Goal: Information Seeking & Learning: Check status

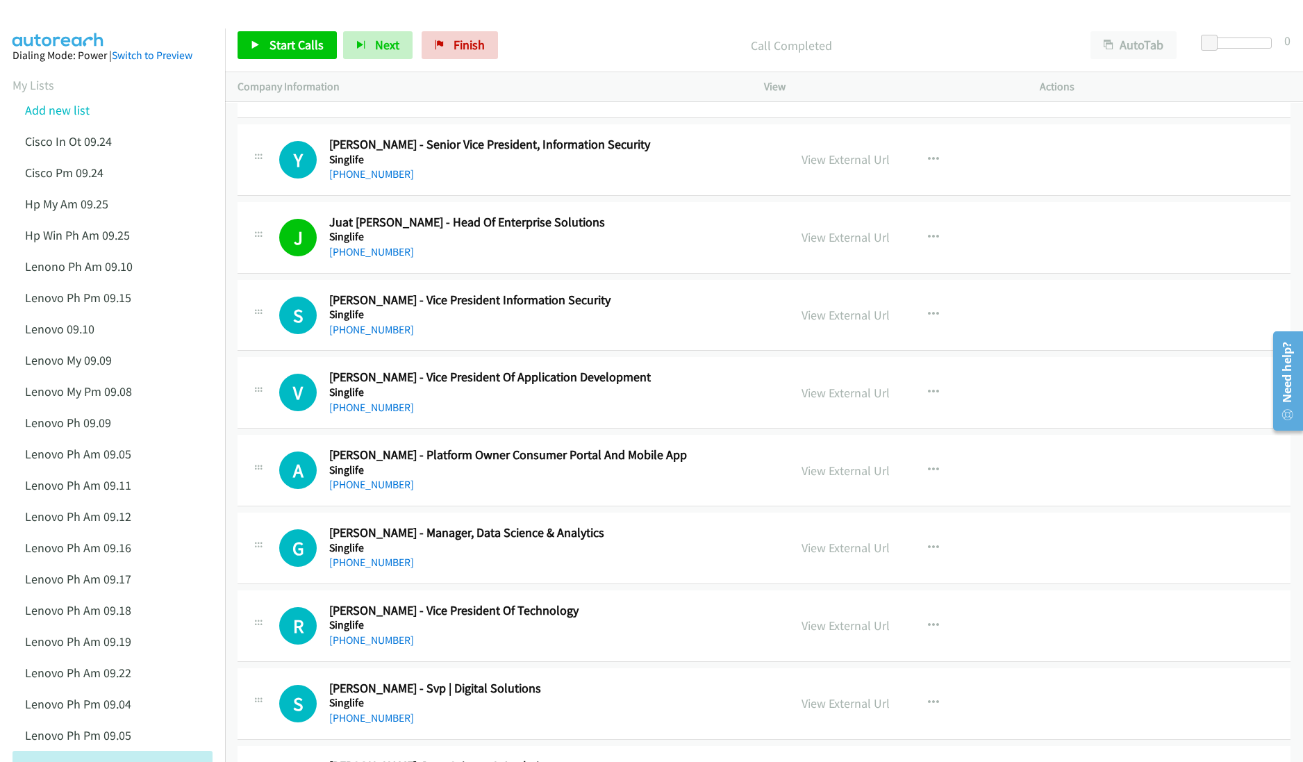
scroll to position [6946, 0]
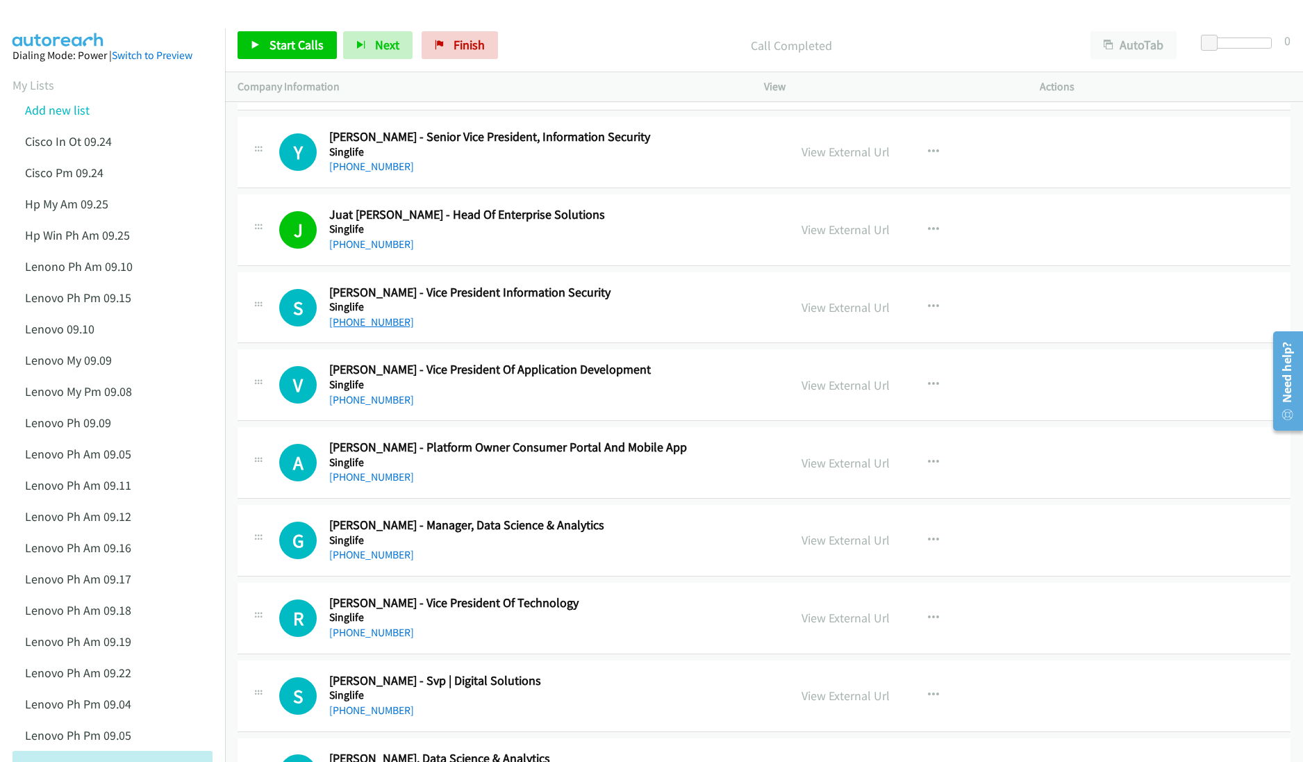
click at [351, 329] on link "[PHONE_NUMBER]" at bounding box center [371, 321] width 85 height 13
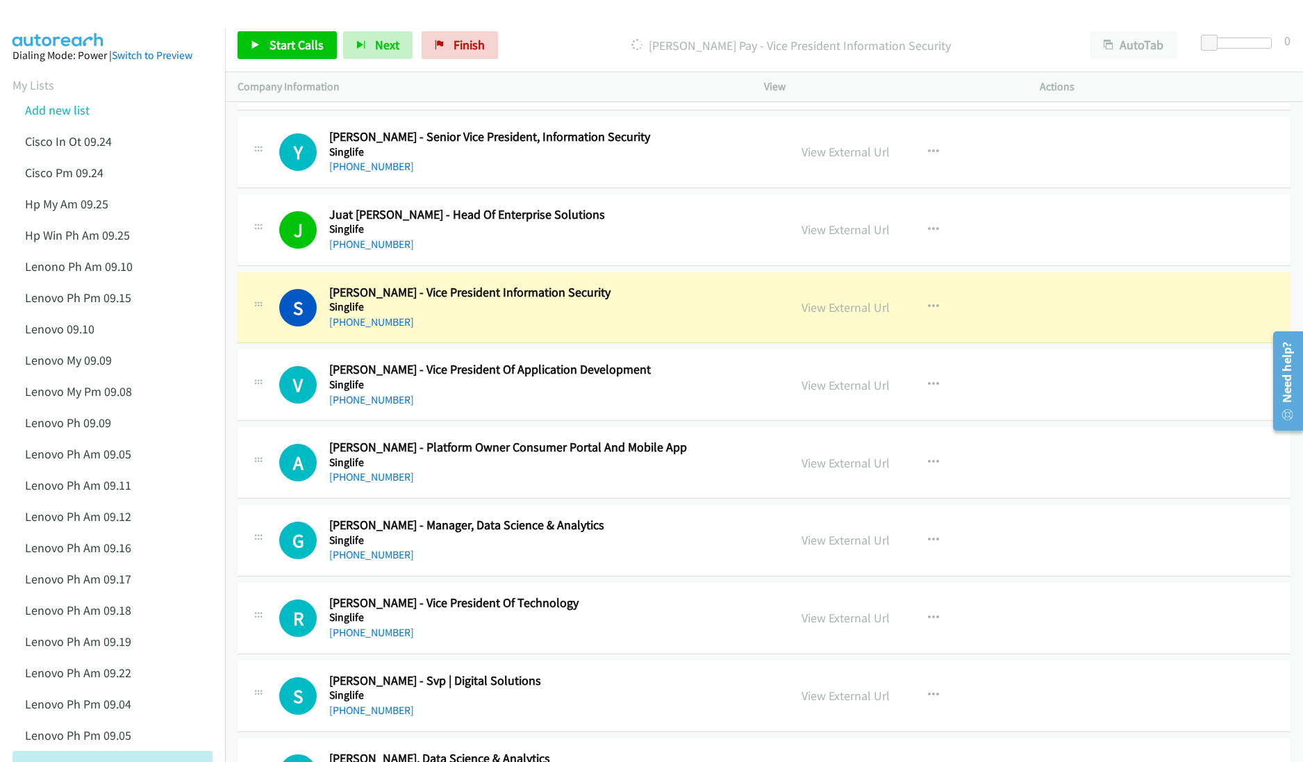
drag, startPoint x: 415, startPoint y: 345, endPoint x: 546, endPoint y: 340, distance: 131.4
click at [415, 331] on div "[PHONE_NUMBER]" at bounding box center [552, 322] width 447 height 17
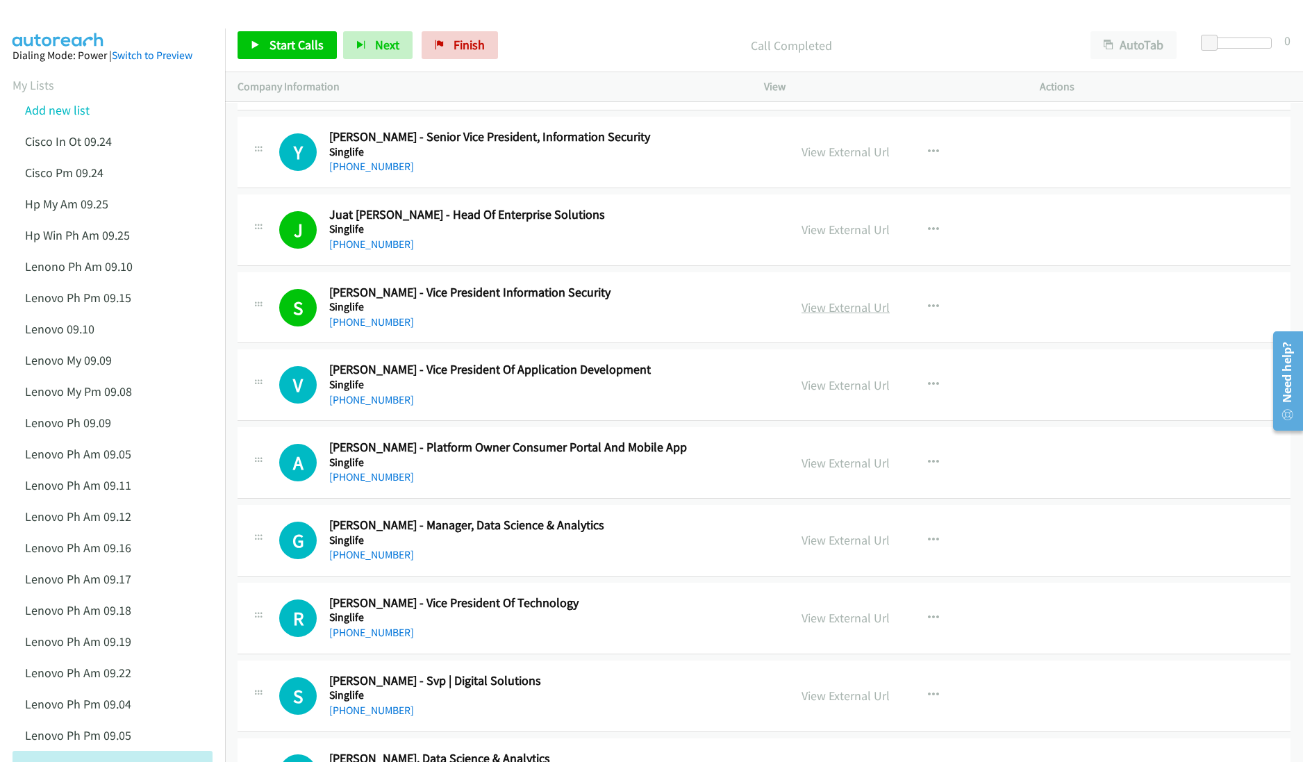
click at [811, 315] on link "View External Url" at bounding box center [846, 307] width 88 height 16
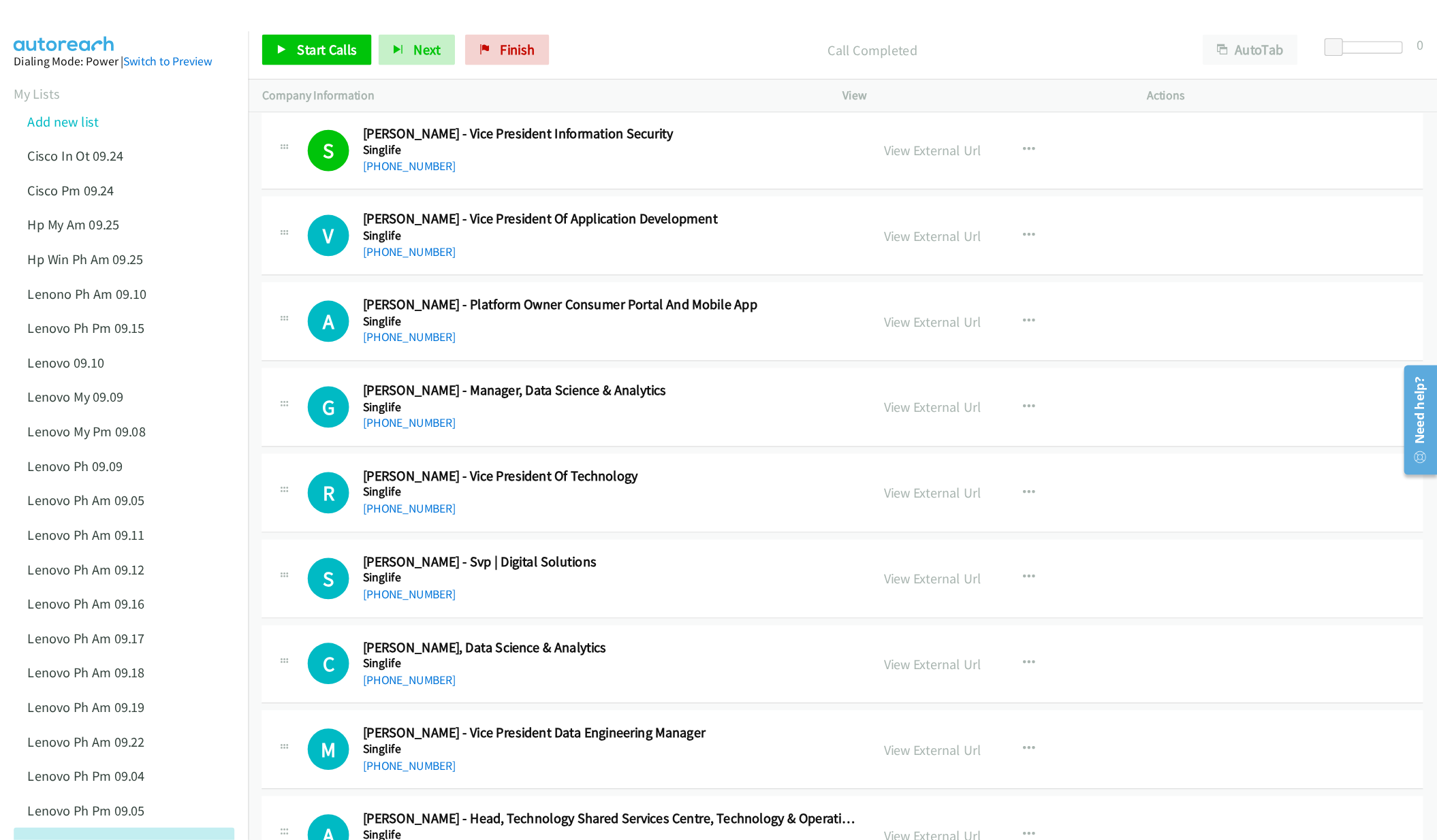
scroll to position [6989, 0]
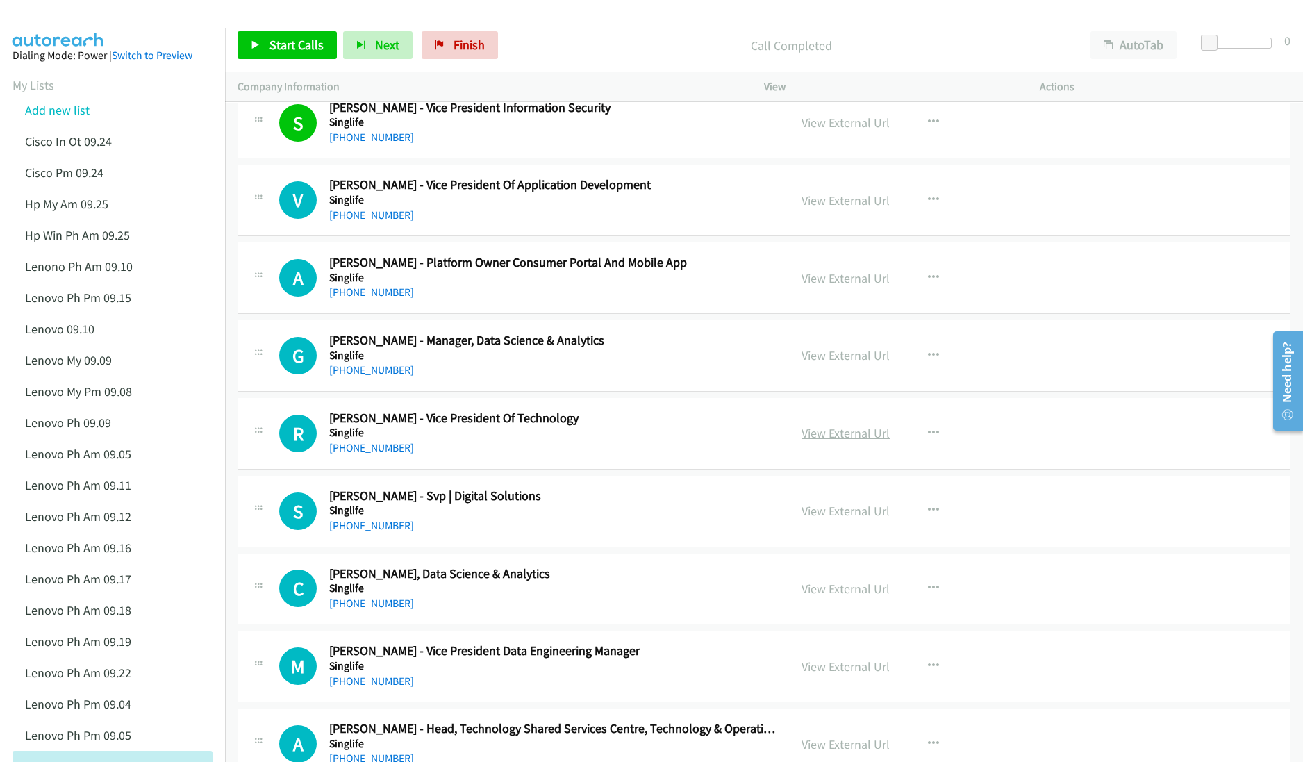
click at [820, 441] on link "View External Url" at bounding box center [846, 433] width 88 height 16
click at [840, 519] on link "View External Url" at bounding box center [846, 511] width 88 height 16
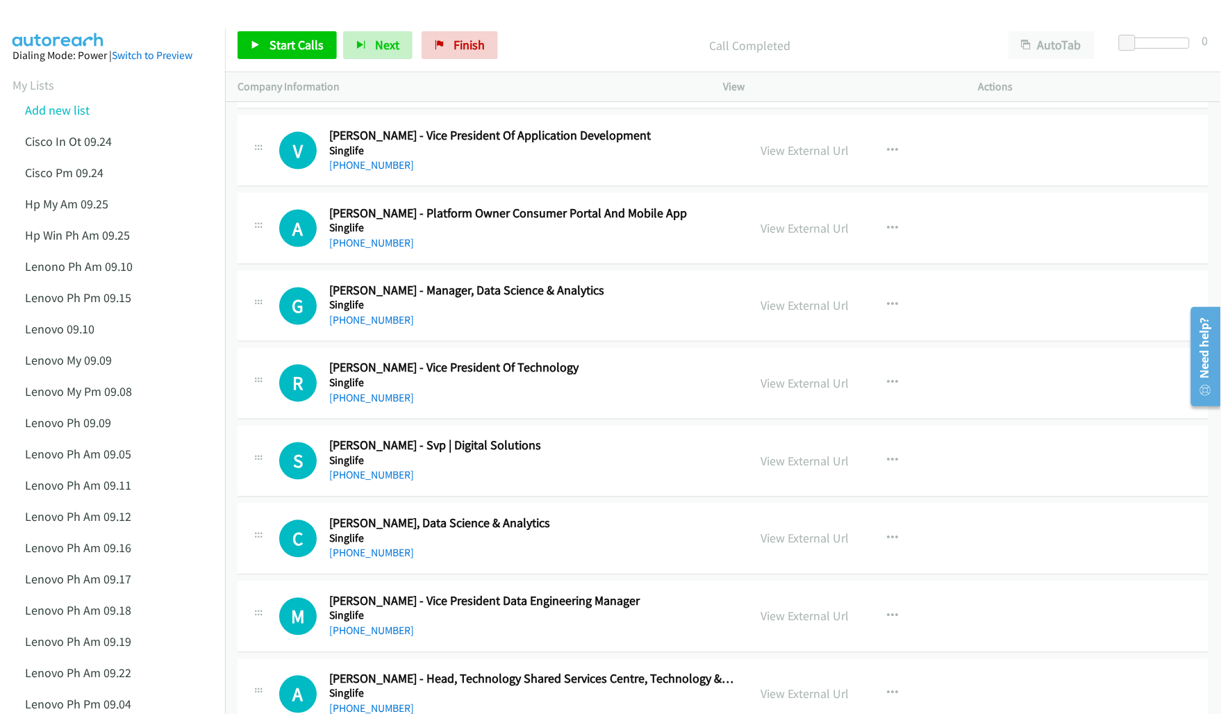
scroll to position [7189, 0]
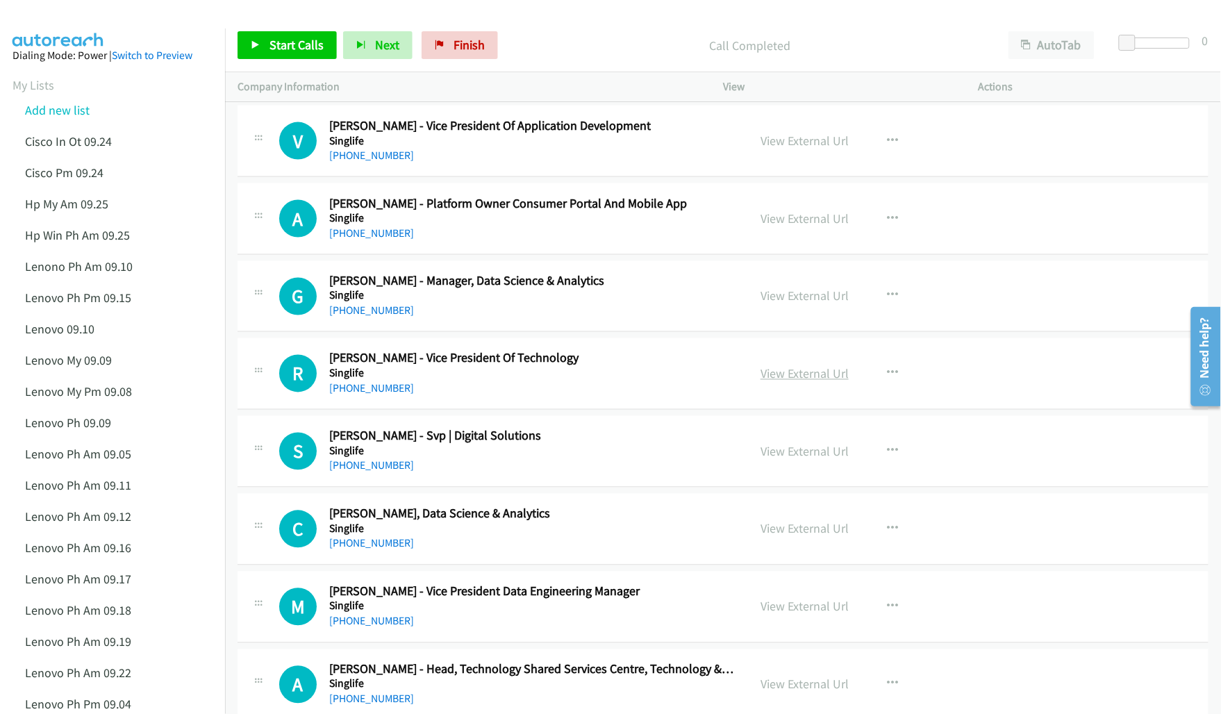
click at [797, 380] on link "View External Url" at bounding box center [805, 374] width 88 height 16
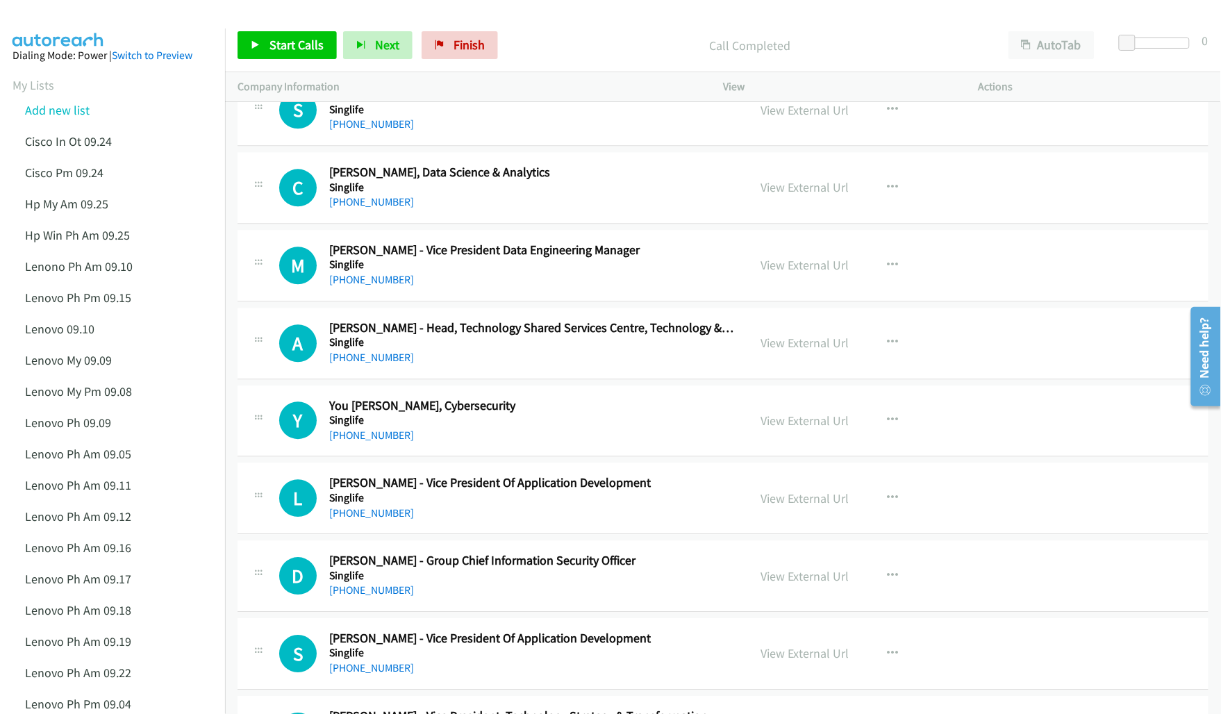
scroll to position [7537, 0]
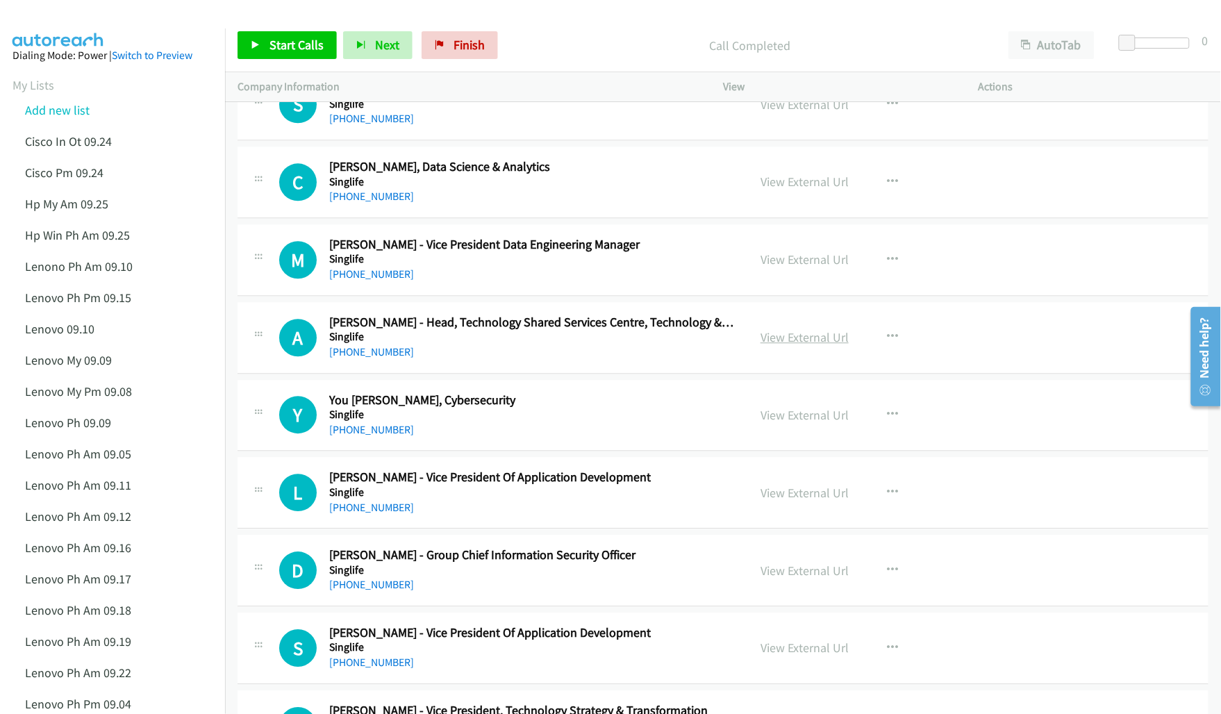
click at [797, 342] on link "View External Url" at bounding box center [805, 337] width 88 height 16
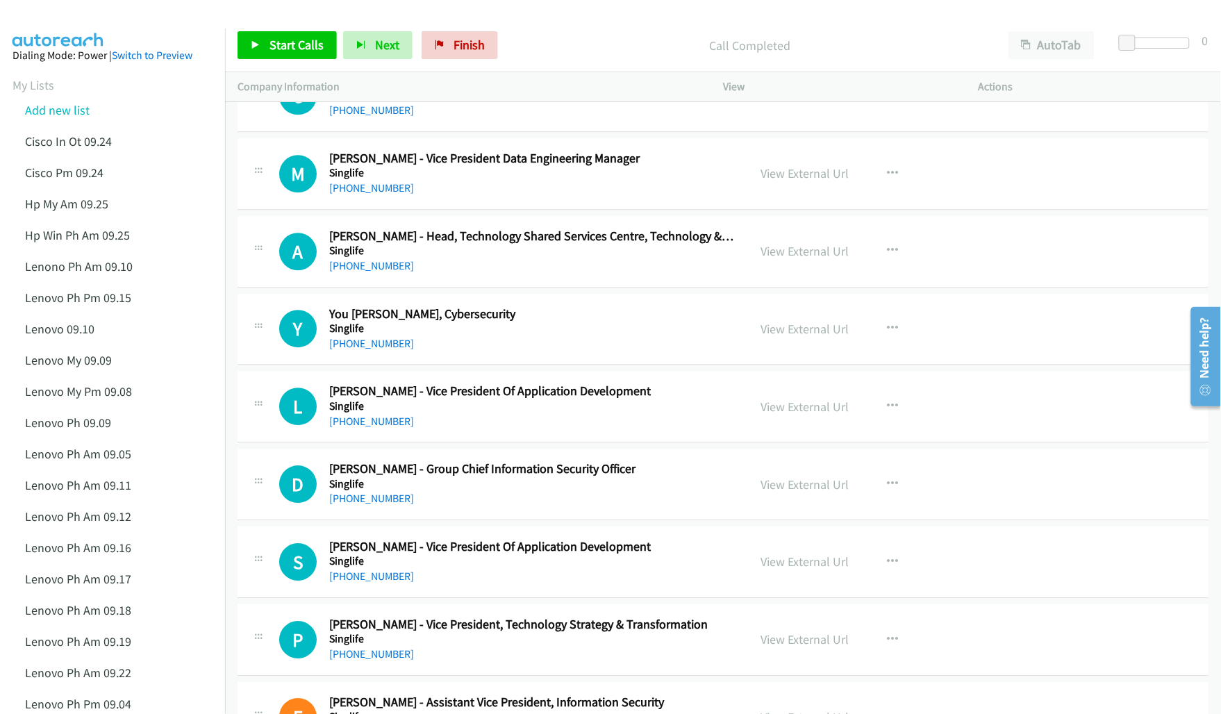
scroll to position [7623, 0]
click at [778, 336] on link "View External Url" at bounding box center [805, 328] width 88 height 16
click at [778, 492] on link "View External Url" at bounding box center [805, 484] width 88 height 16
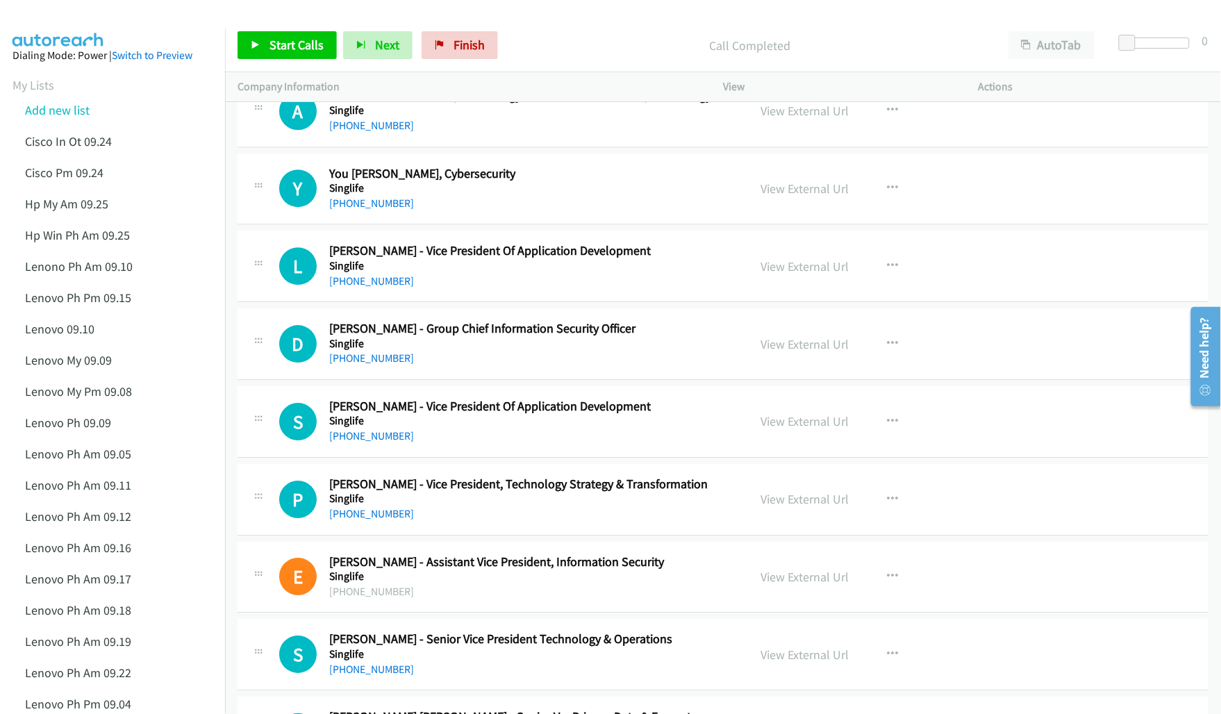
scroll to position [7797, 0]
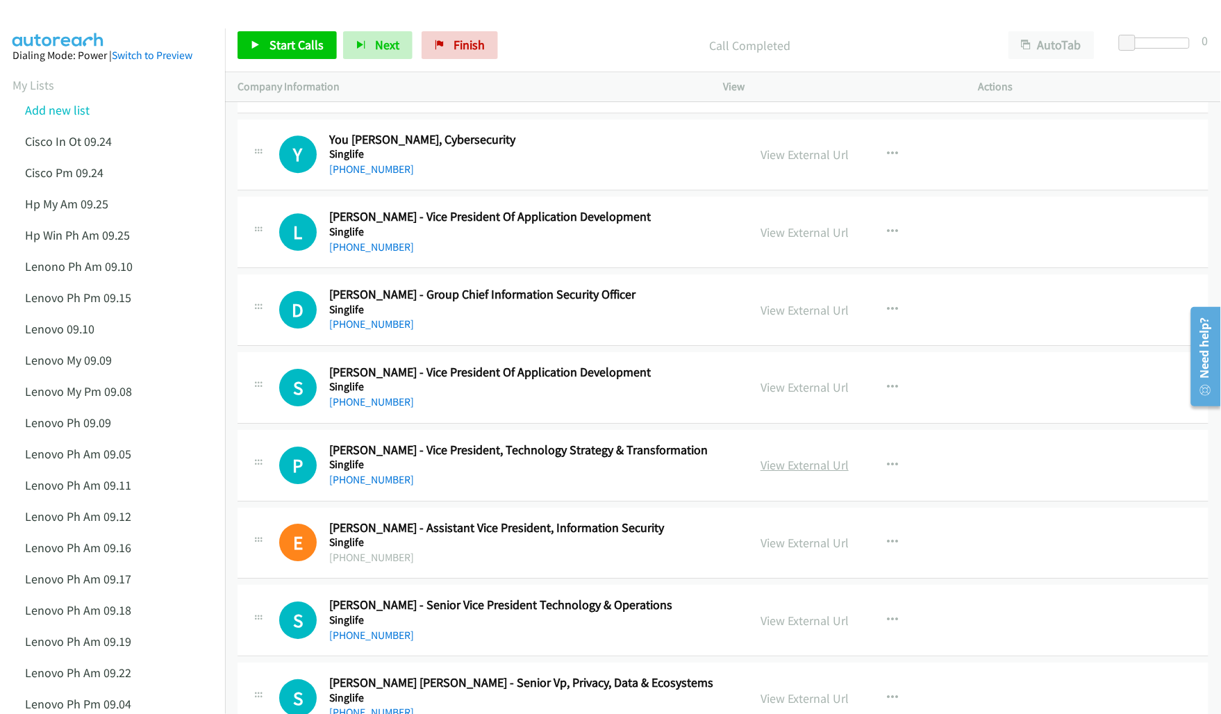
click at [801, 473] on link "View External Url" at bounding box center [805, 465] width 88 height 16
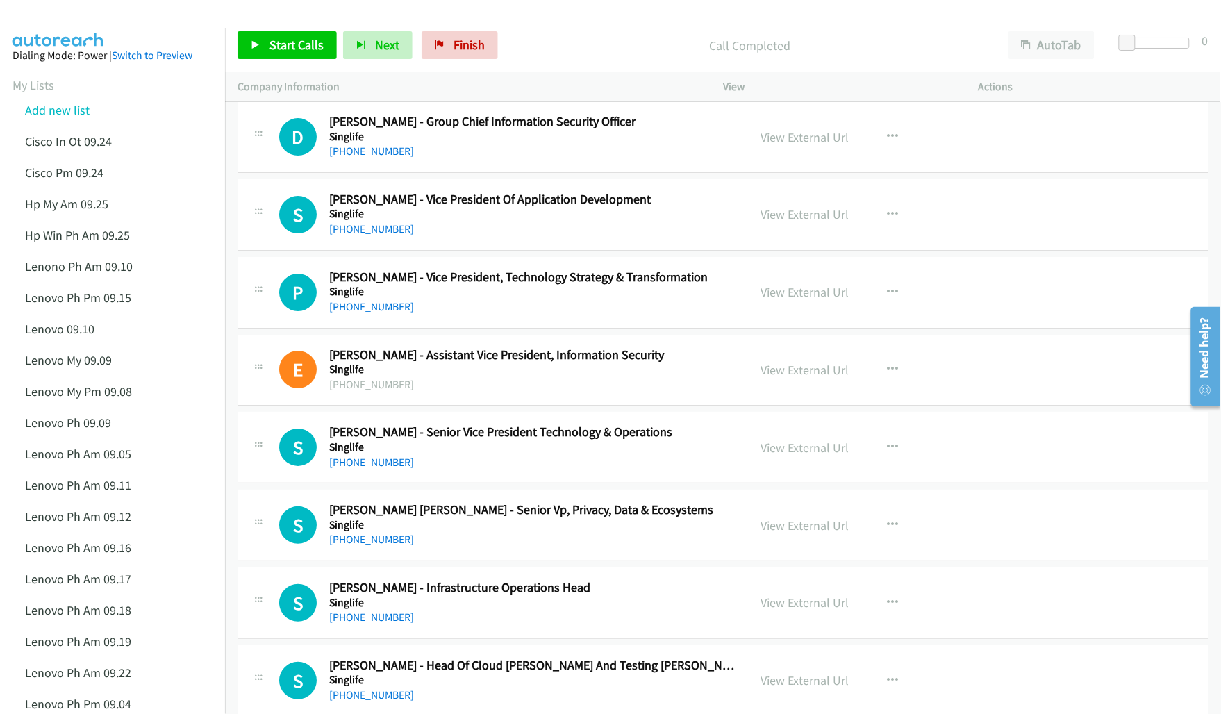
scroll to position [7971, 0]
click at [807, 455] on link "View External Url" at bounding box center [805, 447] width 88 height 16
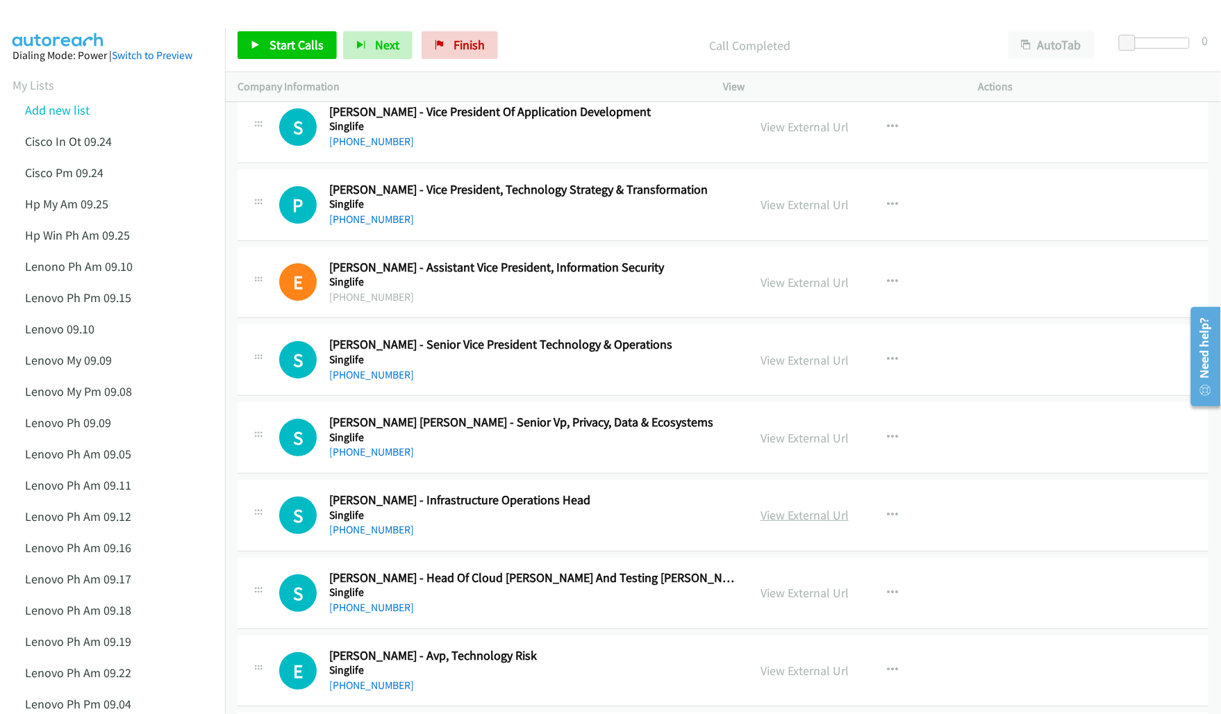
click at [820, 523] on link "View External Url" at bounding box center [805, 515] width 88 height 16
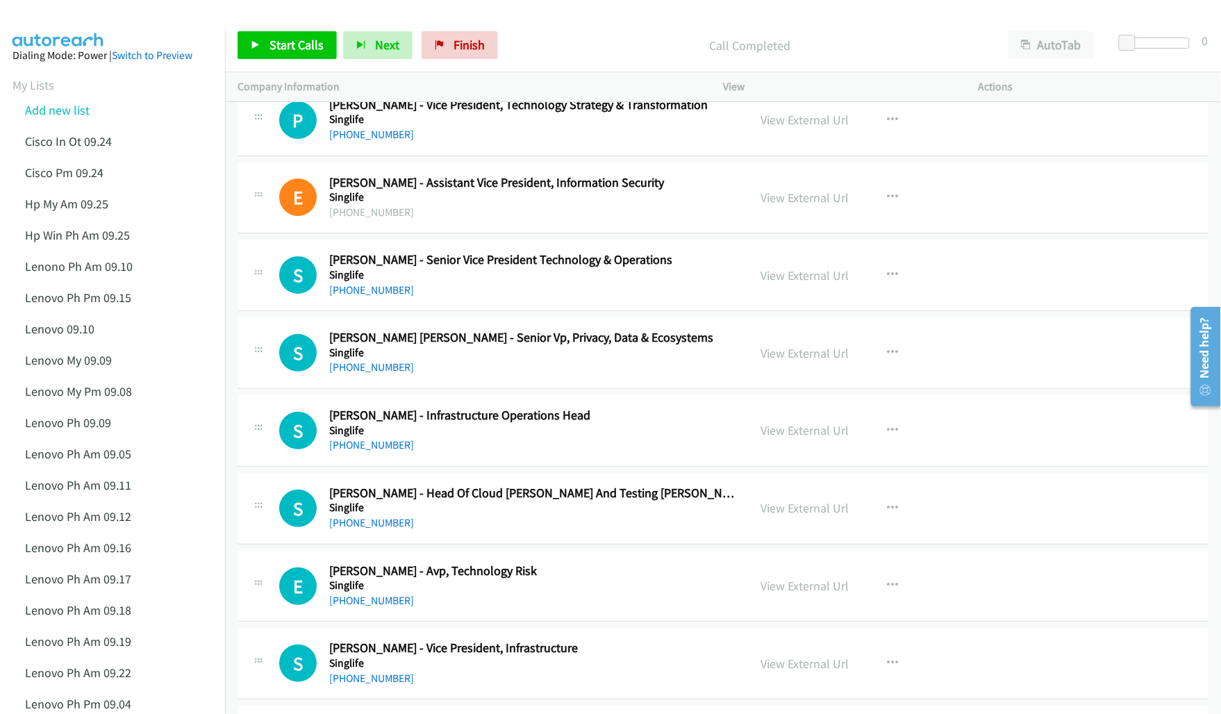
scroll to position [8144, 0]
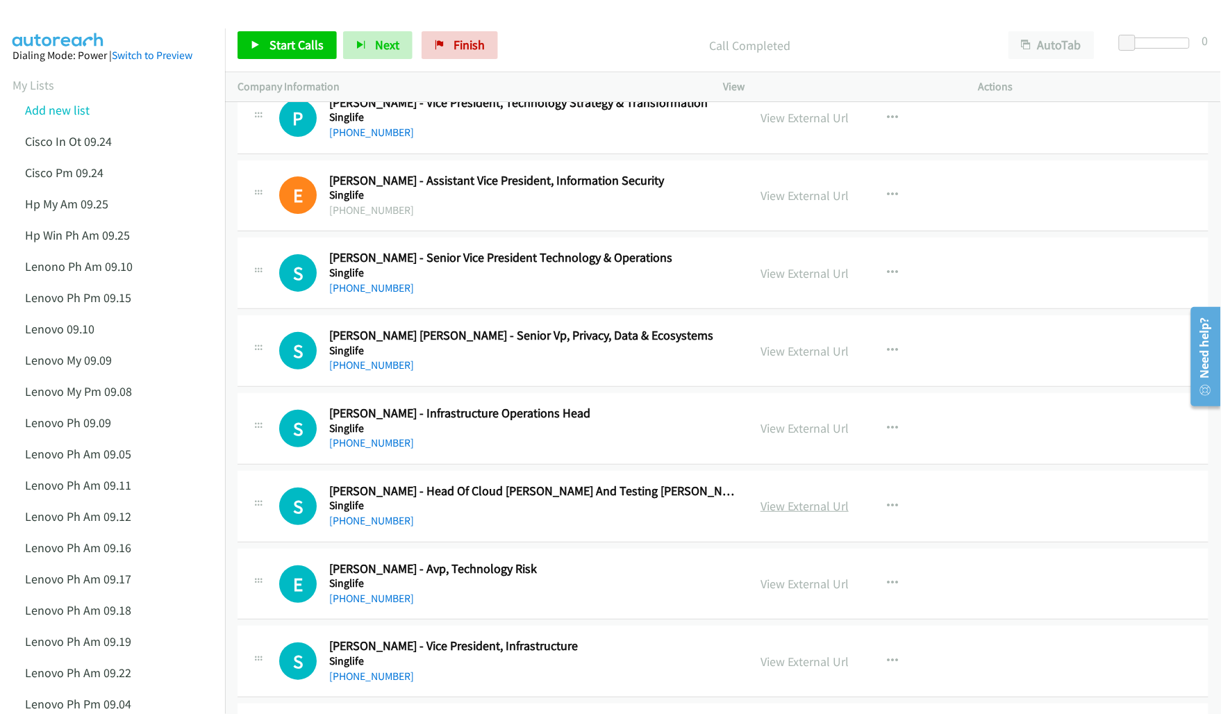
click at [785, 514] on link "View External Url" at bounding box center [805, 506] width 88 height 16
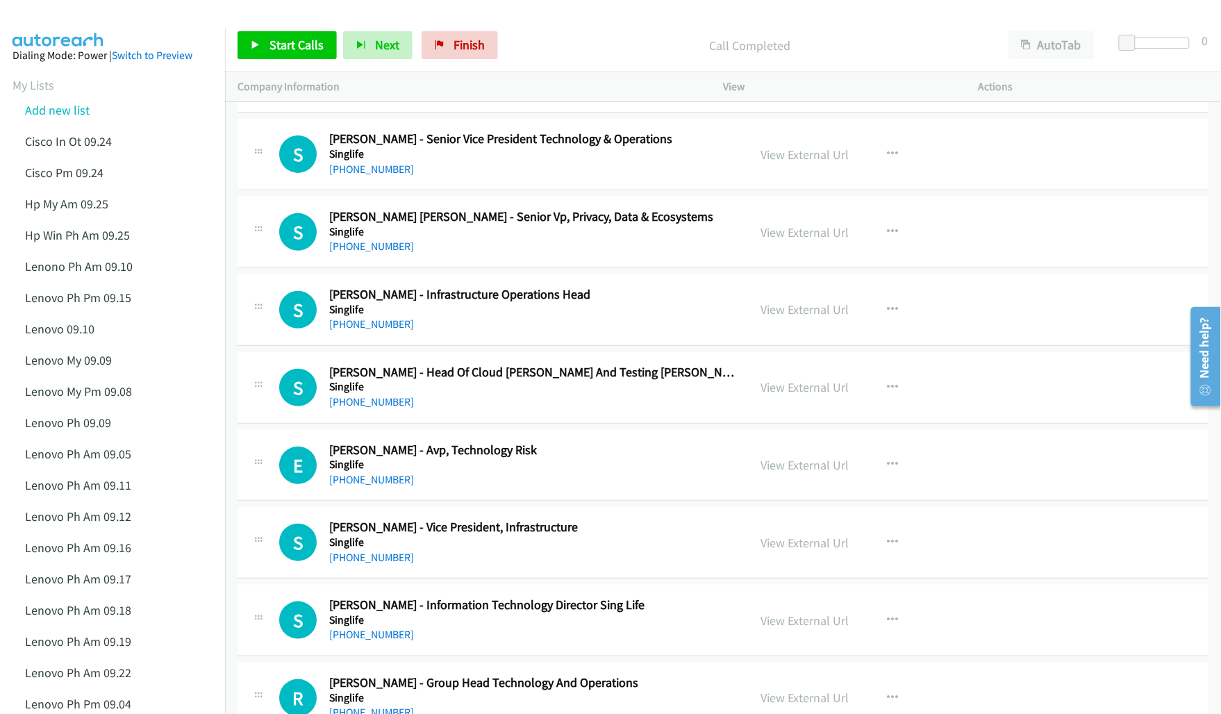
scroll to position [8318, 0]
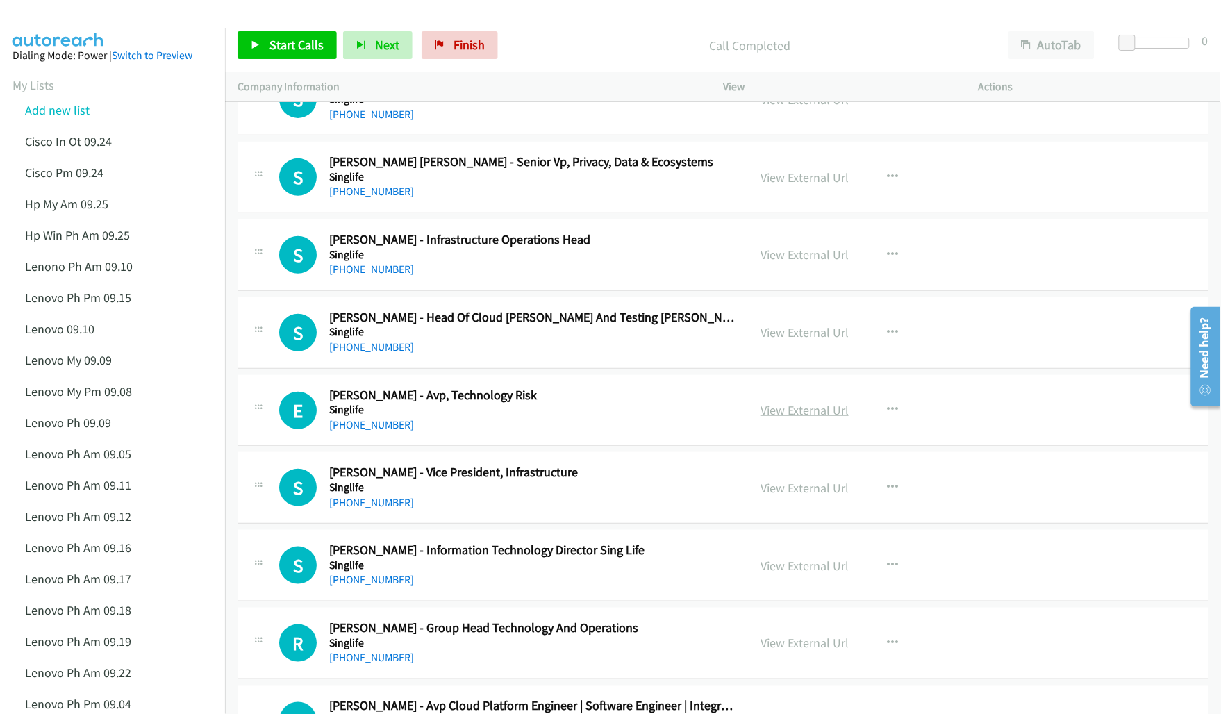
click at [774, 418] on link "View External Url" at bounding box center [805, 410] width 88 height 16
click at [772, 496] on link "View External Url" at bounding box center [805, 488] width 88 height 16
click at [792, 574] on link "View External Url" at bounding box center [805, 566] width 88 height 16
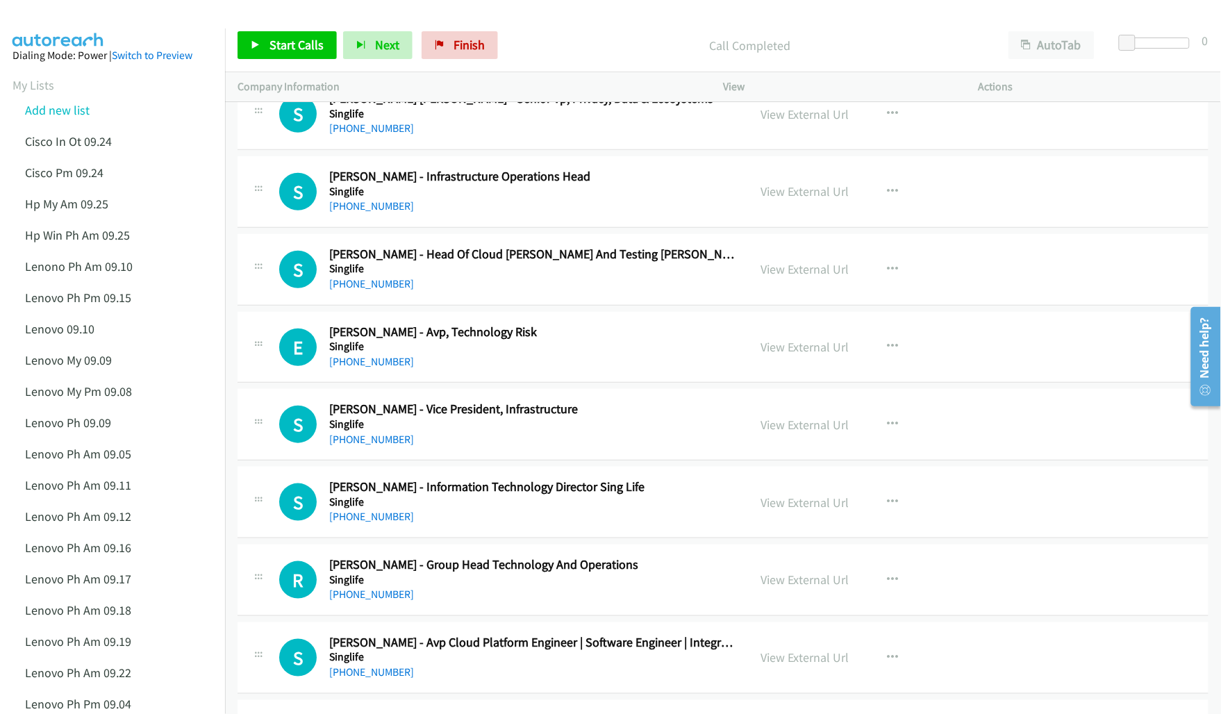
scroll to position [8492, 0]
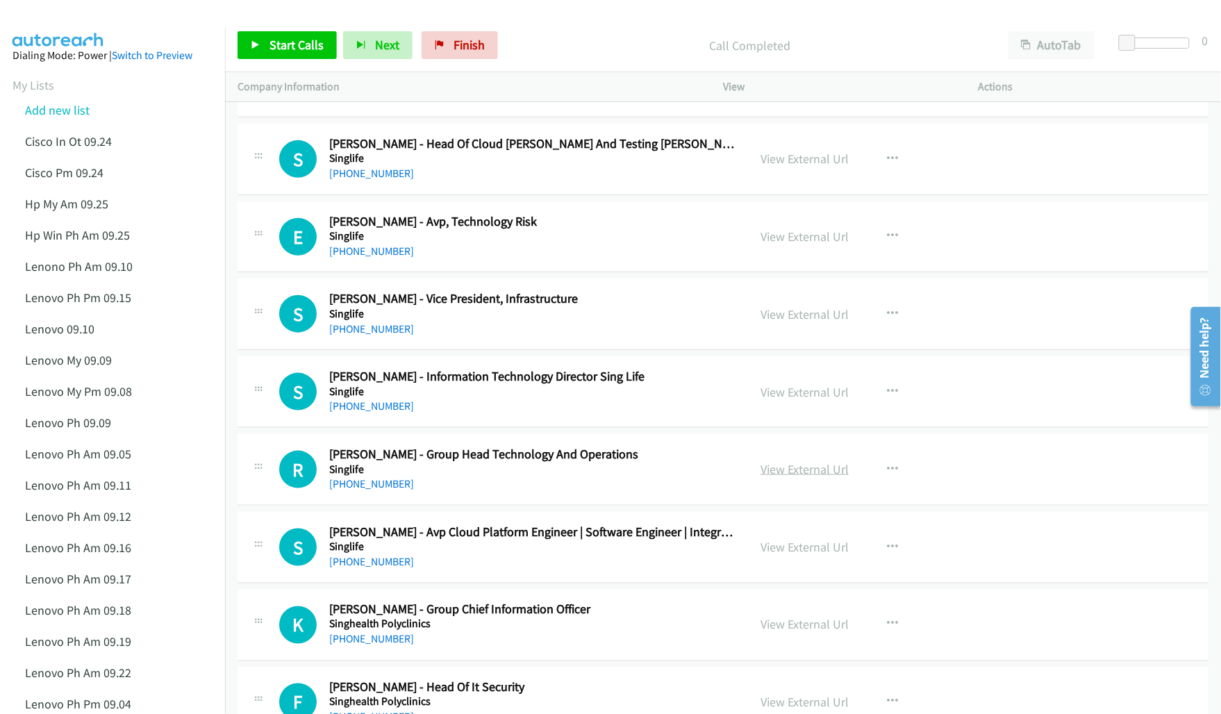
click at [793, 477] on link "View External Url" at bounding box center [805, 469] width 88 height 16
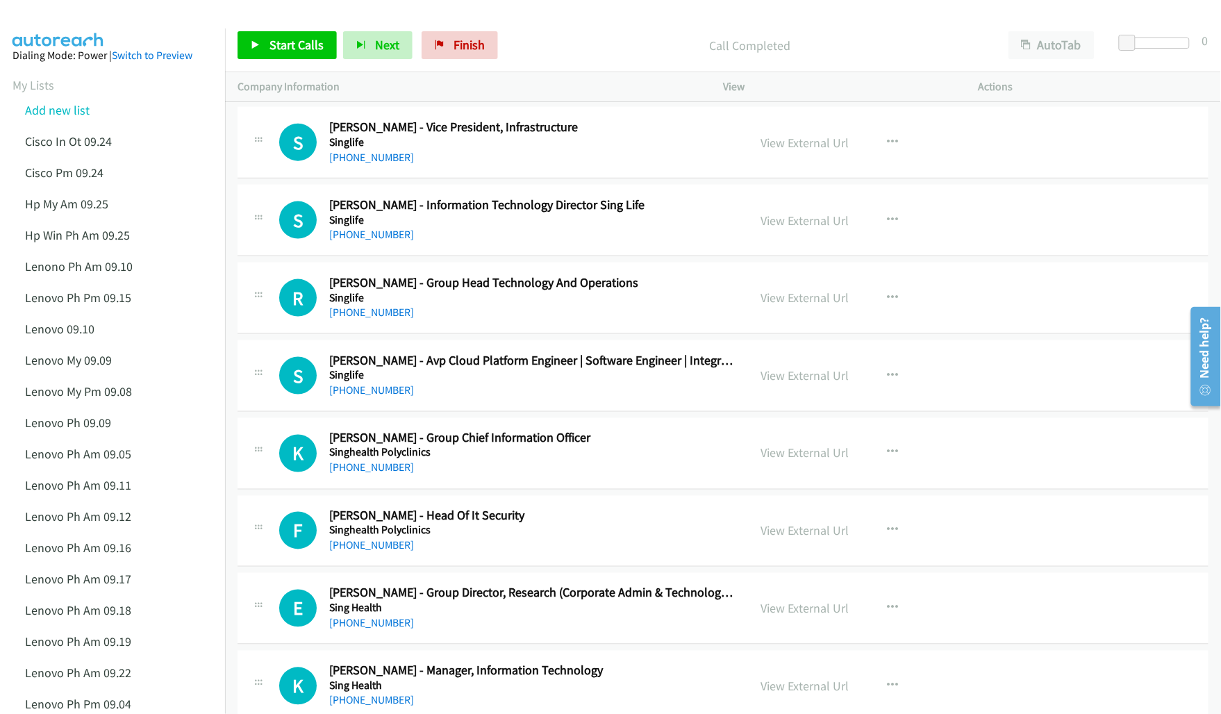
scroll to position [8665, 0]
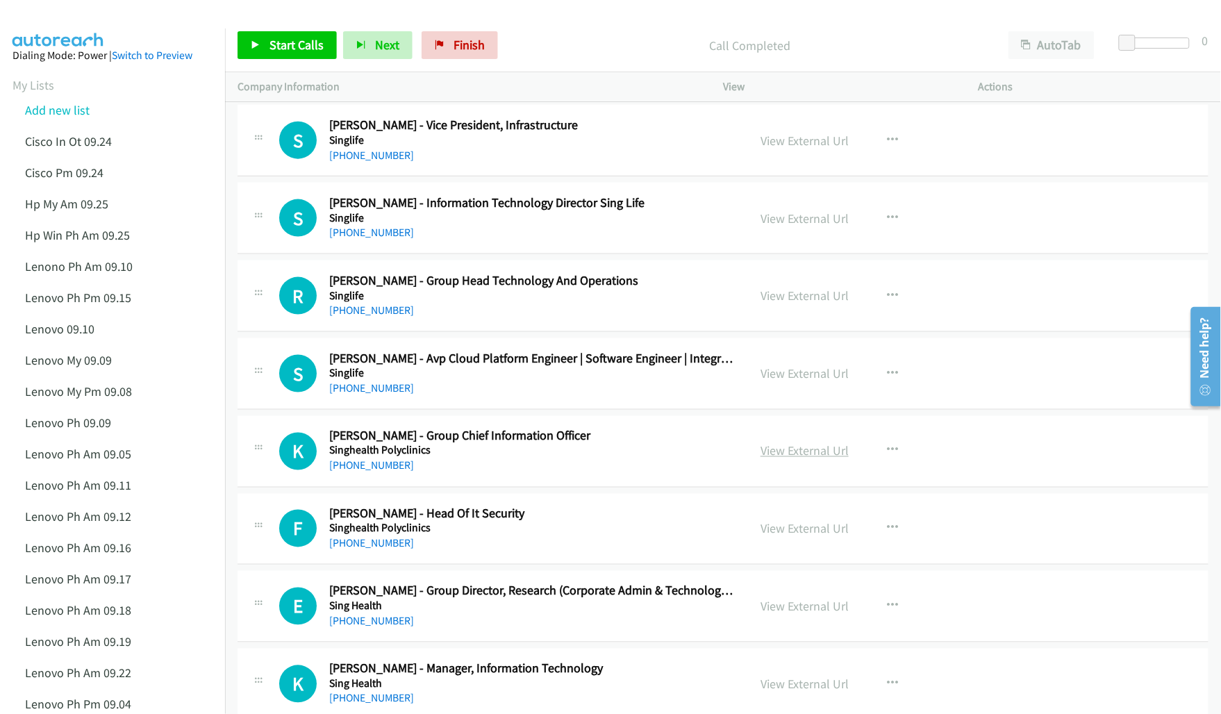
click at [788, 459] on link "View External Url" at bounding box center [805, 451] width 88 height 16
click at [776, 537] on link "View External Url" at bounding box center [805, 529] width 88 height 16
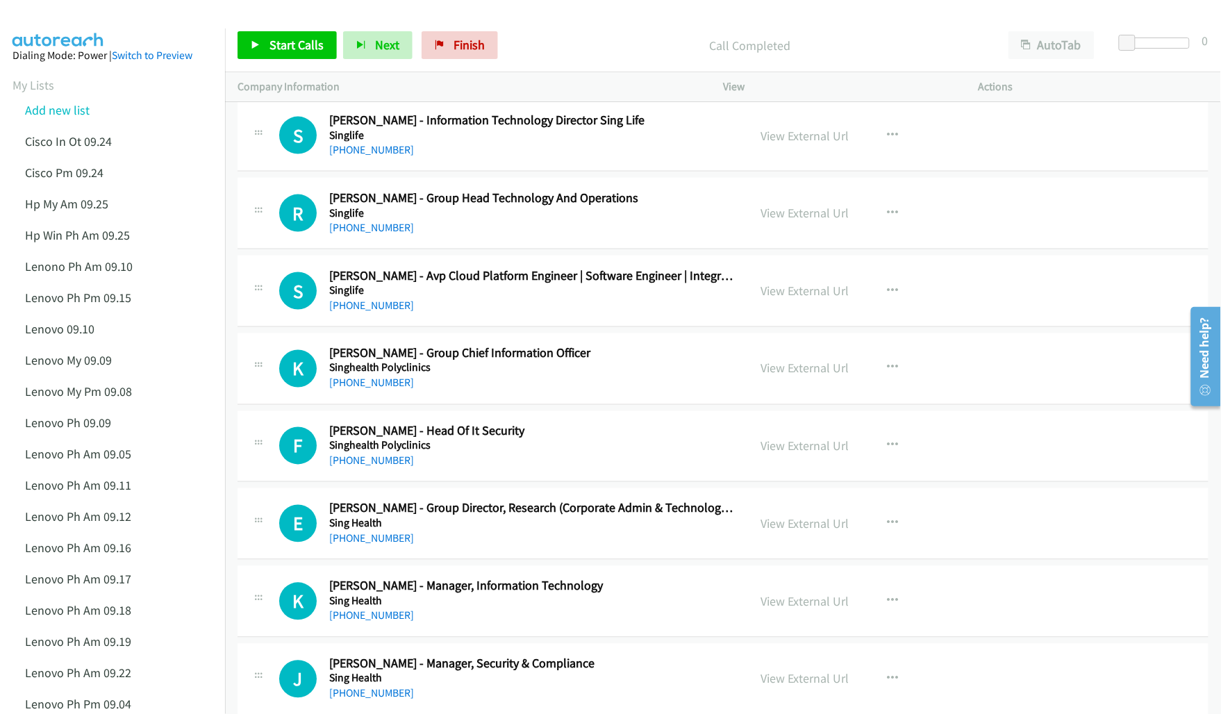
scroll to position [8752, 0]
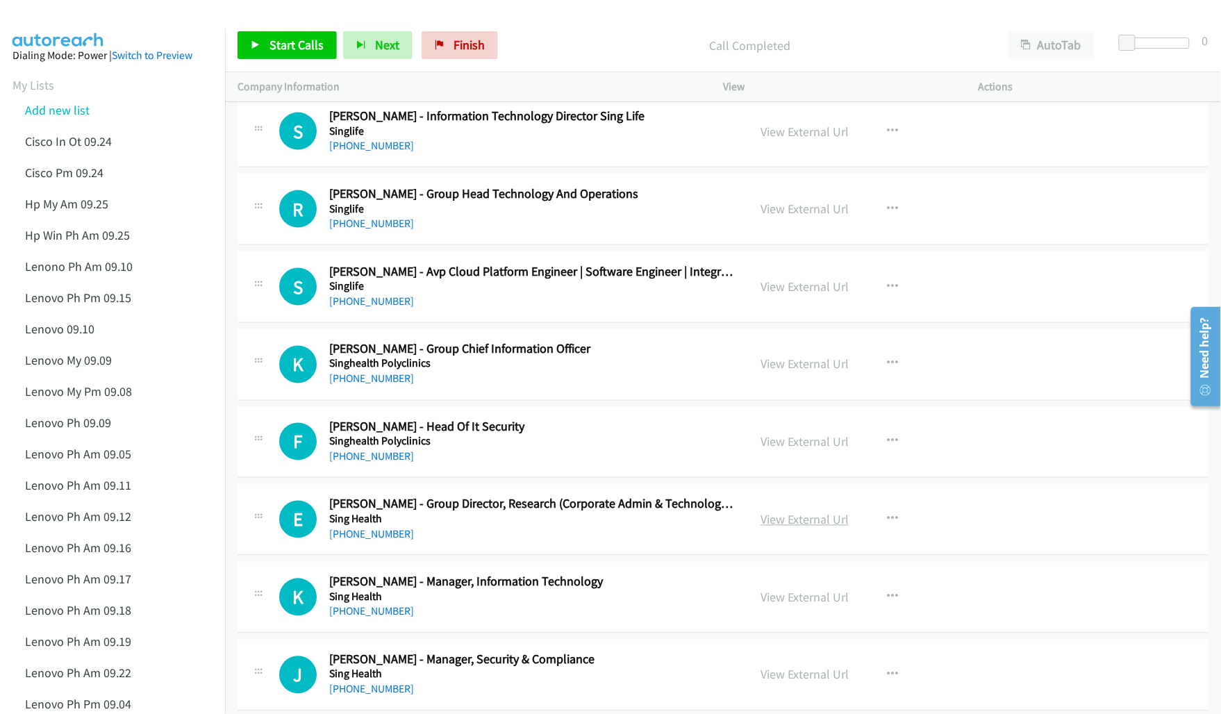
click at [813, 528] on link "View External Url" at bounding box center [805, 520] width 88 height 16
click at [778, 606] on link "View External Url" at bounding box center [805, 598] width 88 height 16
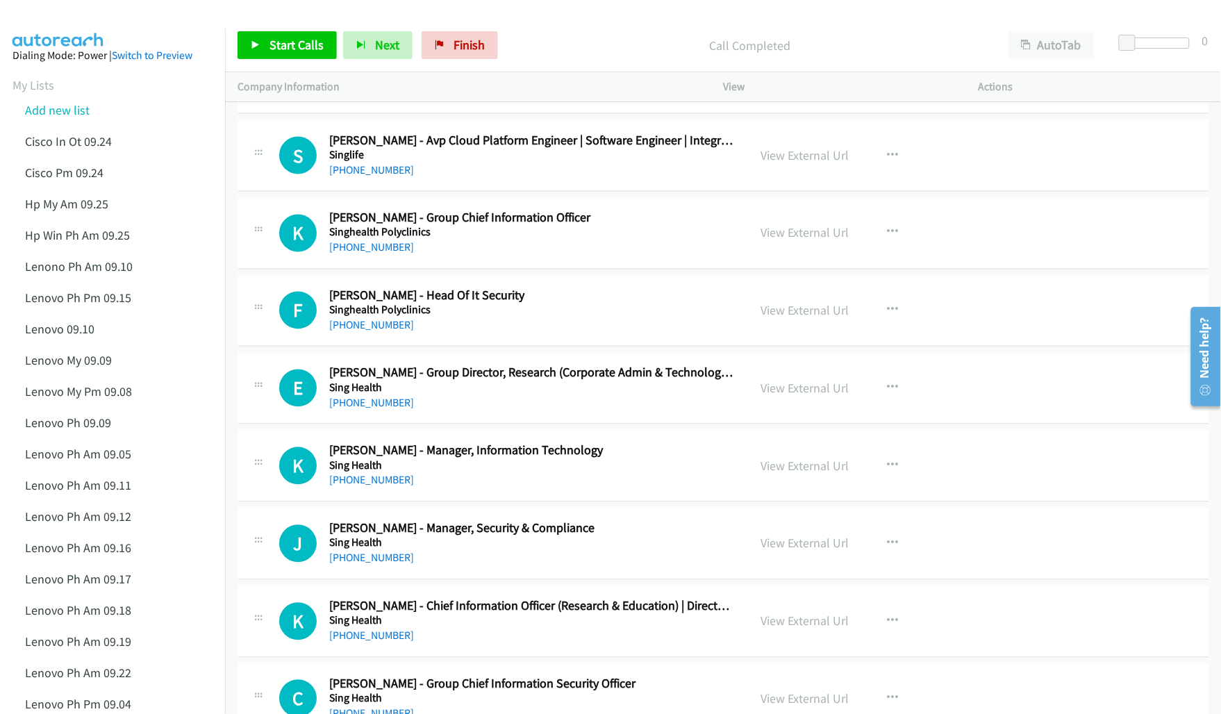
scroll to position [9013, 0]
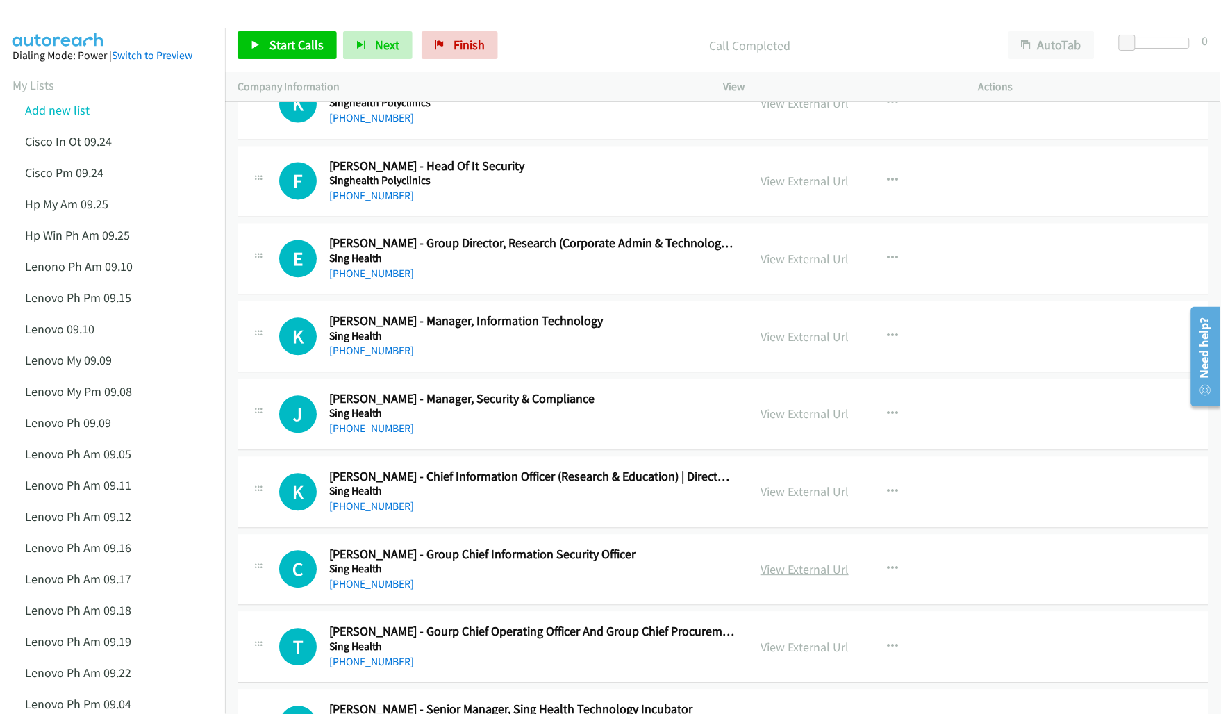
drag, startPoint x: 794, startPoint y: 502, endPoint x: 790, endPoint y: 581, distance: 78.6
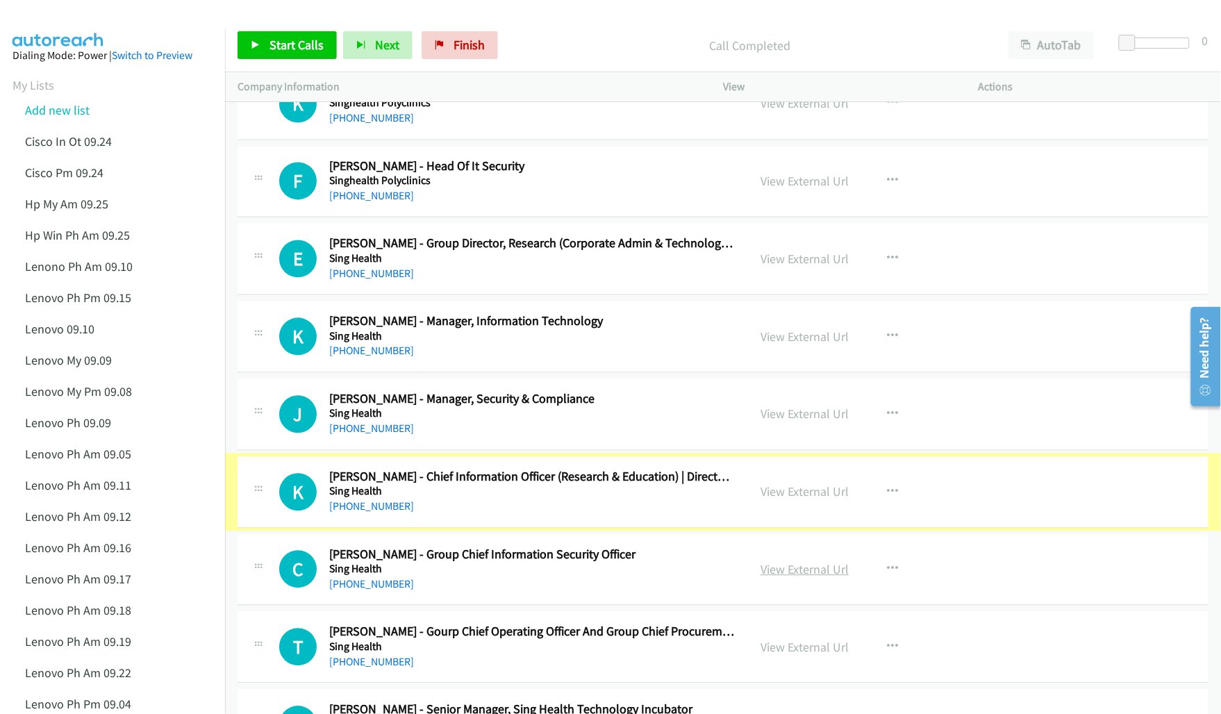
click at [790, 578] on link "View External Url" at bounding box center [805, 570] width 88 height 16
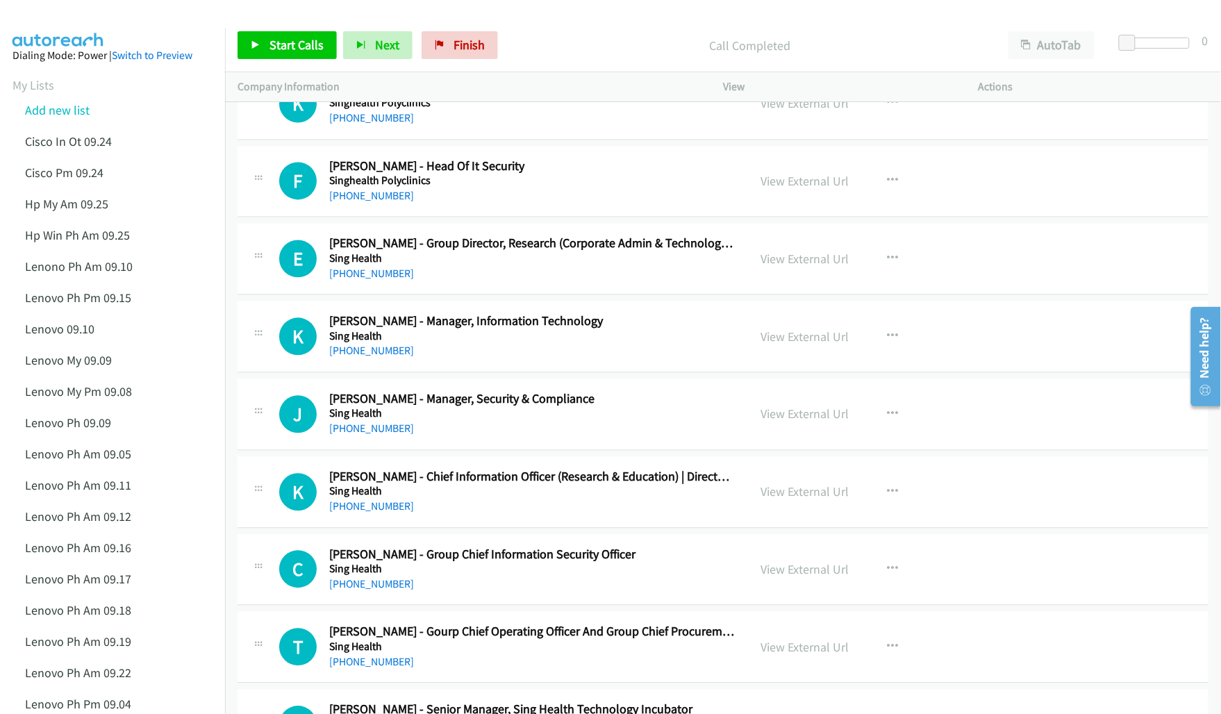
scroll to position [9099, 0]
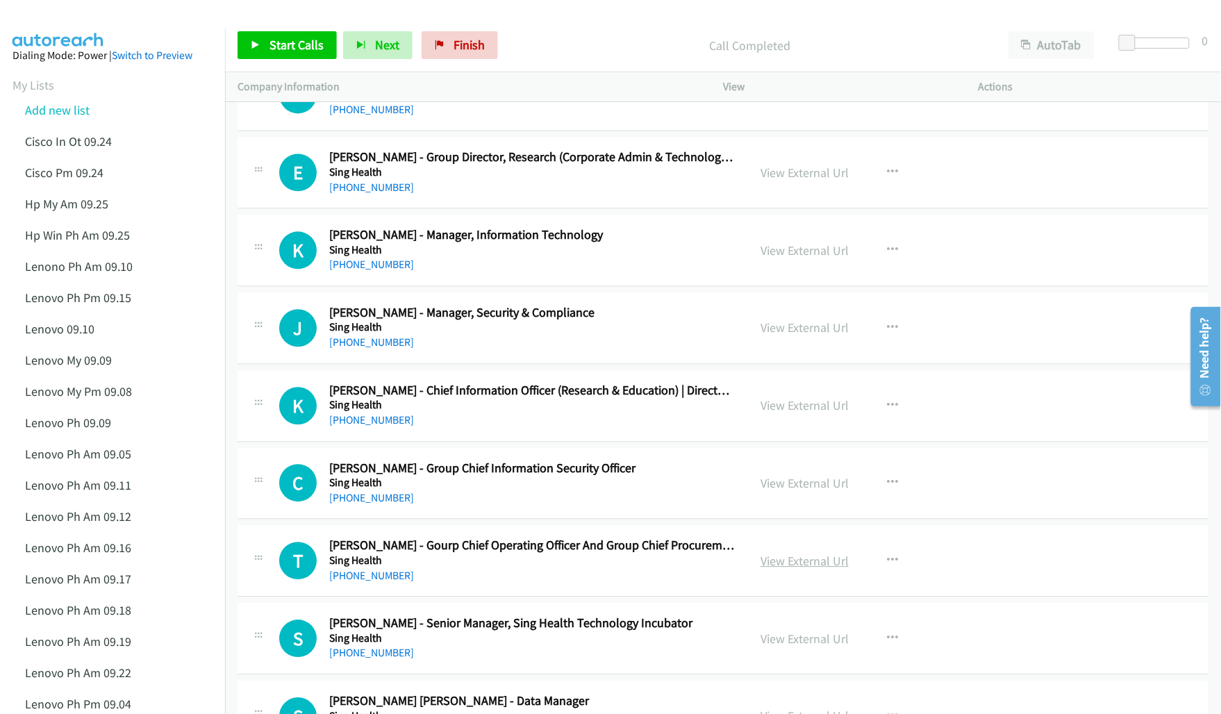
click at [802, 569] on link "View External Url" at bounding box center [805, 561] width 88 height 16
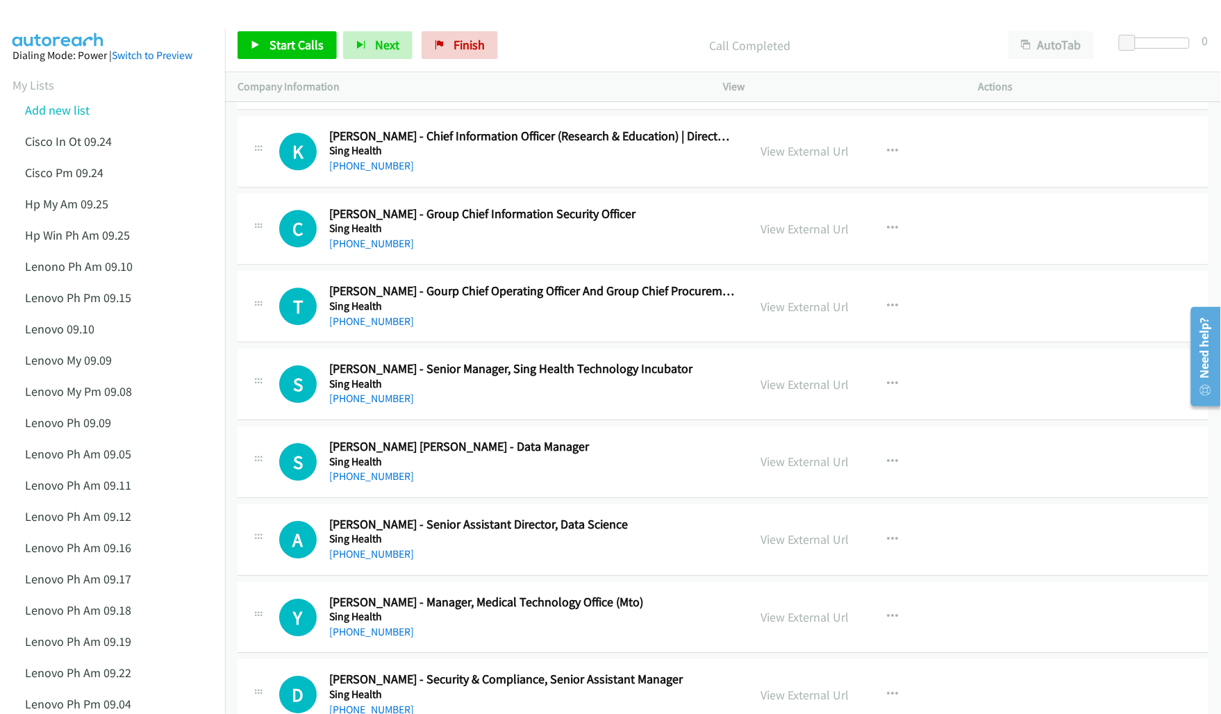
scroll to position [9360, 0]
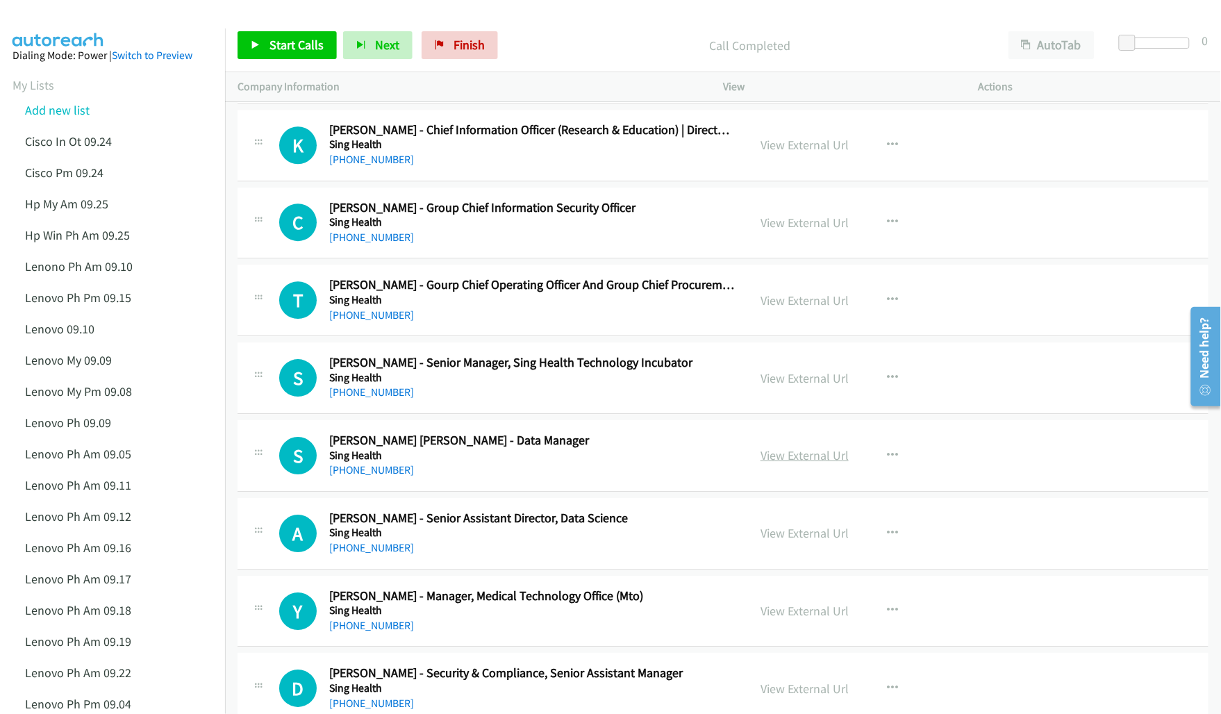
click at [787, 463] on link "View External Url" at bounding box center [805, 455] width 88 height 16
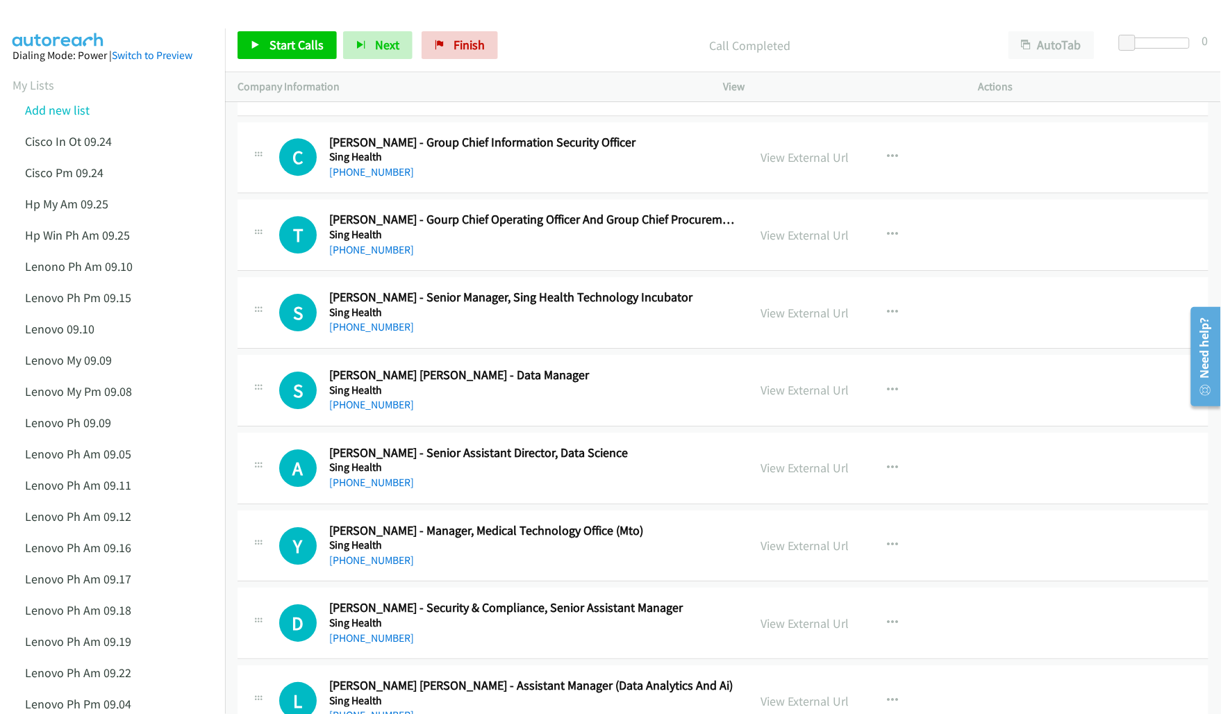
scroll to position [9447, 0]
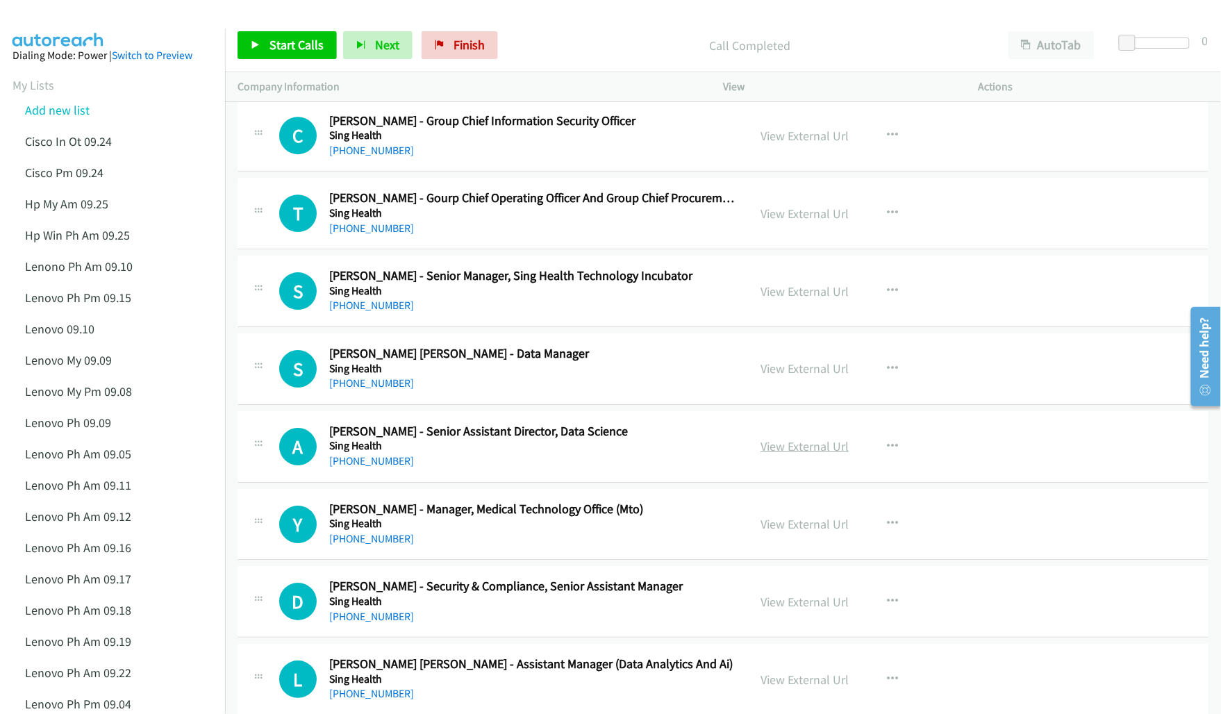
click at [790, 454] on link "View External Url" at bounding box center [805, 446] width 88 height 16
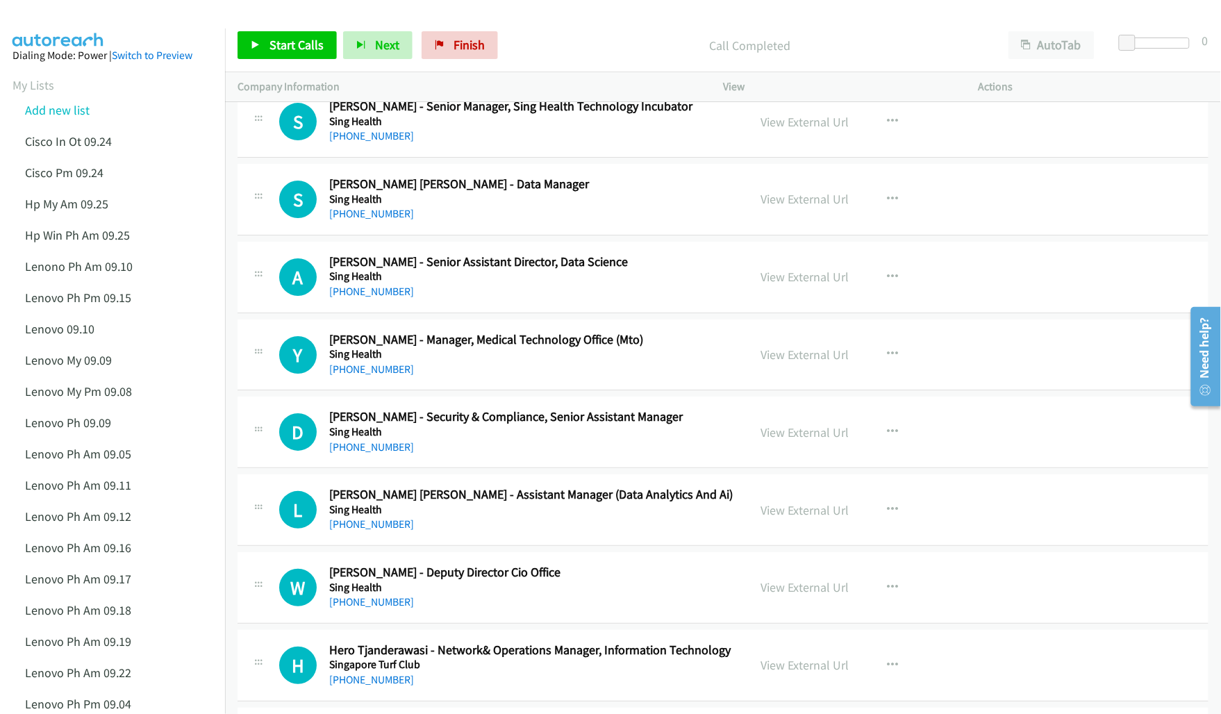
scroll to position [9620, 0]
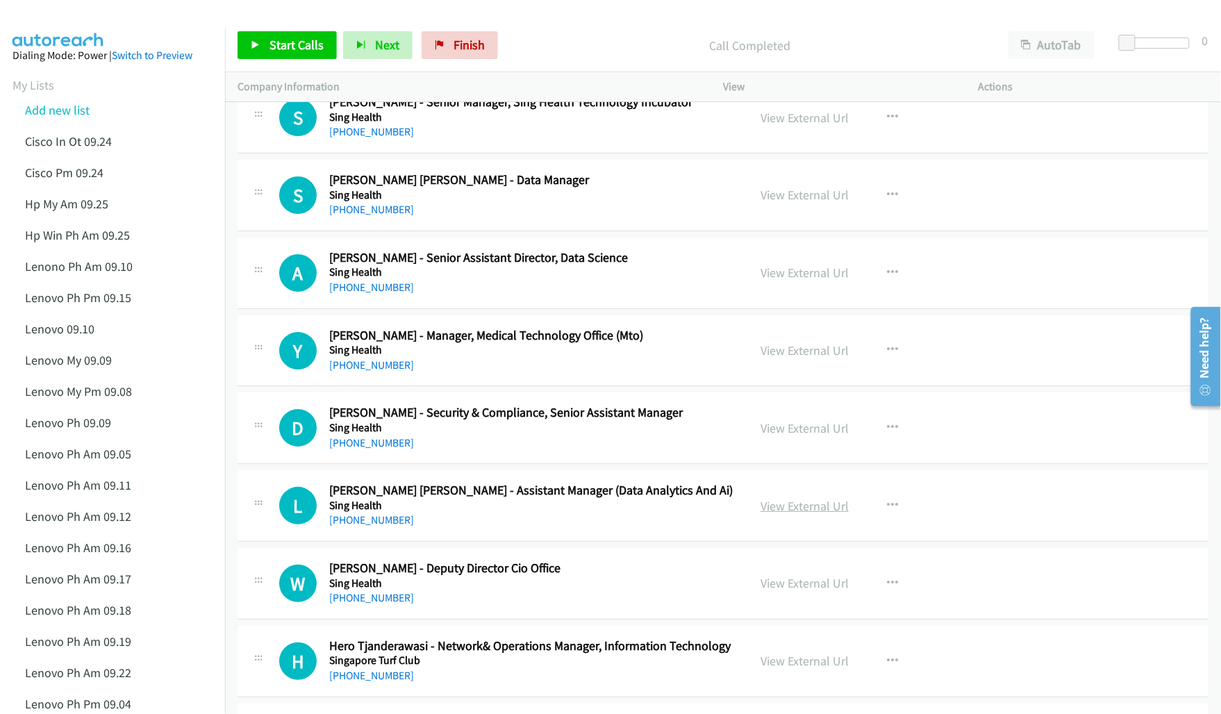
click at [775, 514] on link "View External Url" at bounding box center [805, 506] width 88 height 16
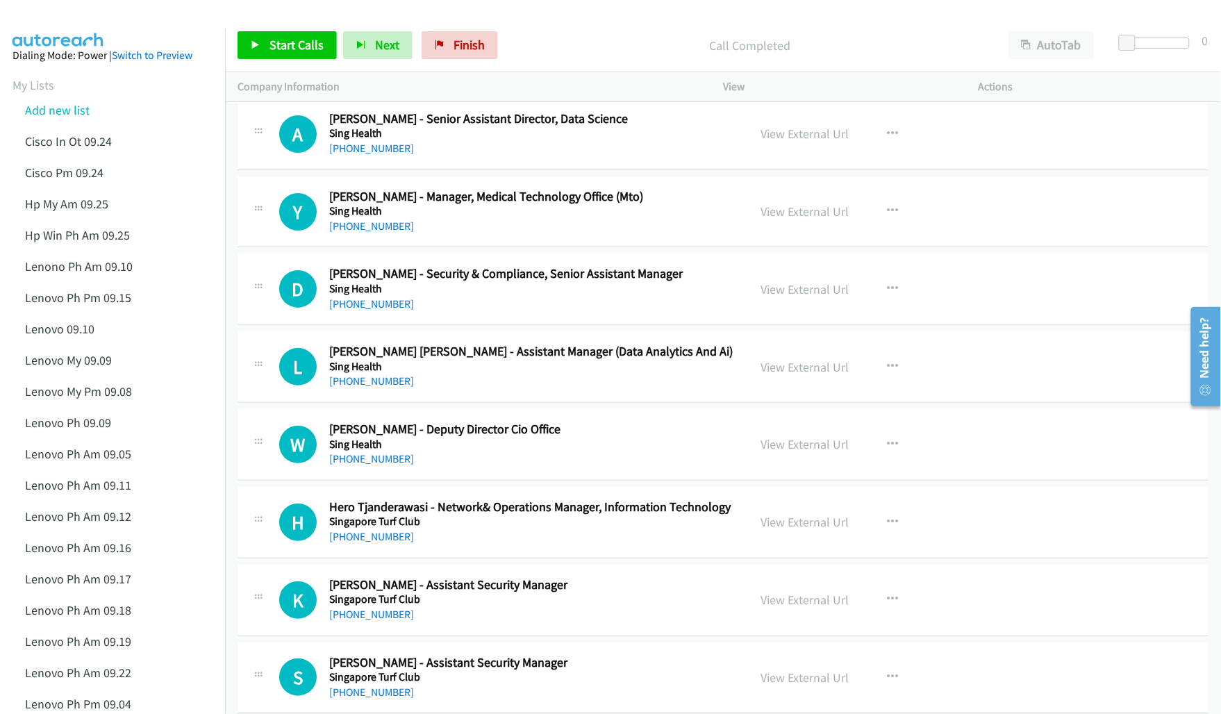
scroll to position [9794, 0]
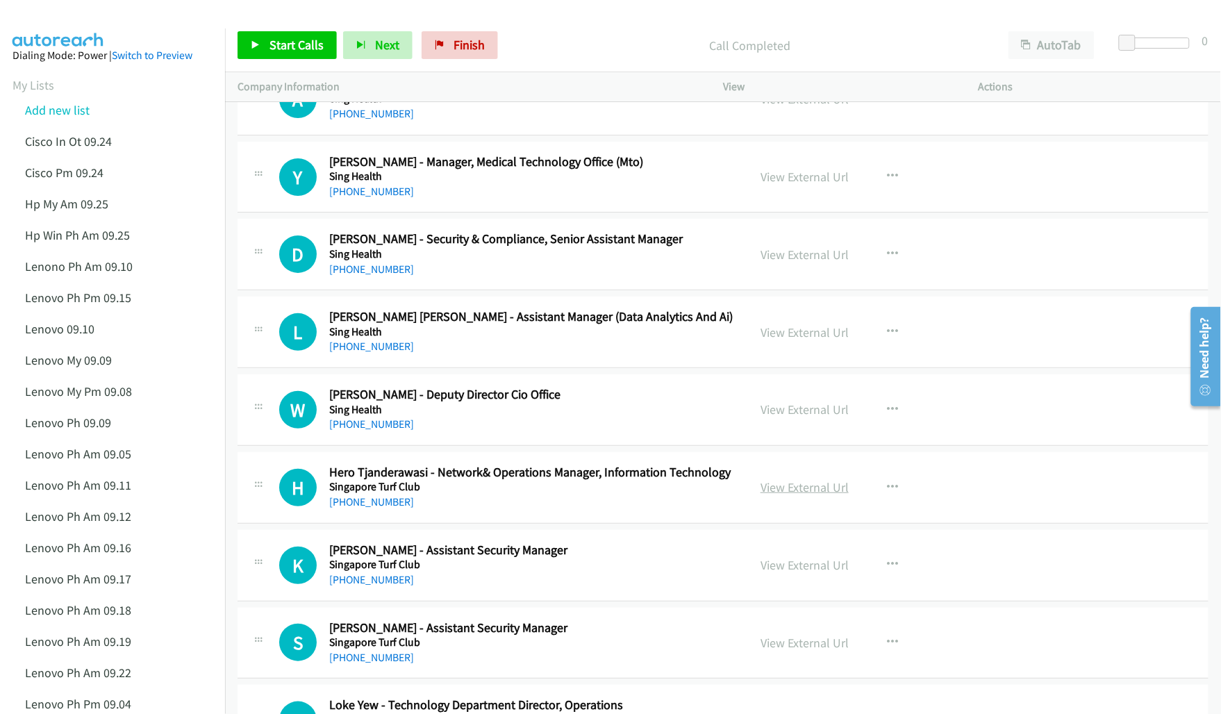
click at [792, 495] on link "View External Url" at bounding box center [805, 487] width 88 height 16
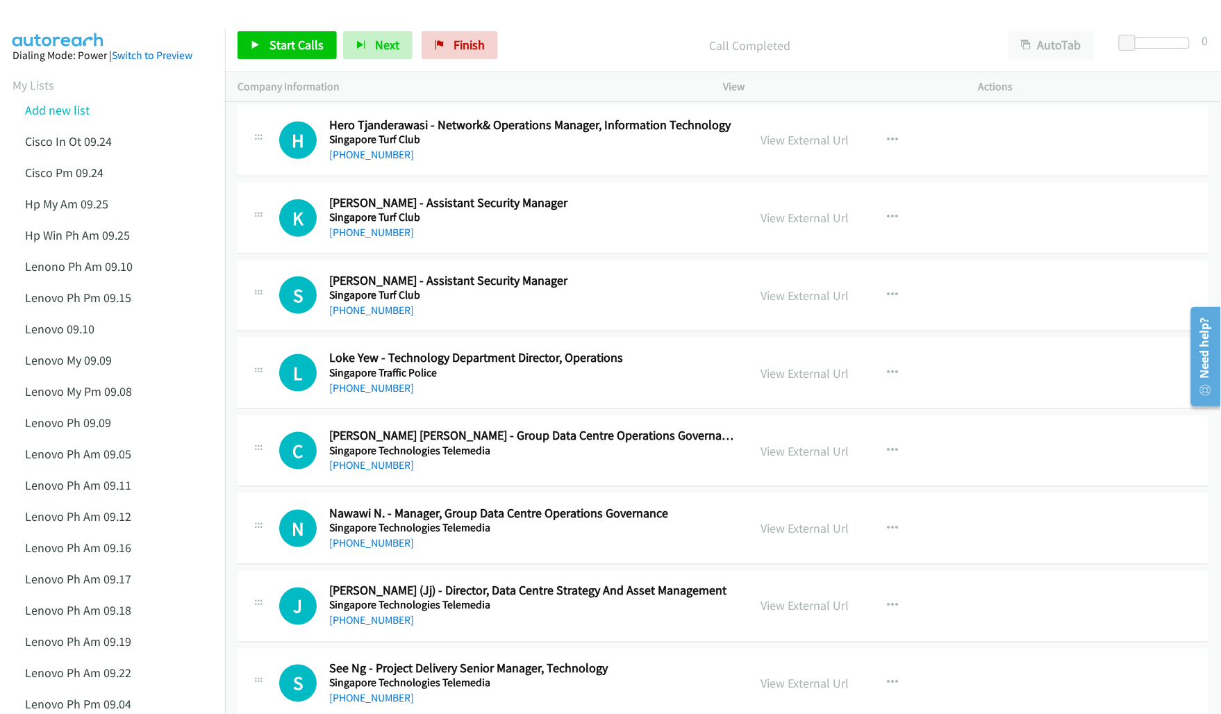
scroll to position [10228, 0]
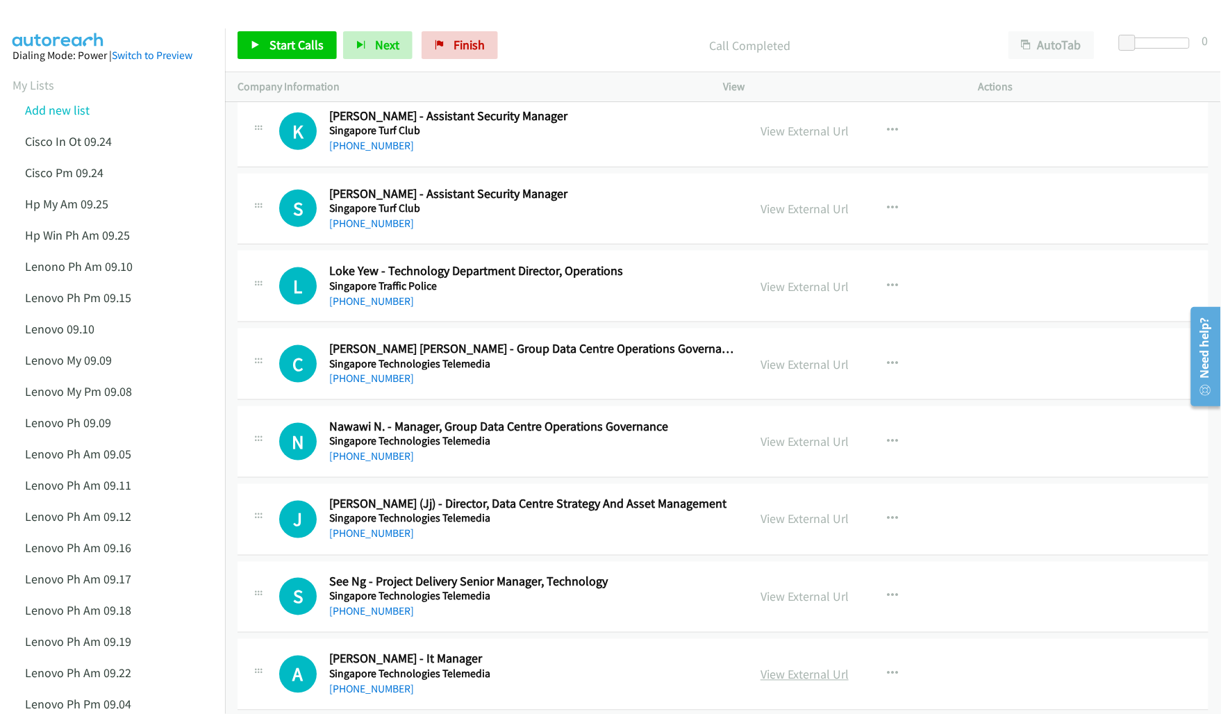
click at [782, 683] on link "View External Url" at bounding box center [805, 675] width 88 height 16
click at [797, 605] on link "View External Url" at bounding box center [805, 597] width 88 height 16
click at [777, 527] on link "View External Url" at bounding box center [805, 519] width 88 height 16
click at [353, 540] on link "[PHONE_NUMBER]" at bounding box center [371, 533] width 85 height 13
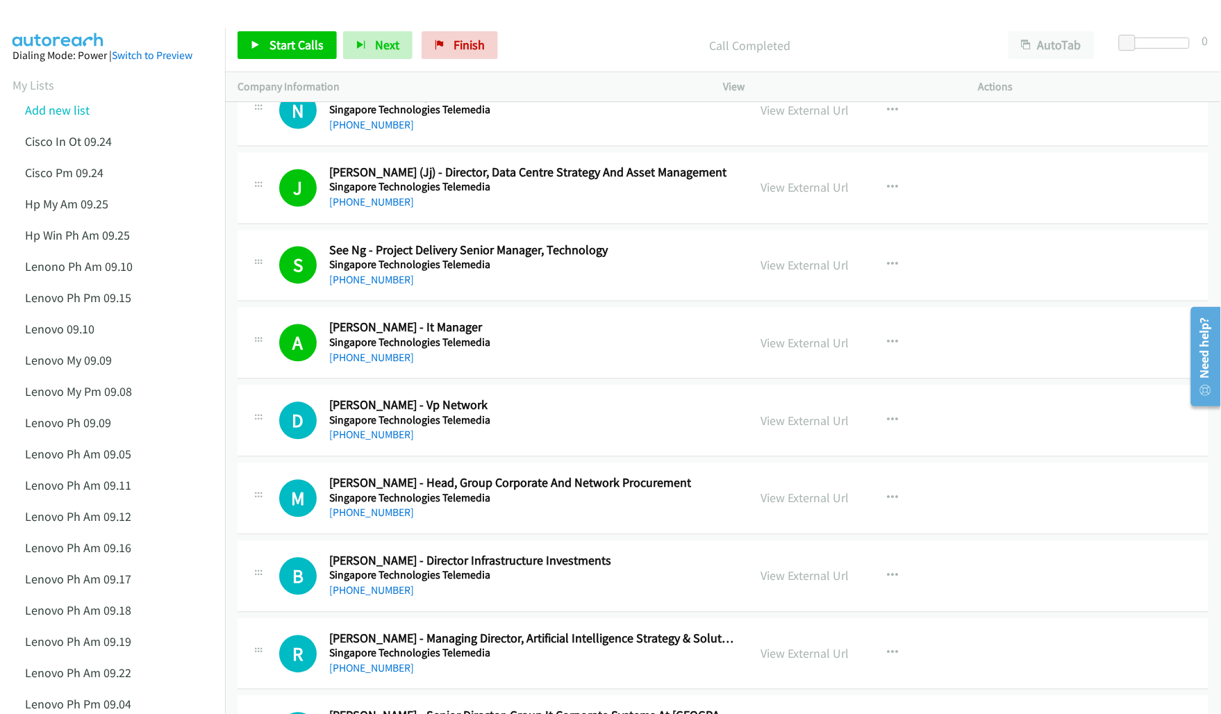
scroll to position [10575, 0]
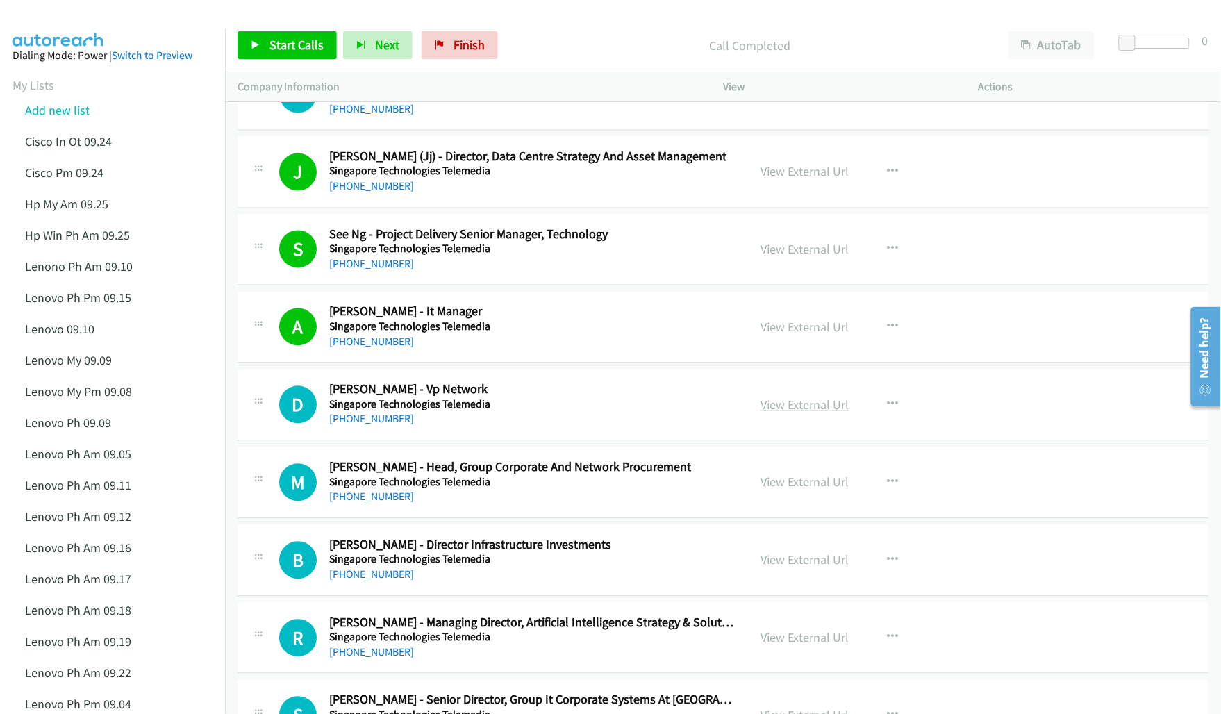
click at [799, 413] on link "View External Url" at bounding box center [805, 405] width 88 height 16
click at [794, 490] on link "View External Url" at bounding box center [805, 482] width 88 height 16
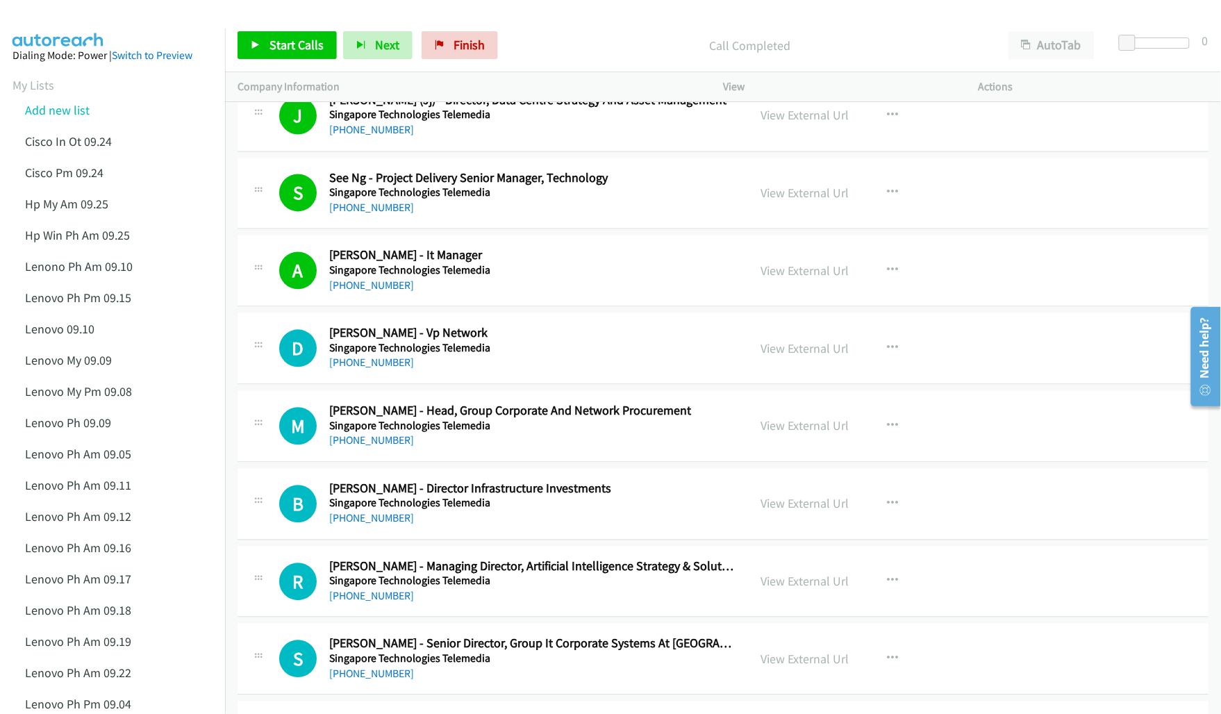
scroll to position [10662, 0]
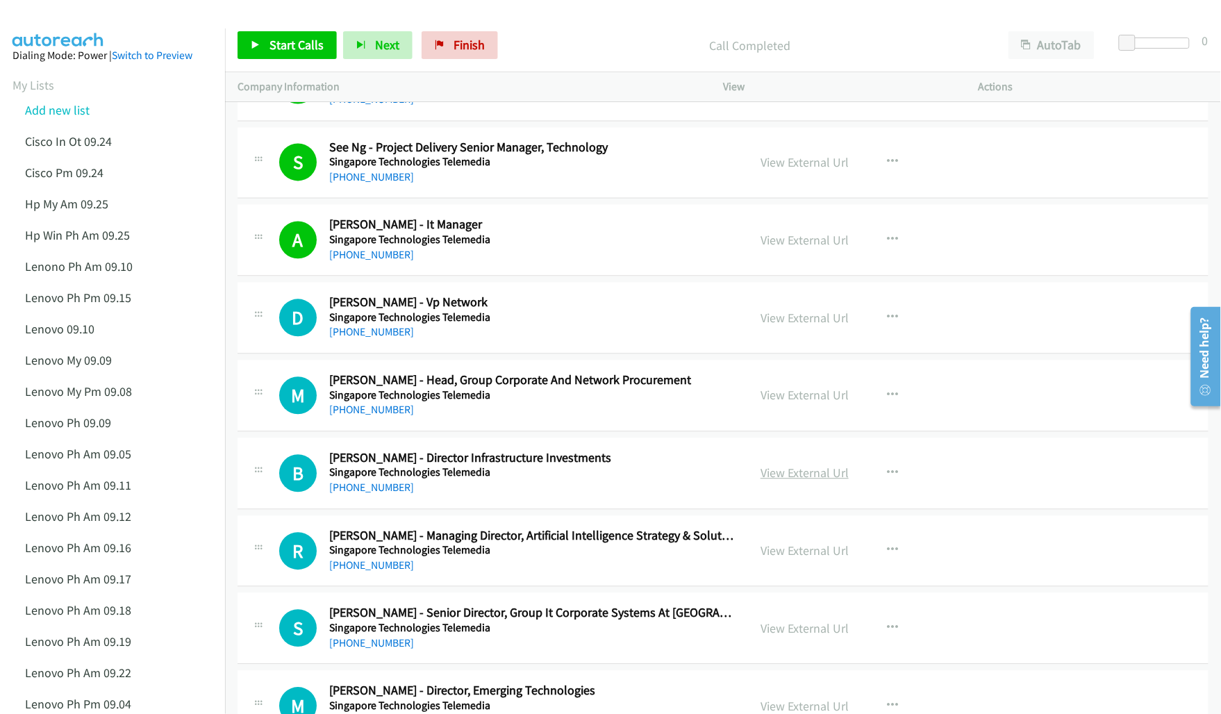
click at [813, 481] on link "View External Url" at bounding box center [805, 473] width 88 height 16
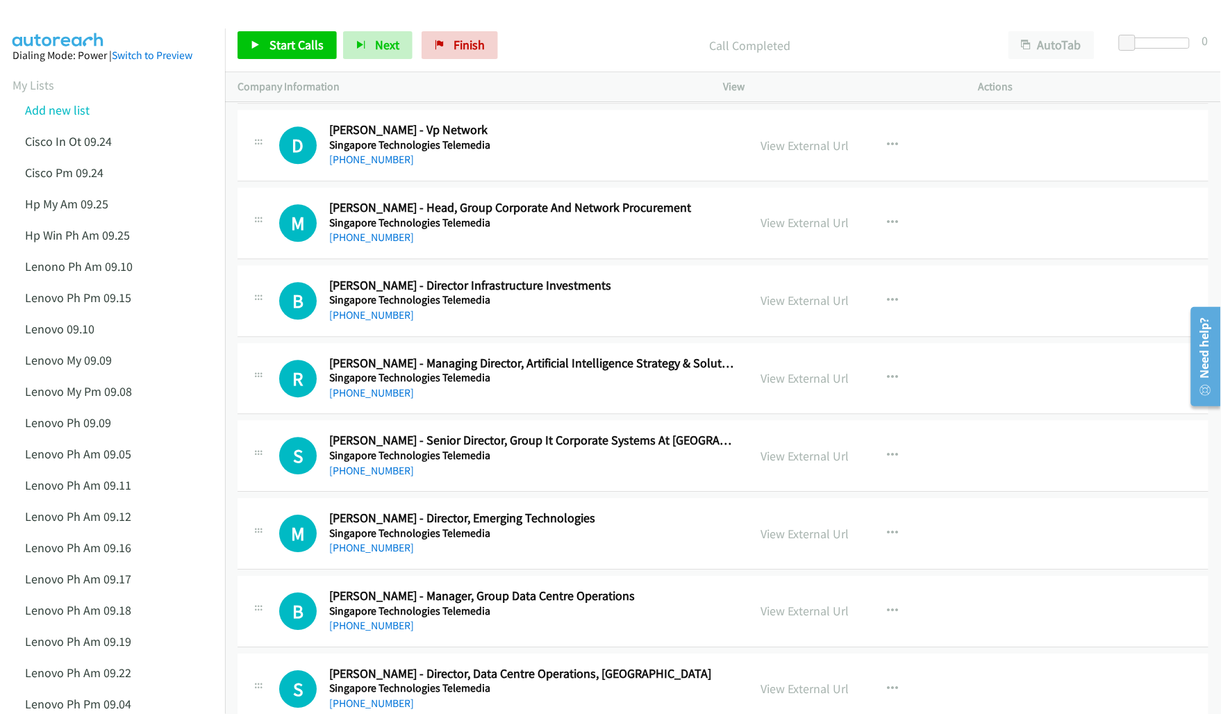
scroll to position [10836, 0]
click at [782, 463] on link "View External Url" at bounding box center [805, 455] width 88 height 16
click at [809, 385] on link "View External Url" at bounding box center [805, 378] width 88 height 16
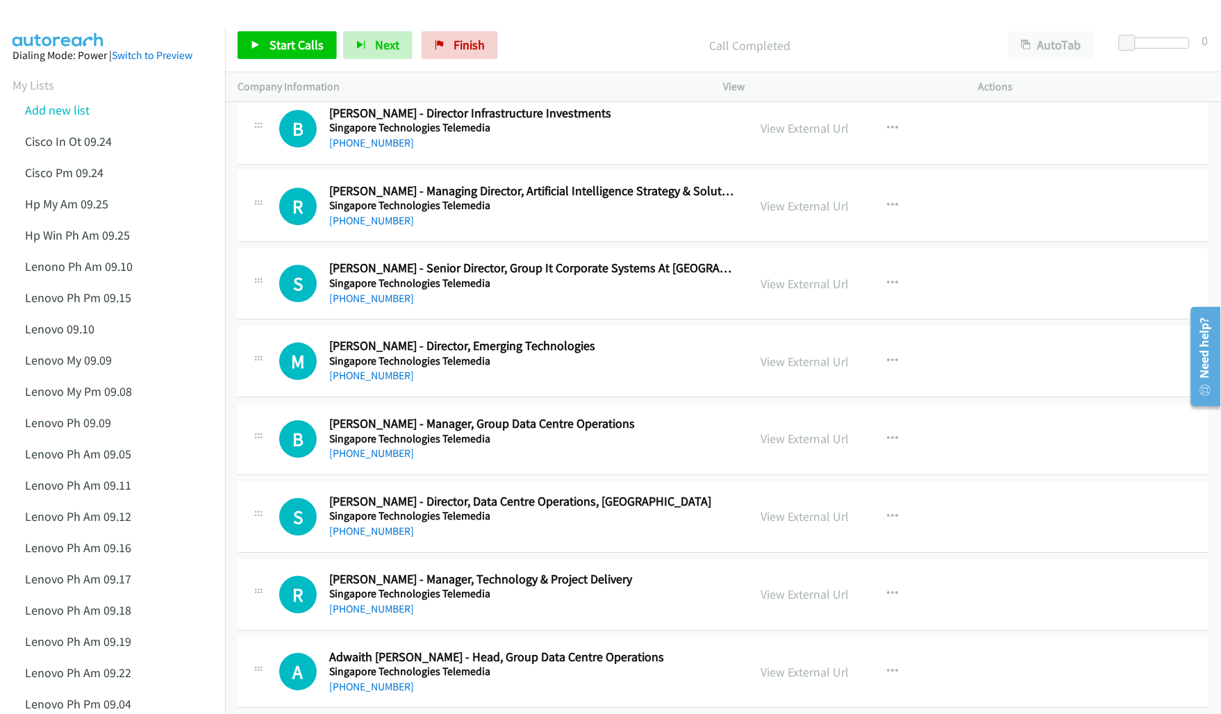
scroll to position [11009, 0]
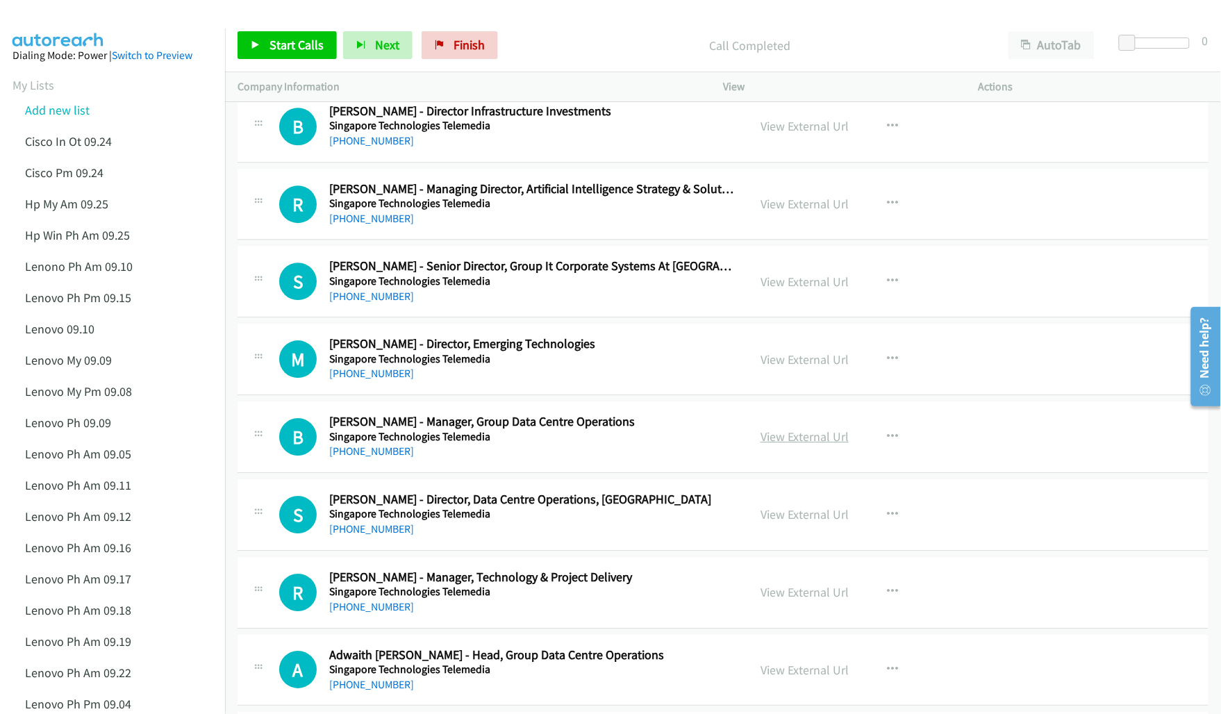
click at [786, 445] on link "View External Url" at bounding box center [805, 437] width 88 height 16
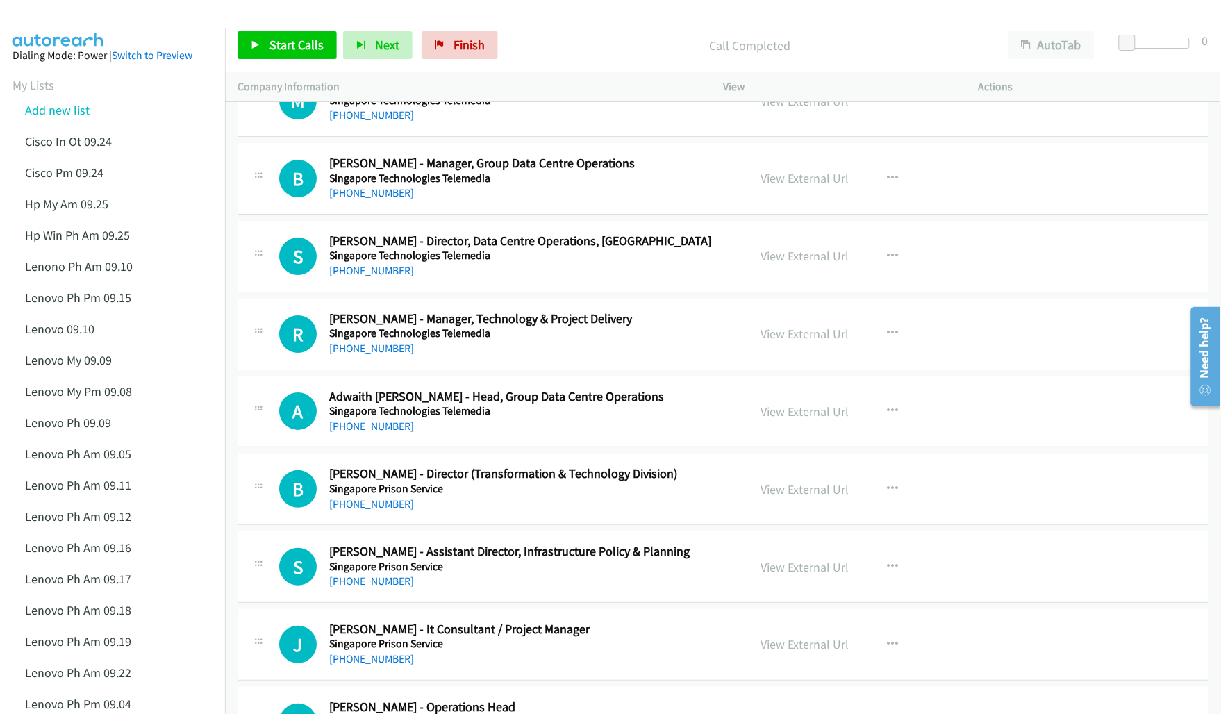
scroll to position [11270, 0]
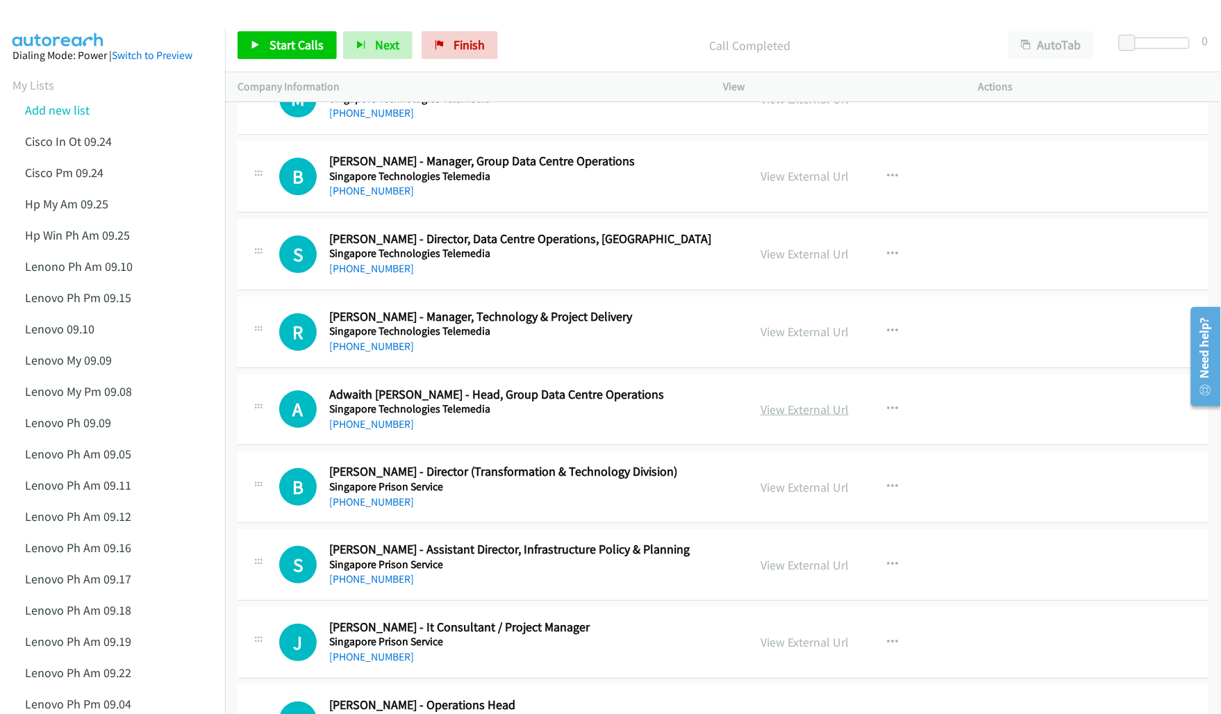
click at [792, 417] on link "View External Url" at bounding box center [805, 409] width 88 height 16
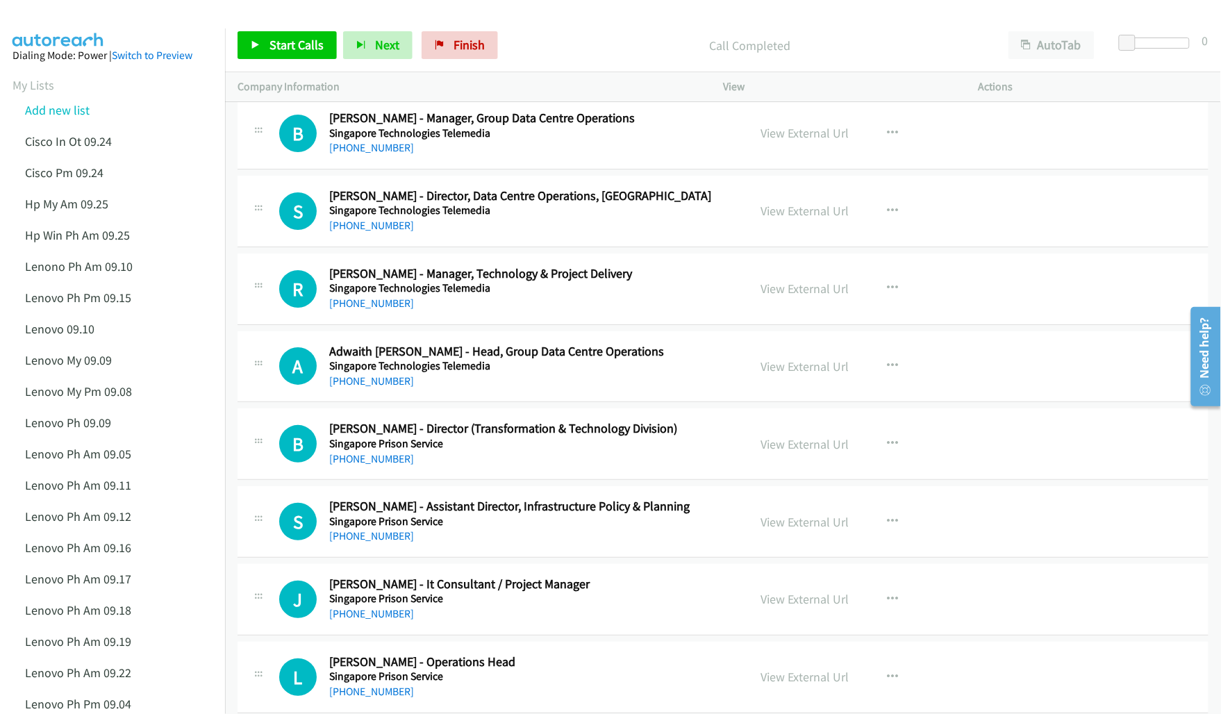
scroll to position [11357, 0]
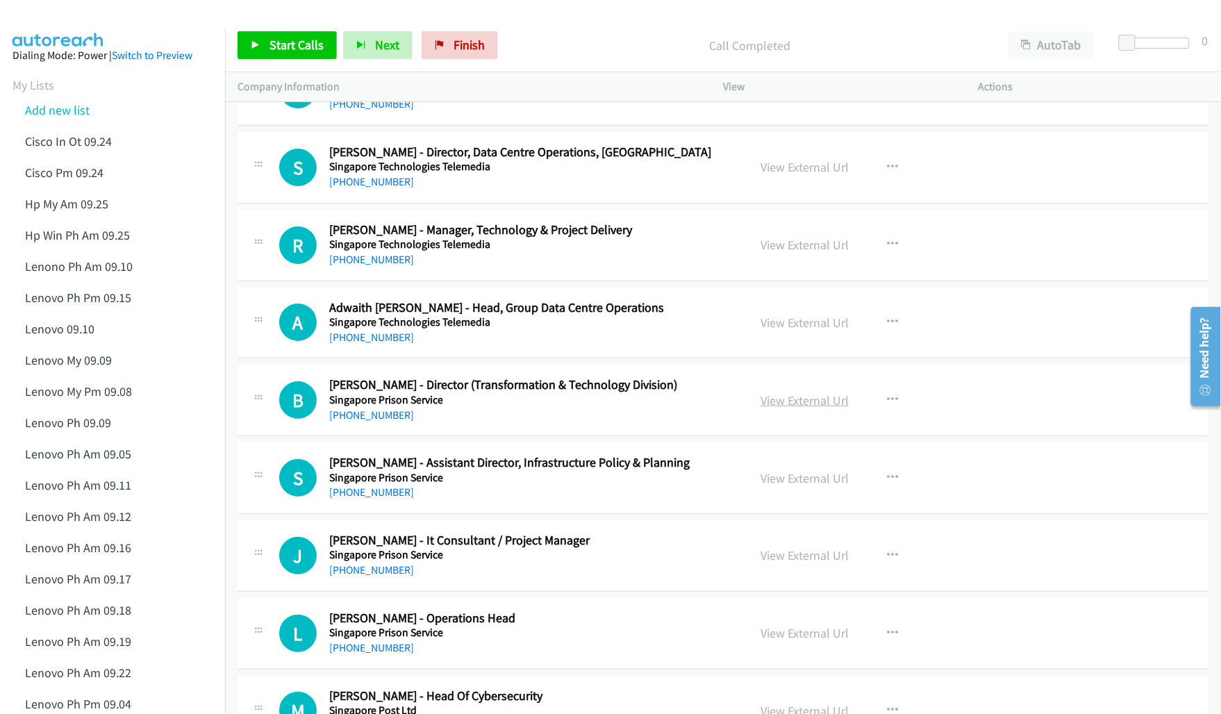
click at [779, 408] on link "View External Url" at bounding box center [805, 400] width 88 height 16
click at [785, 486] on link "View External Url" at bounding box center [805, 478] width 88 height 16
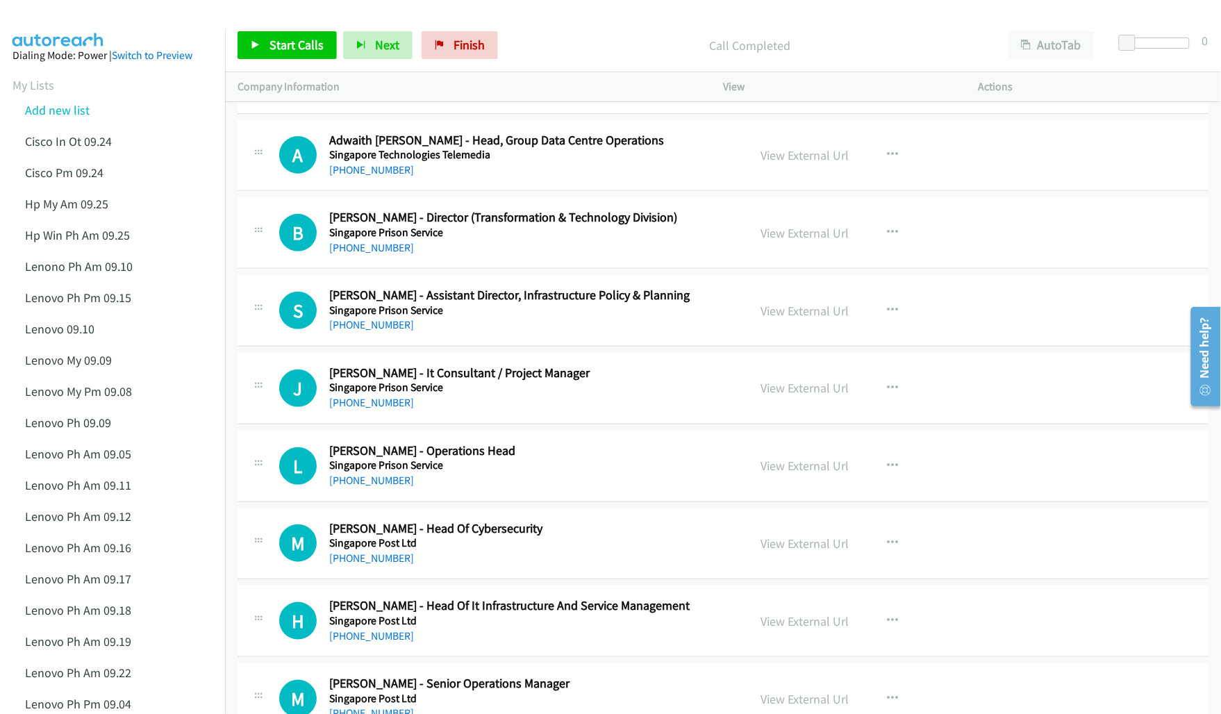
scroll to position [11530, 0]
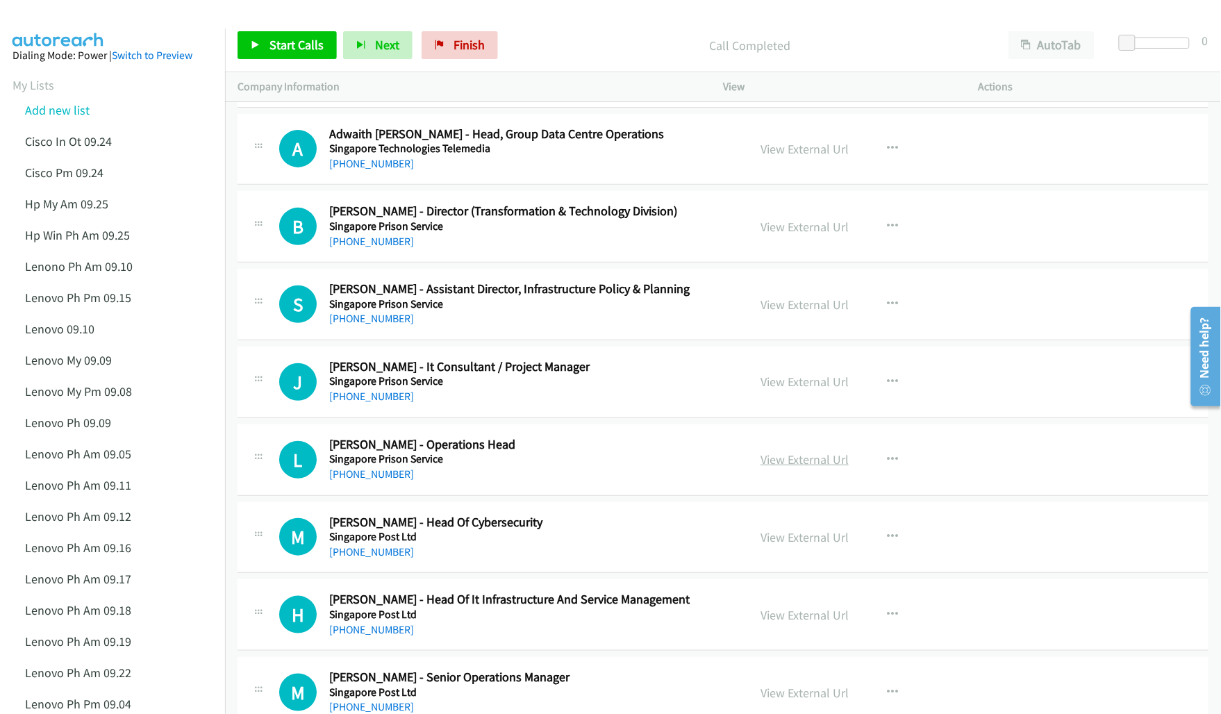
click at [771, 467] on link "View External Url" at bounding box center [805, 459] width 88 height 16
click at [781, 390] on link "View External Url" at bounding box center [805, 382] width 88 height 16
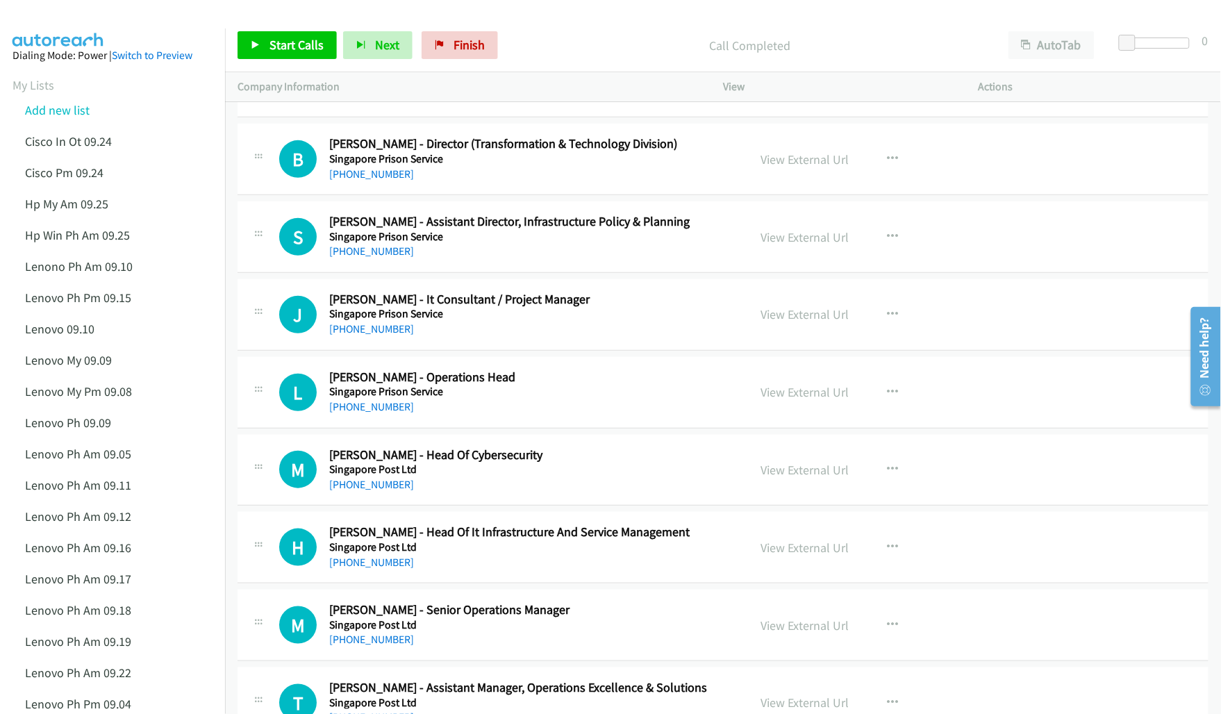
scroll to position [11617, 0]
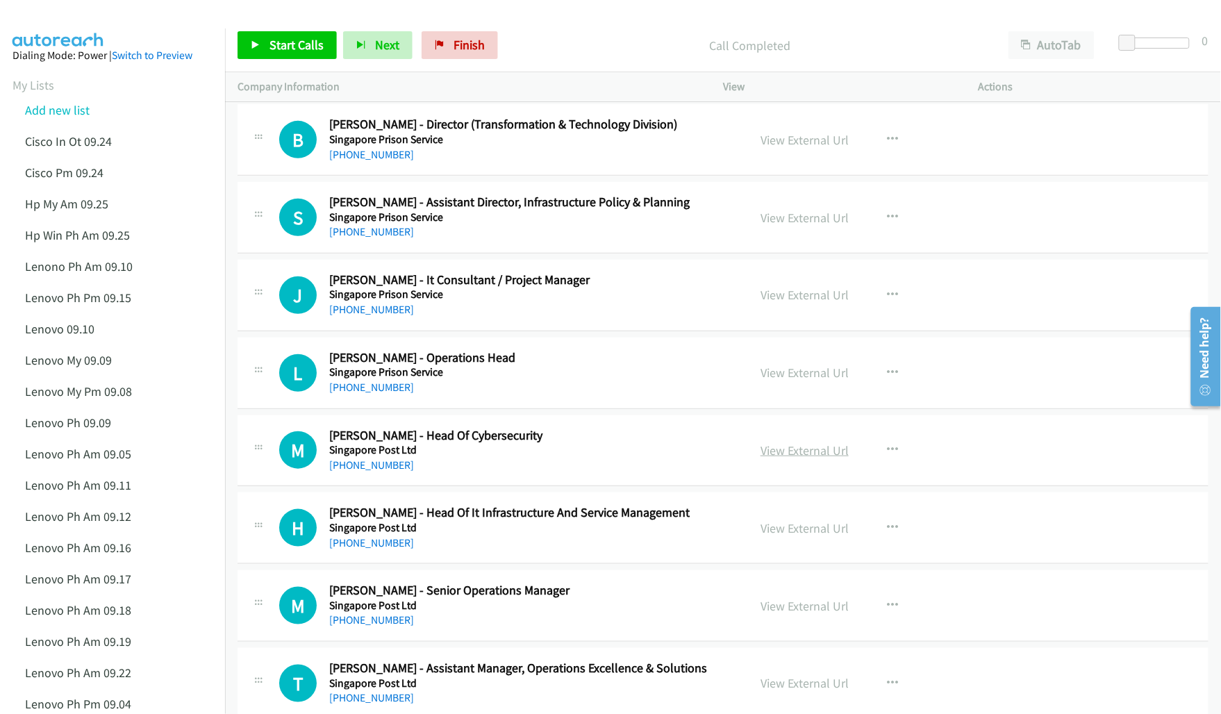
click at [792, 458] on link "View External Url" at bounding box center [805, 450] width 88 height 16
click at [797, 536] on link "View External Url" at bounding box center [805, 528] width 88 height 16
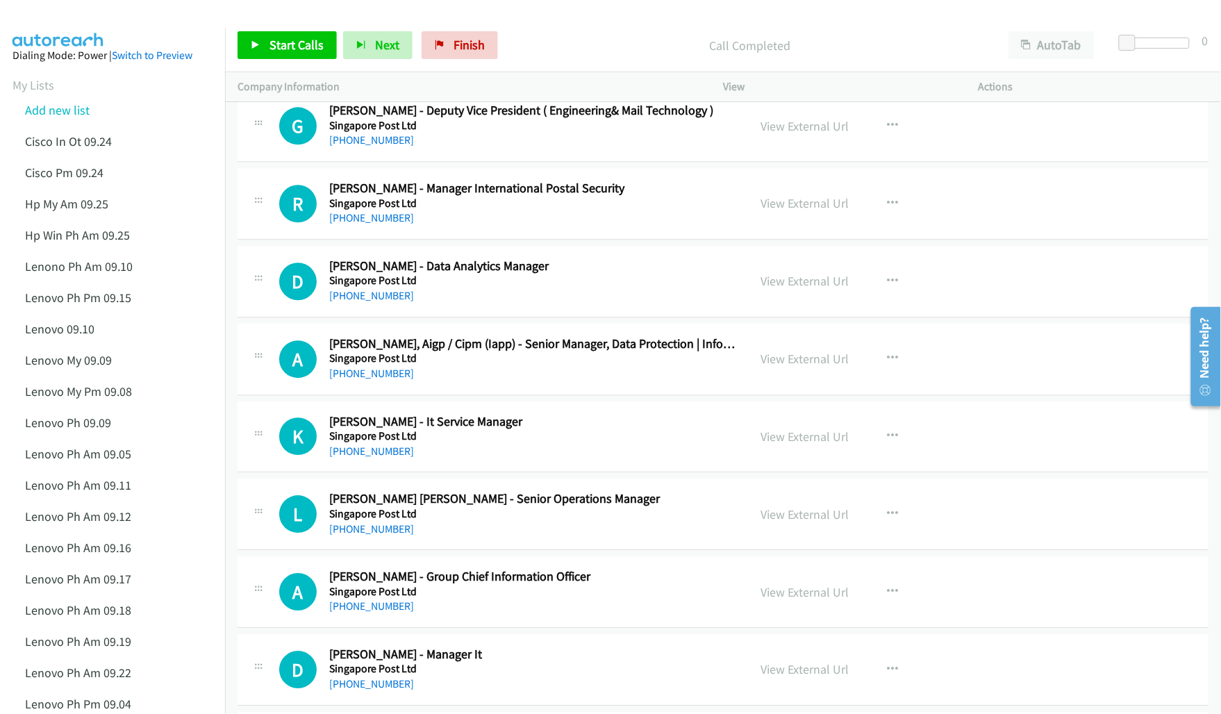
scroll to position [12572, 0]
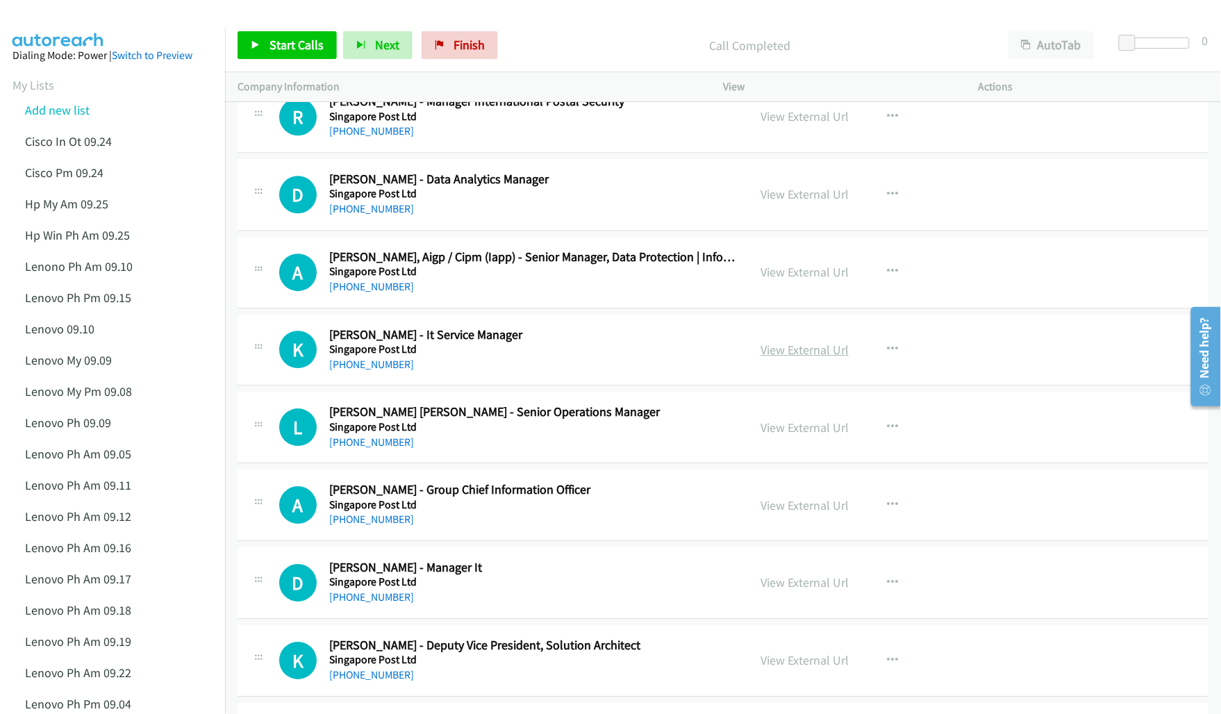
click at [797, 358] on link "View External Url" at bounding box center [805, 350] width 88 height 16
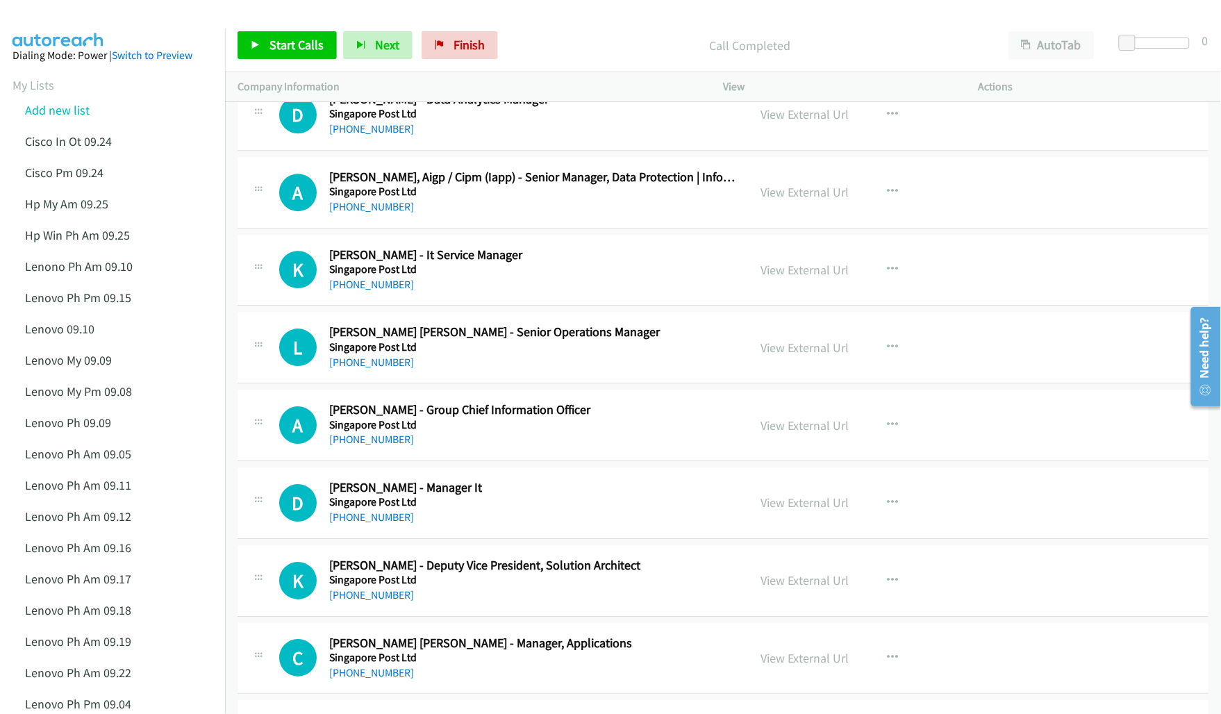
scroll to position [12659, 0]
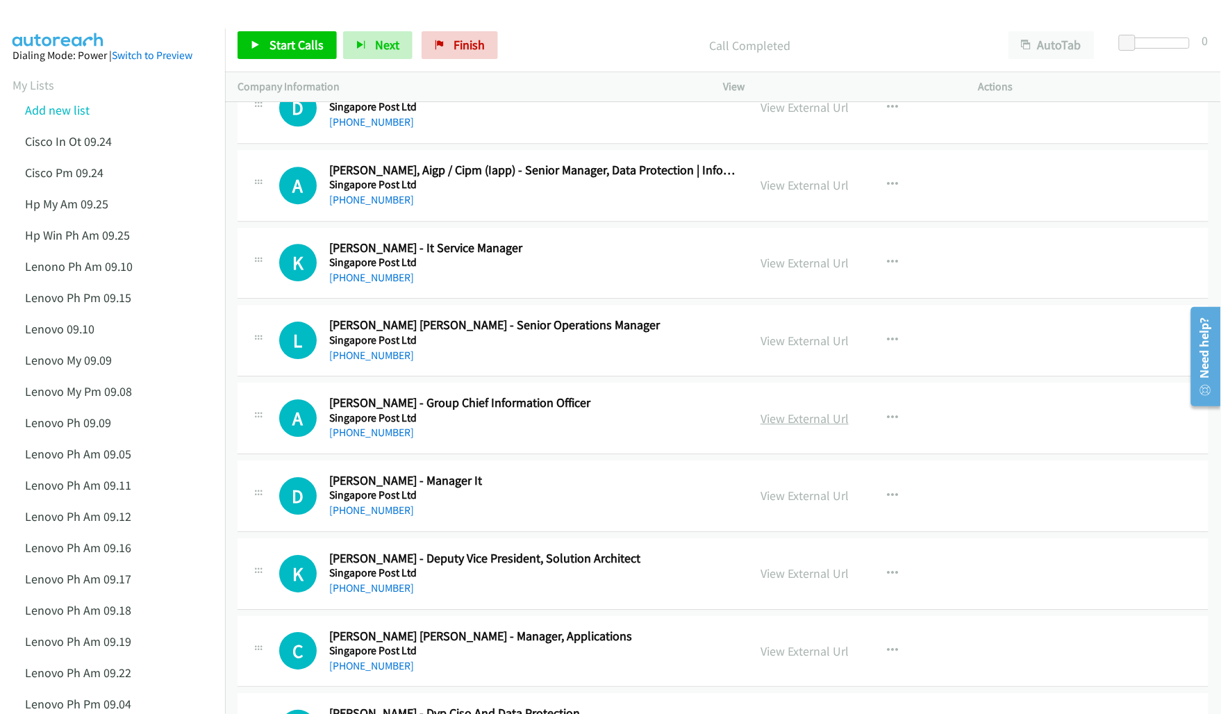
click at [792, 426] on link "View External Url" at bounding box center [805, 418] width 88 height 16
click at [779, 504] on link "View External Url" at bounding box center [805, 496] width 88 height 16
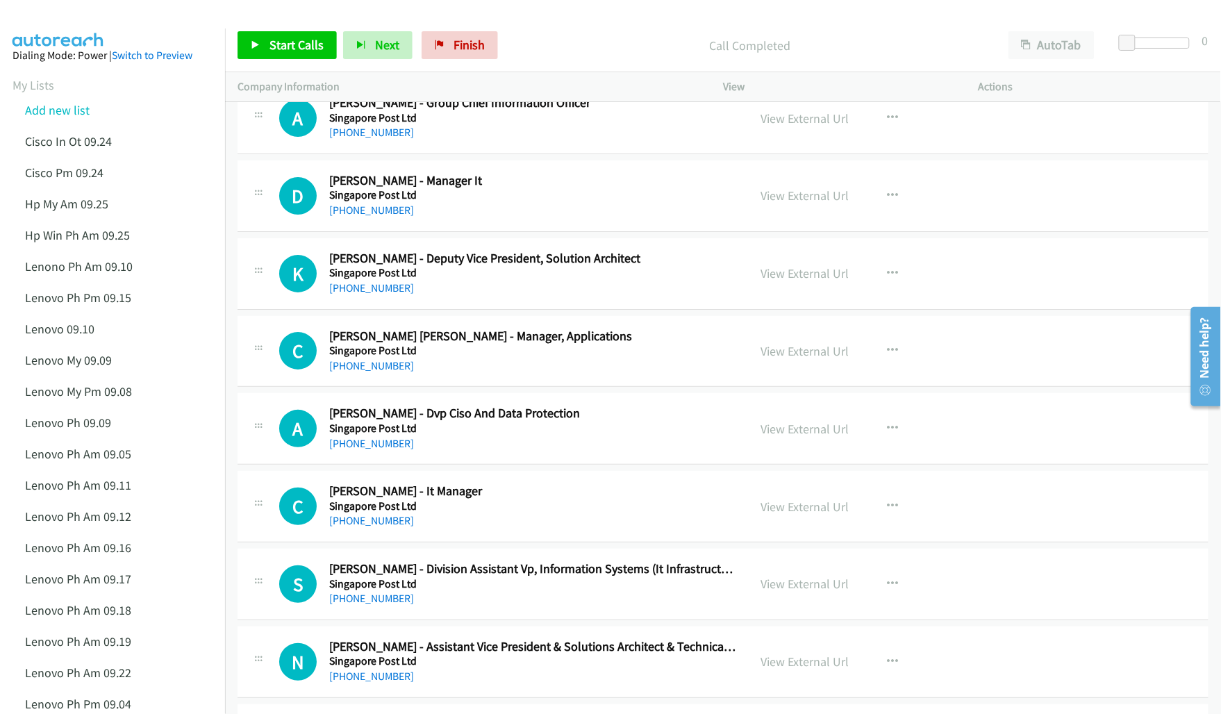
scroll to position [13006, 0]
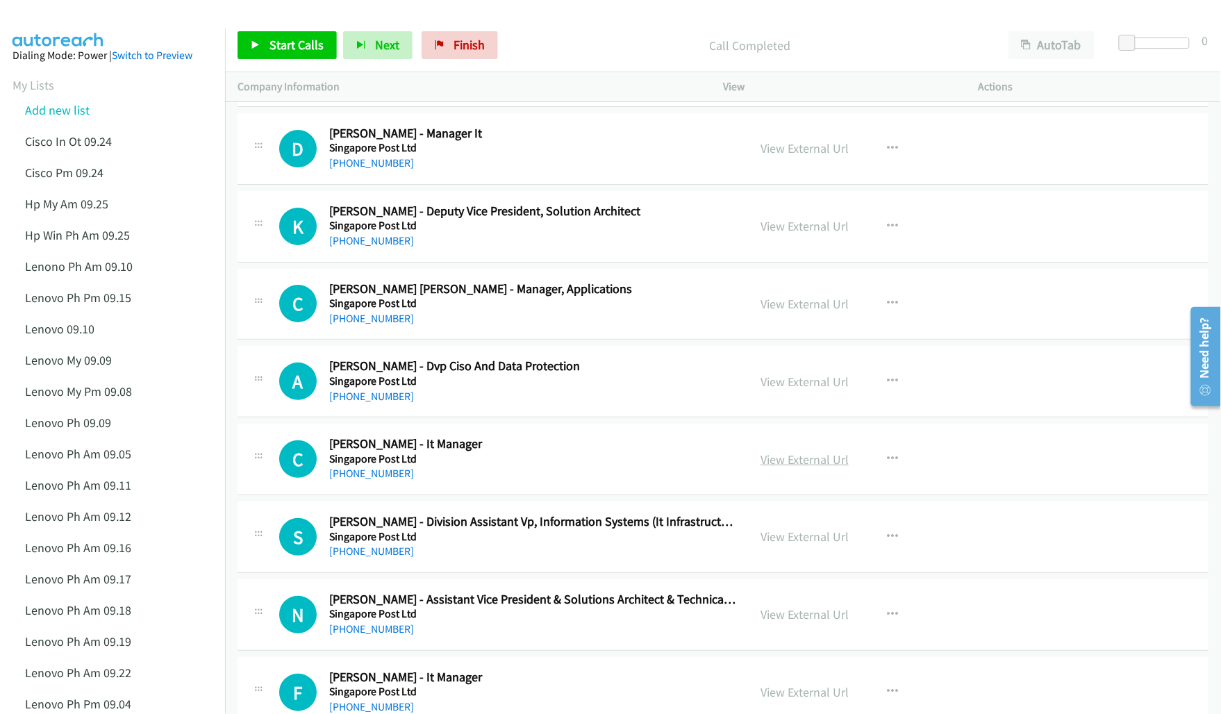
click at [804, 467] on link "View External Url" at bounding box center [805, 459] width 88 height 16
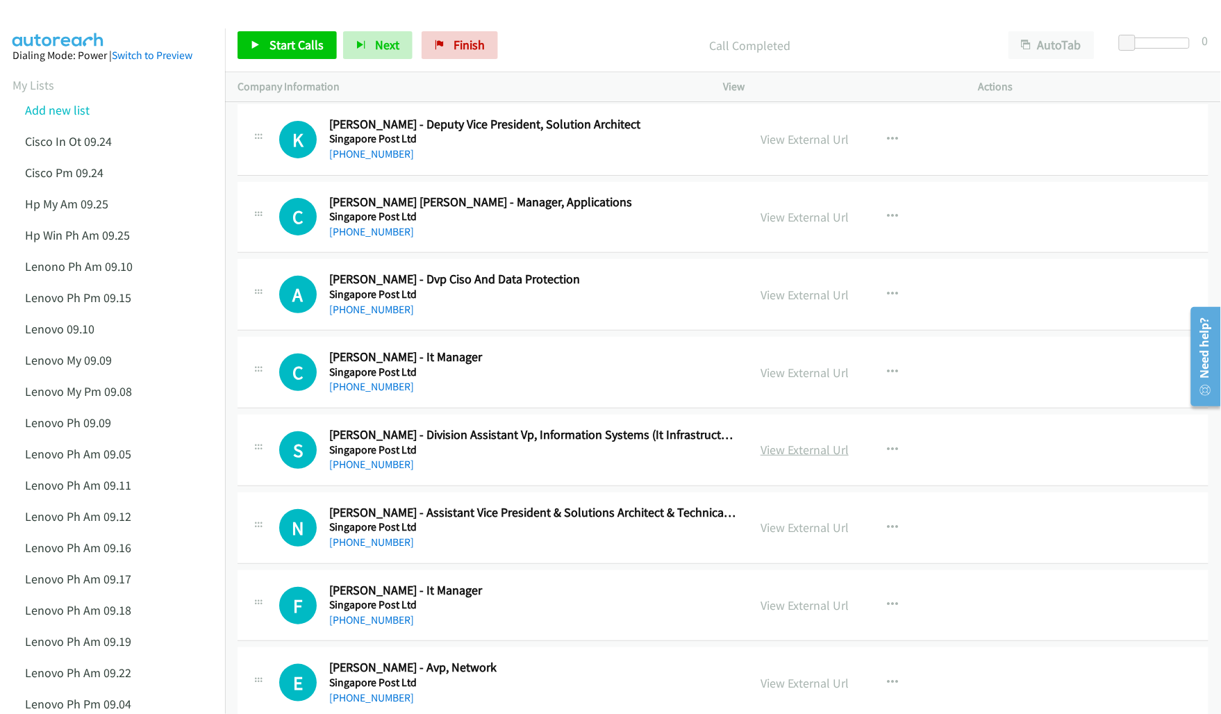
click at [765, 458] on link "View External Url" at bounding box center [805, 450] width 88 height 16
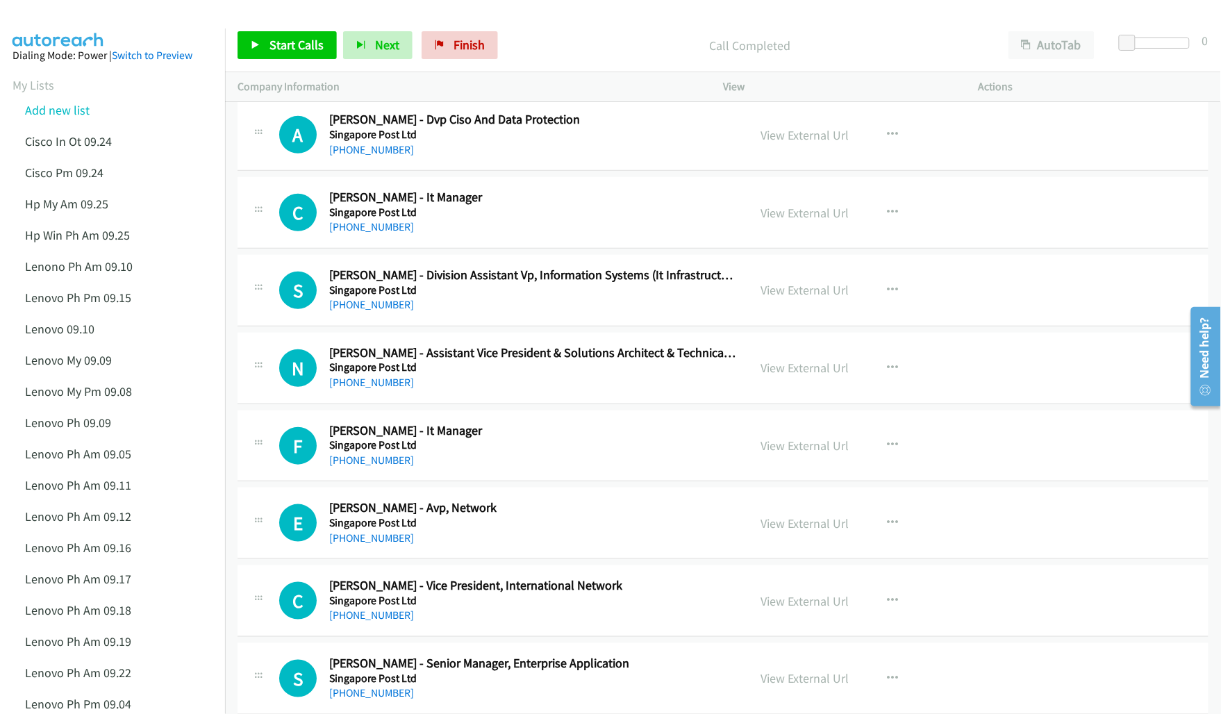
scroll to position [13267, 0]
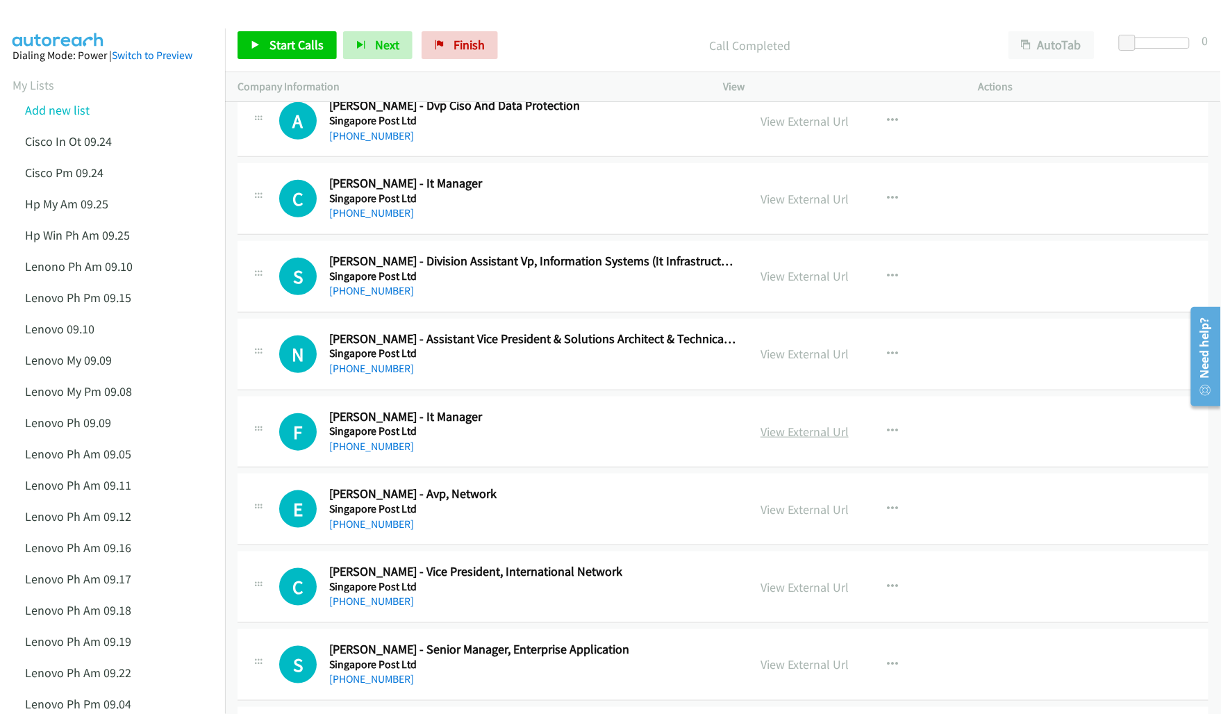
click at [780, 440] on link "View External Url" at bounding box center [805, 432] width 88 height 16
click at [776, 517] on link "View External Url" at bounding box center [805, 509] width 88 height 16
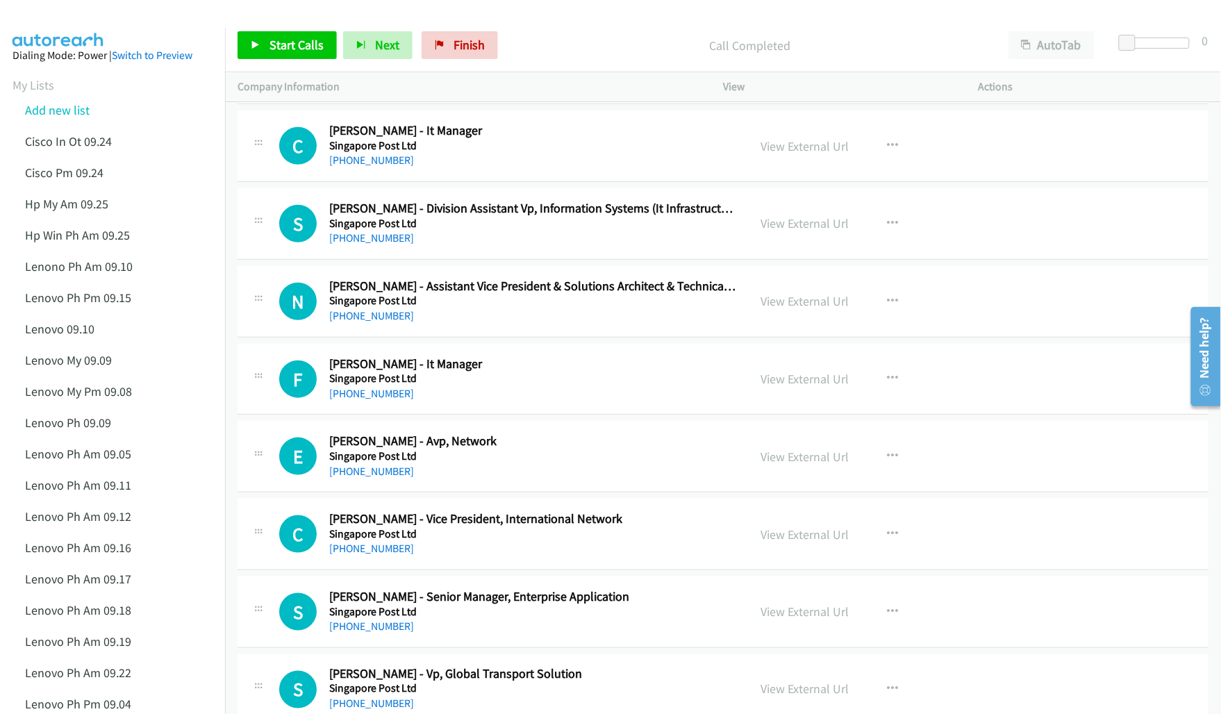
scroll to position [13353, 0]
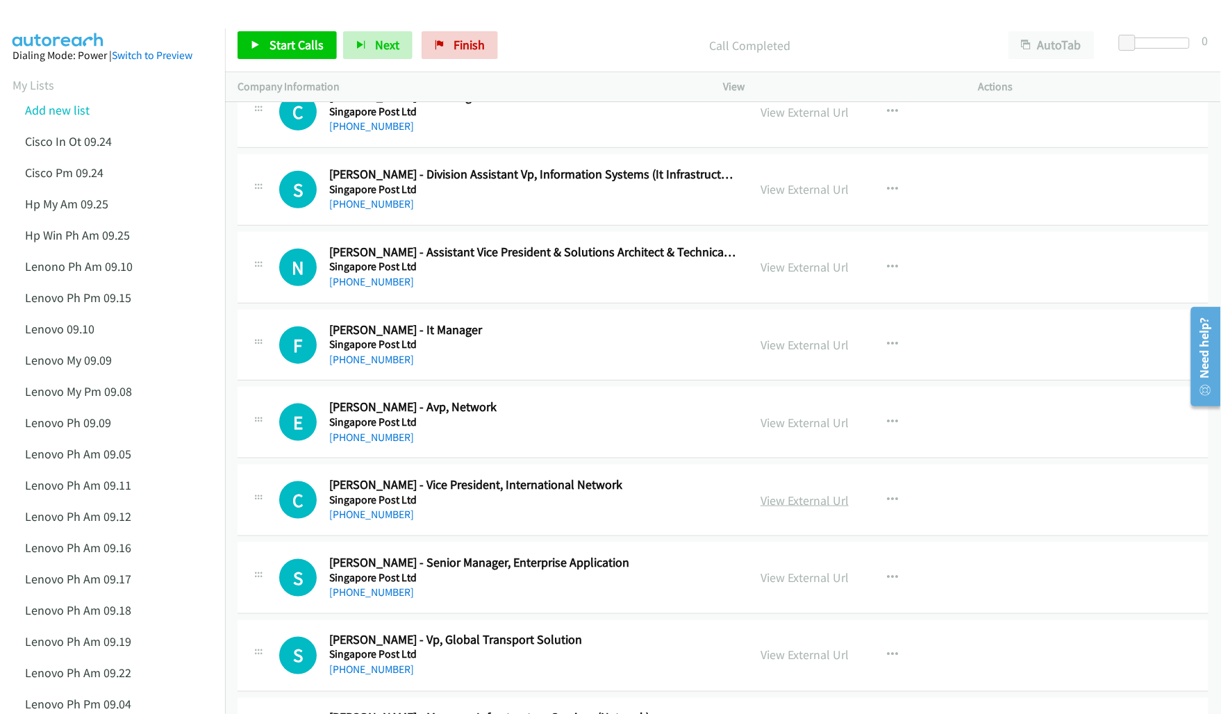
click at [788, 508] on link "View External Url" at bounding box center [805, 500] width 88 height 16
click at [787, 586] on link "View External Url" at bounding box center [805, 578] width 88 height 16
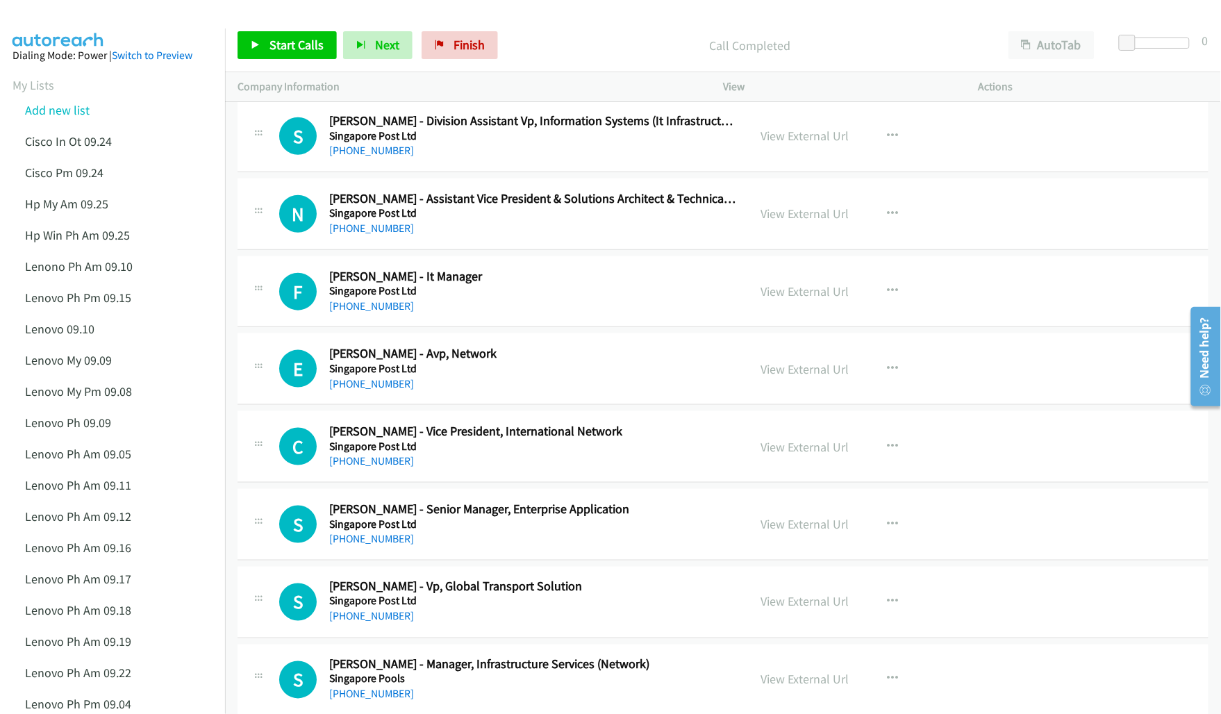
scroll to position [13527, 0]
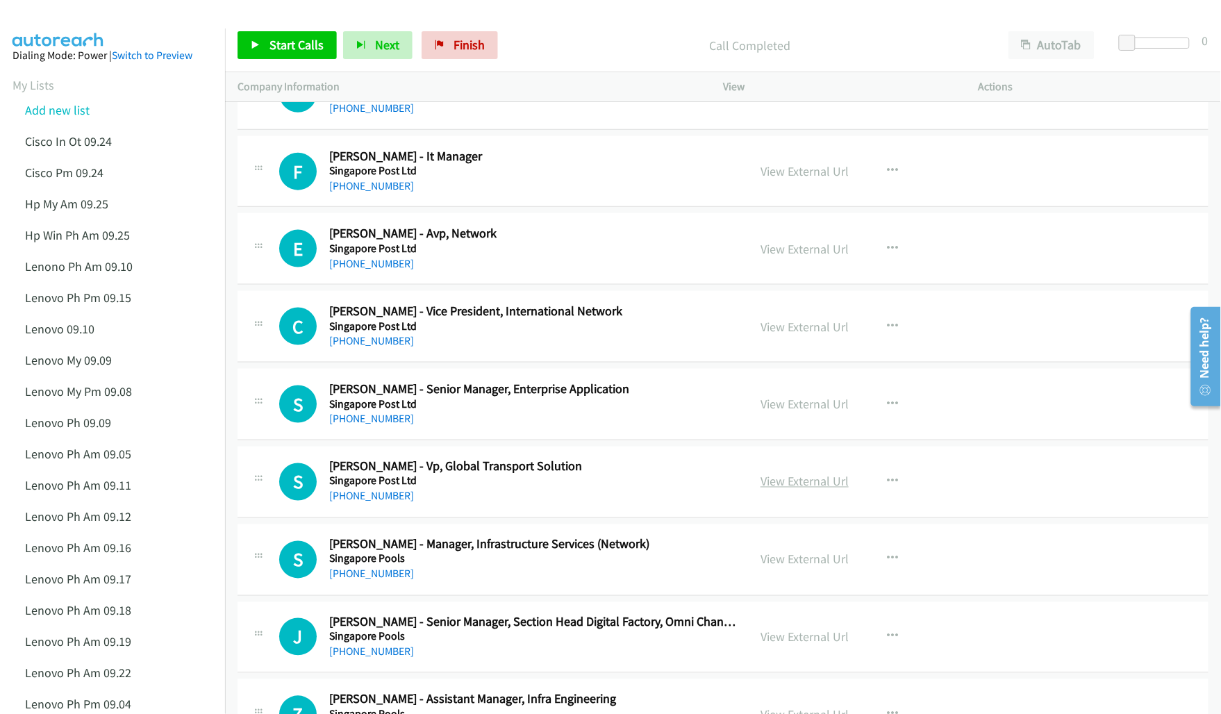
click at [806, 490] on link "View External Url" at bounding box center [805, 482] width 88 height 16
click at [779, 567] on link "View External Url" at bounding box center [805, 559] width 88 height 16
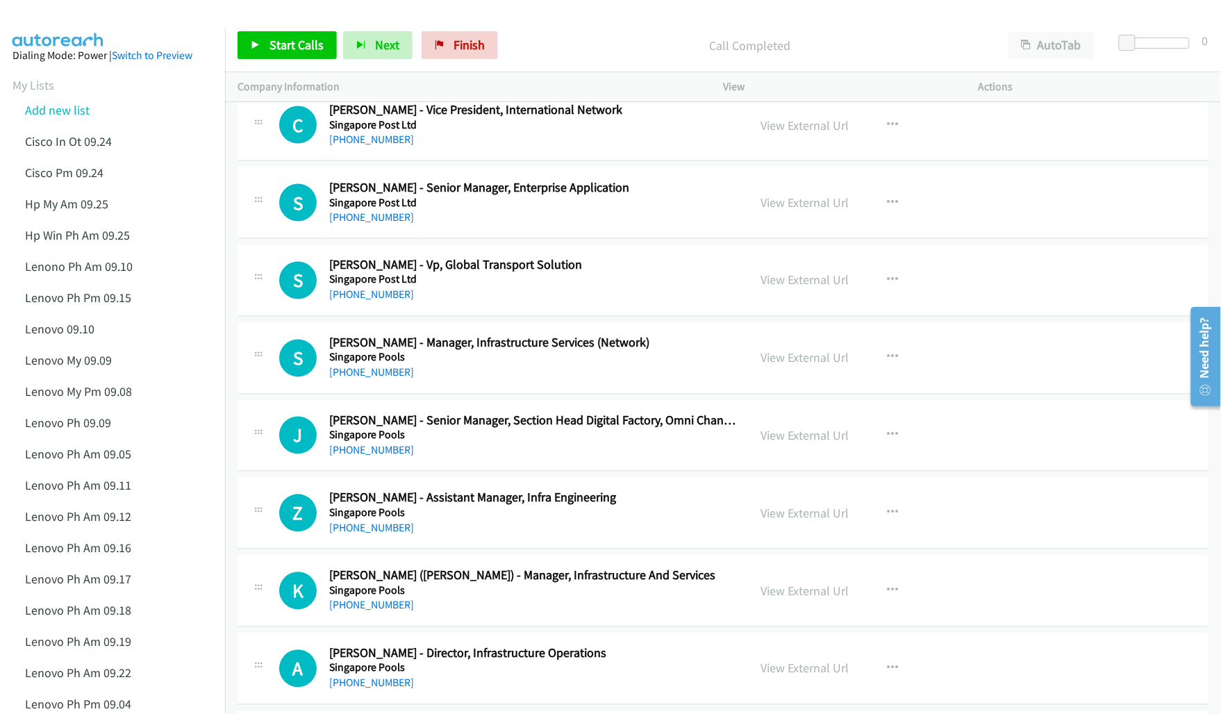
scroll to position [13788, 0]
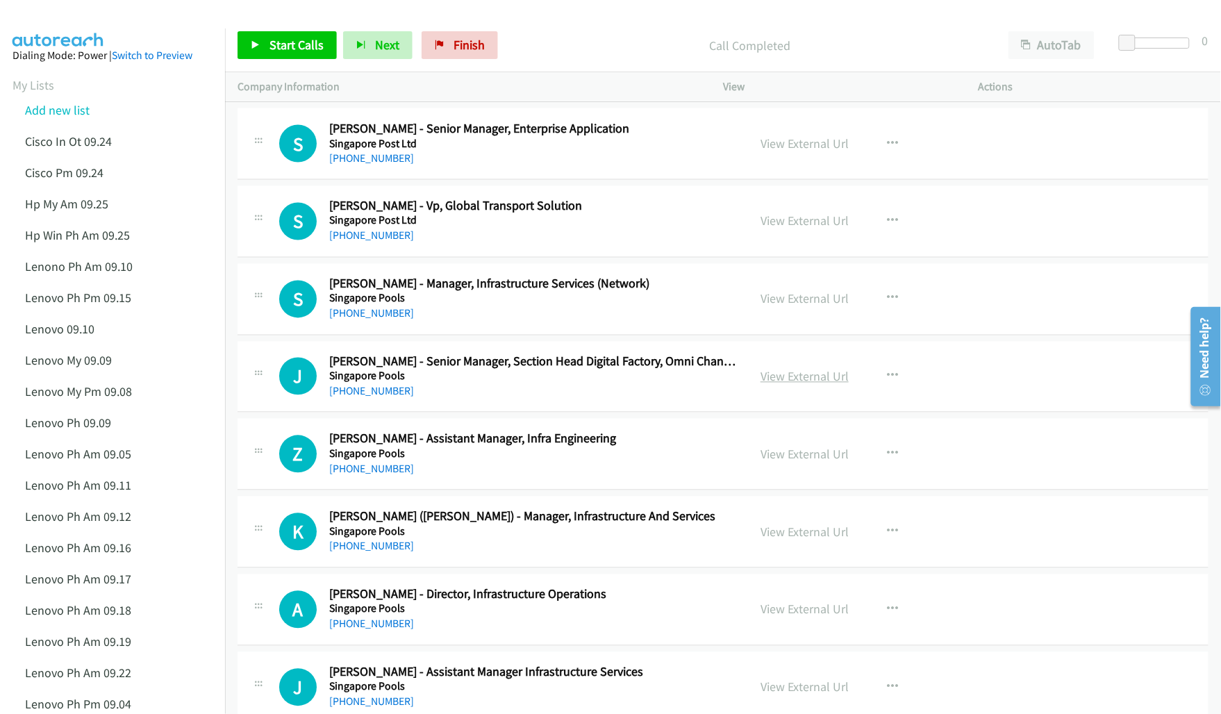
click at [783, 385] on link "View External Url" at bounding box center [805, 377] width 88 height 16
click at [777, 463] on link "View External Url" at bounding box center [805, 455] width 88 height 16
click at [799, 540] on link "View External Url" at bounding box center [805, 532] width 88 height 16
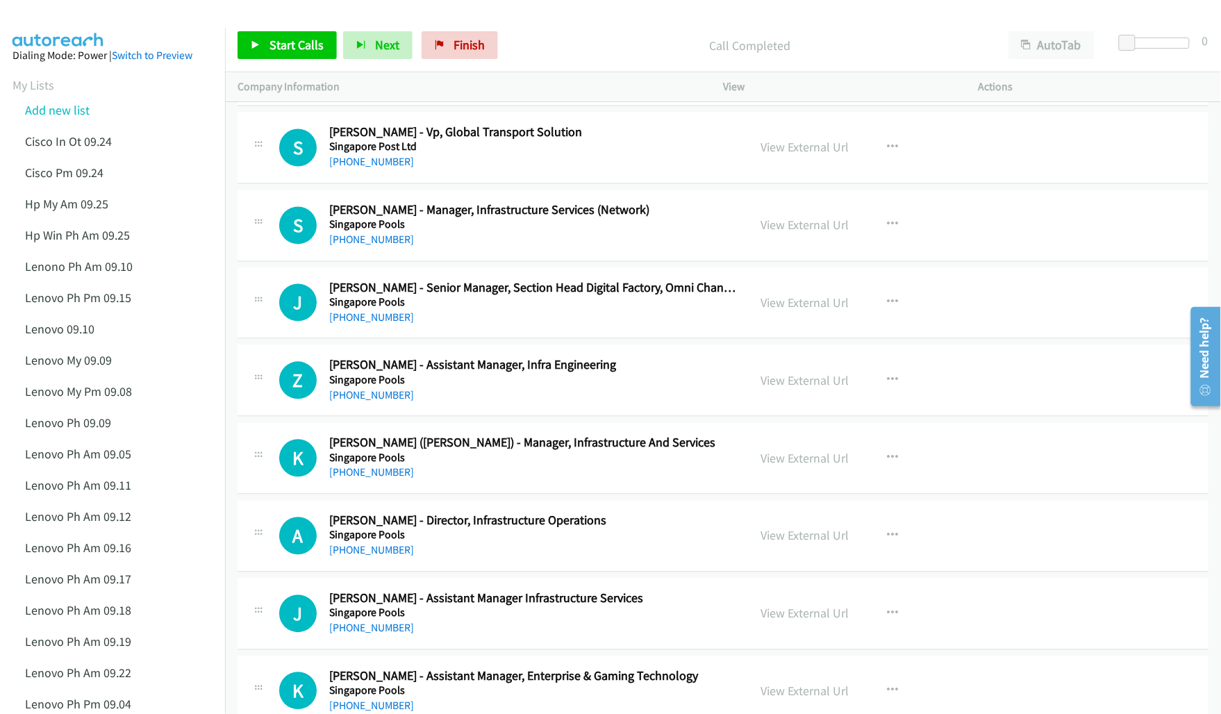
scroll to position [13874, 0]
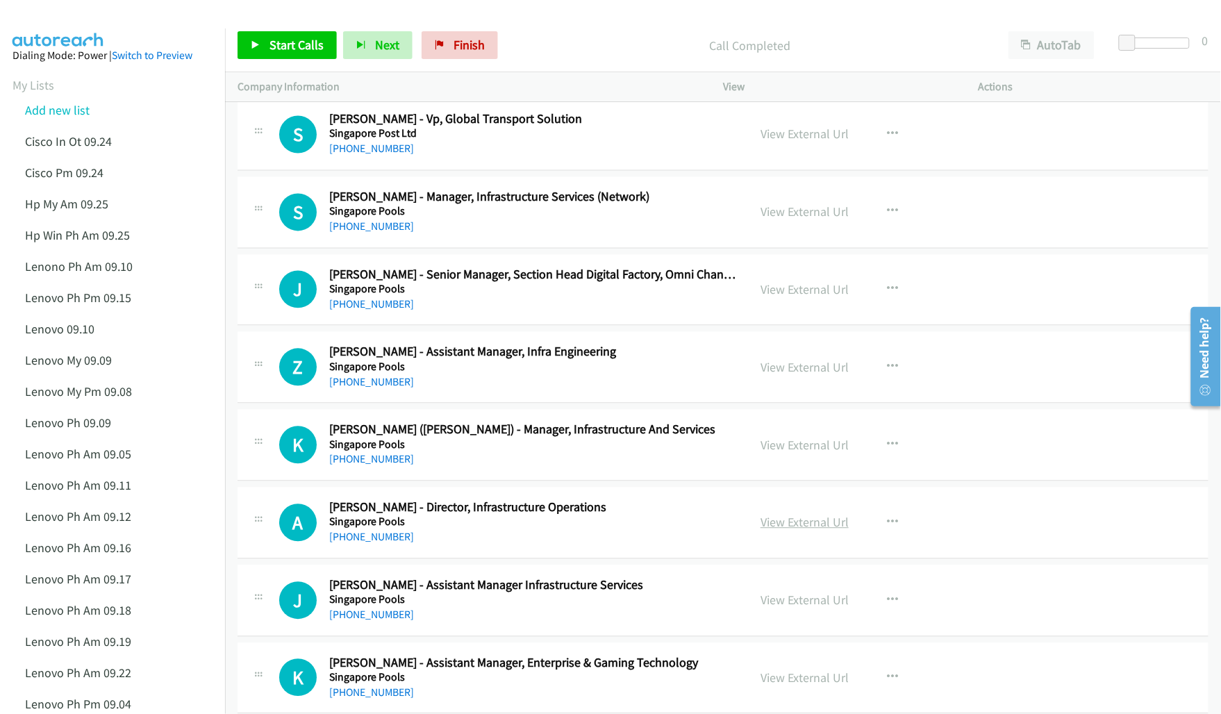
click at [765, 531] on link "View External Url" at bounding box center [805, 523] width 88 height 16
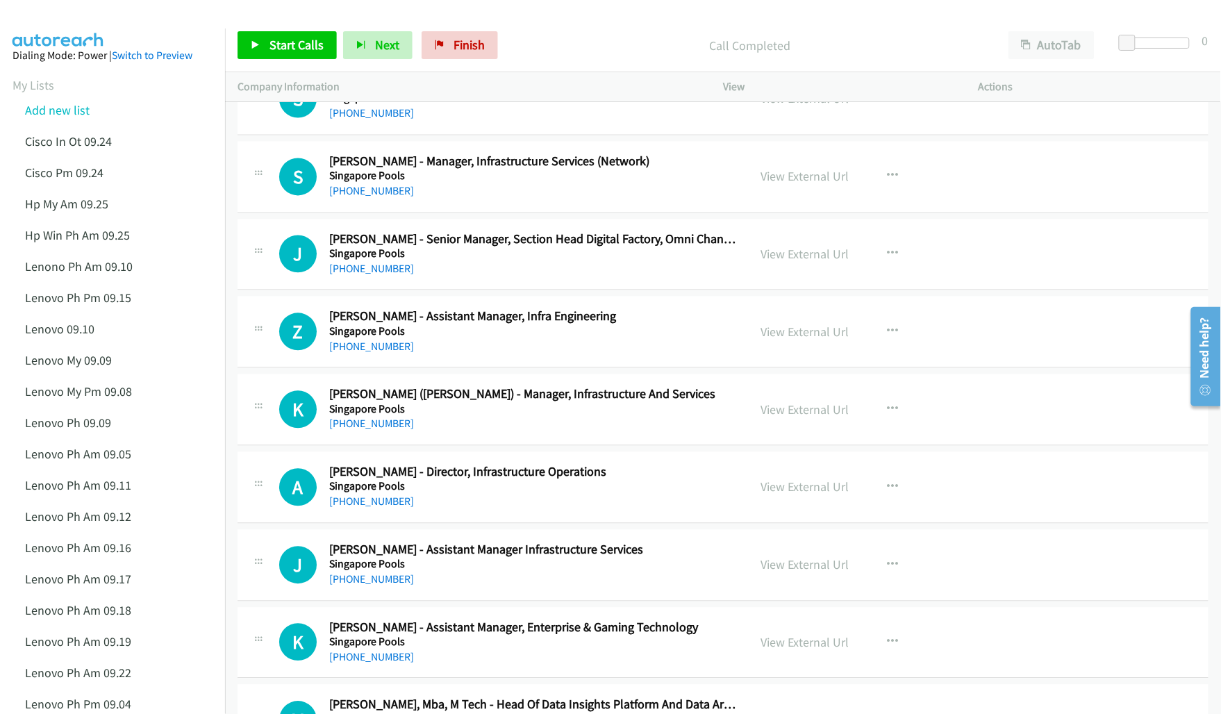
scroll to position [13961, 0]
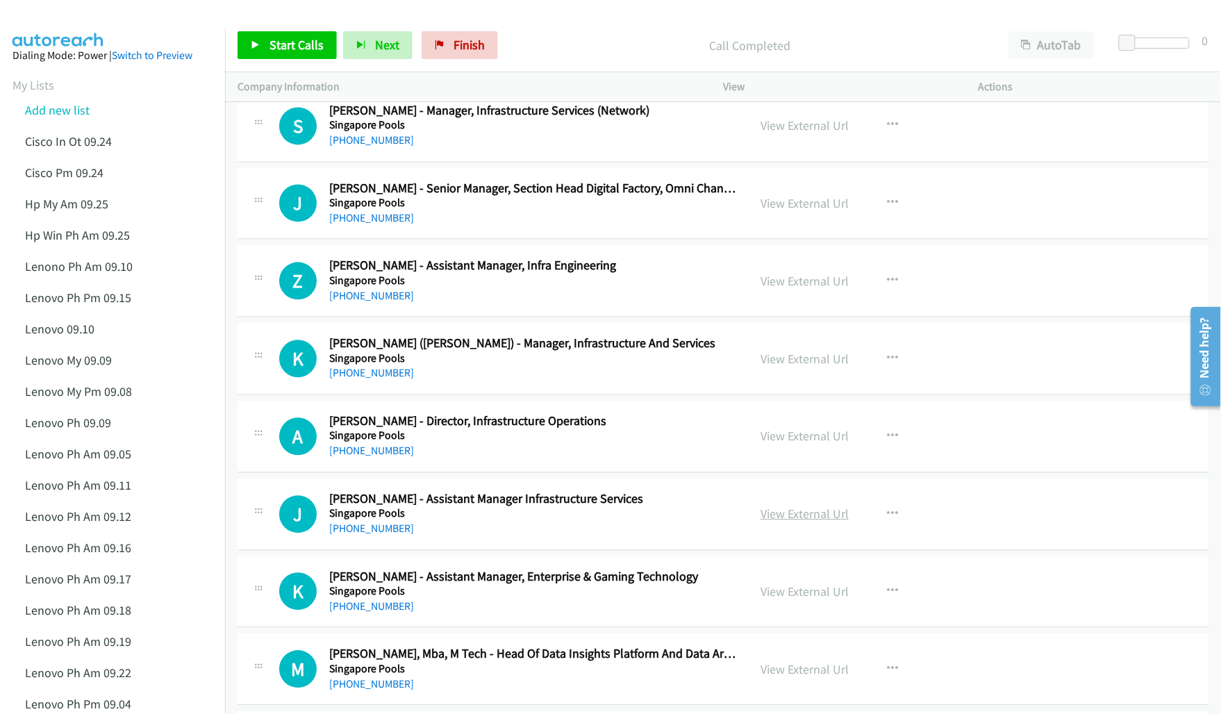
click at [792, 522] on link "View External Url" at bounding box center [805, 514] width 88 height 16
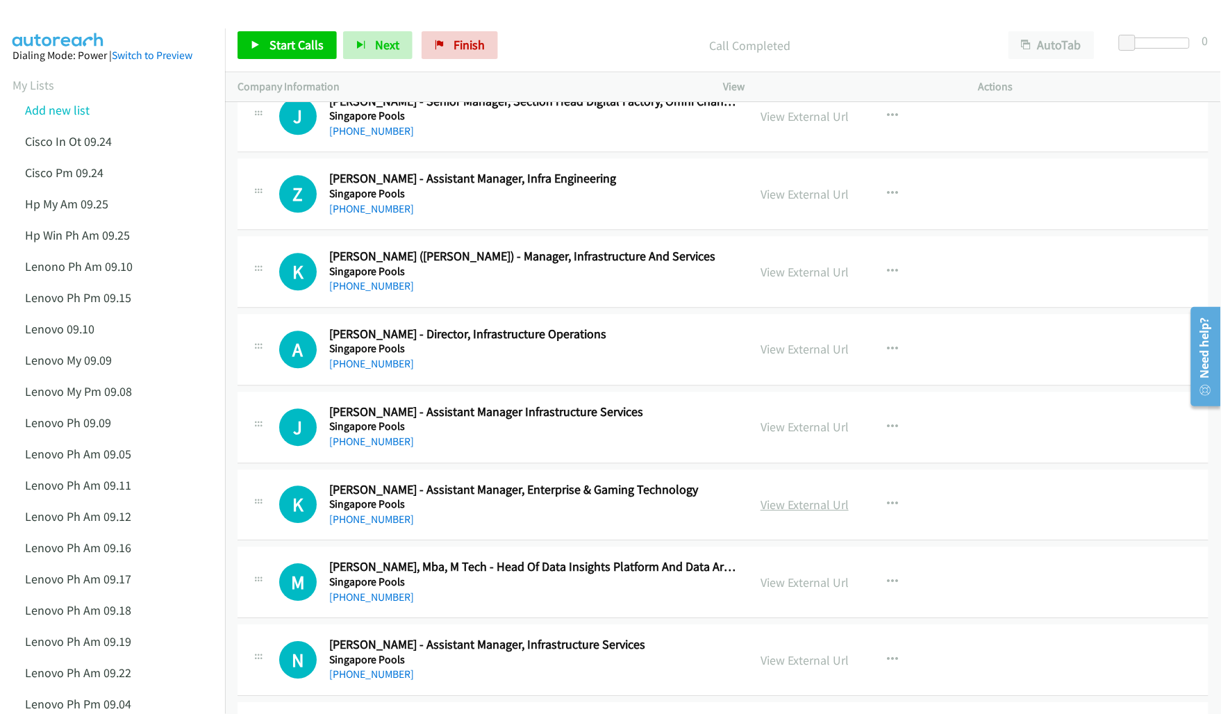
click at [817, 513] on link "View External Url" at bounding box center [805, 505] width 88 height 16
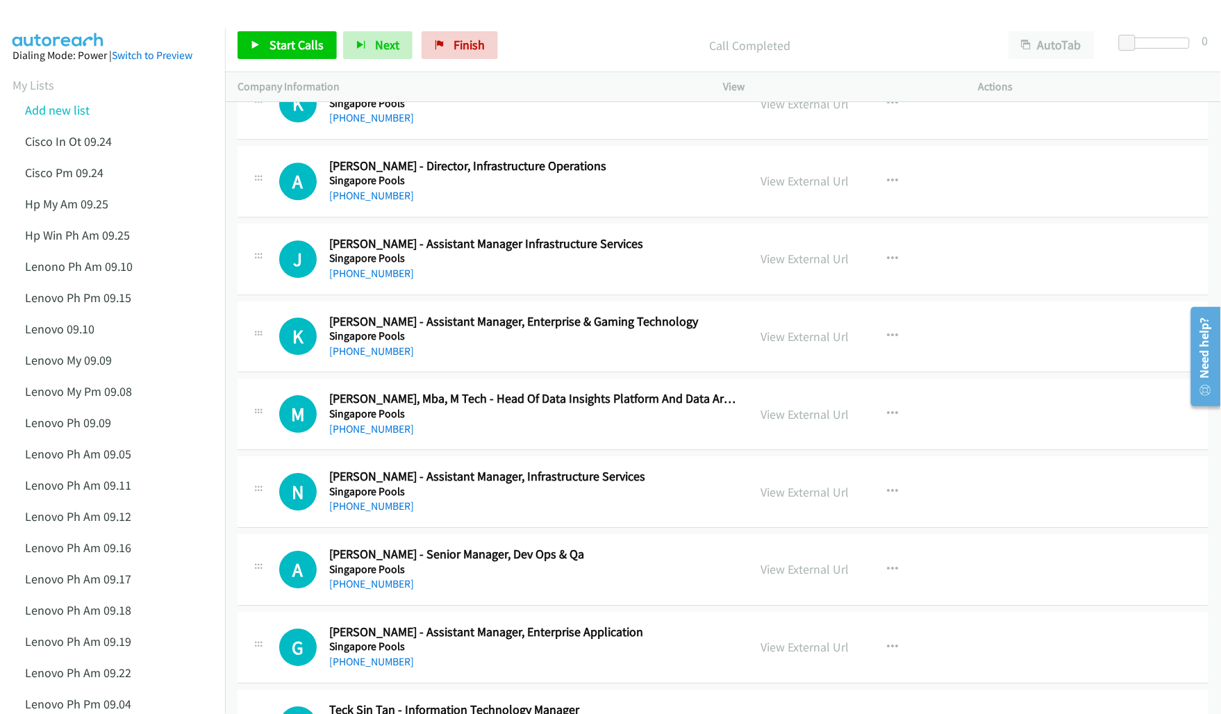
scroll to position [14222, 0]
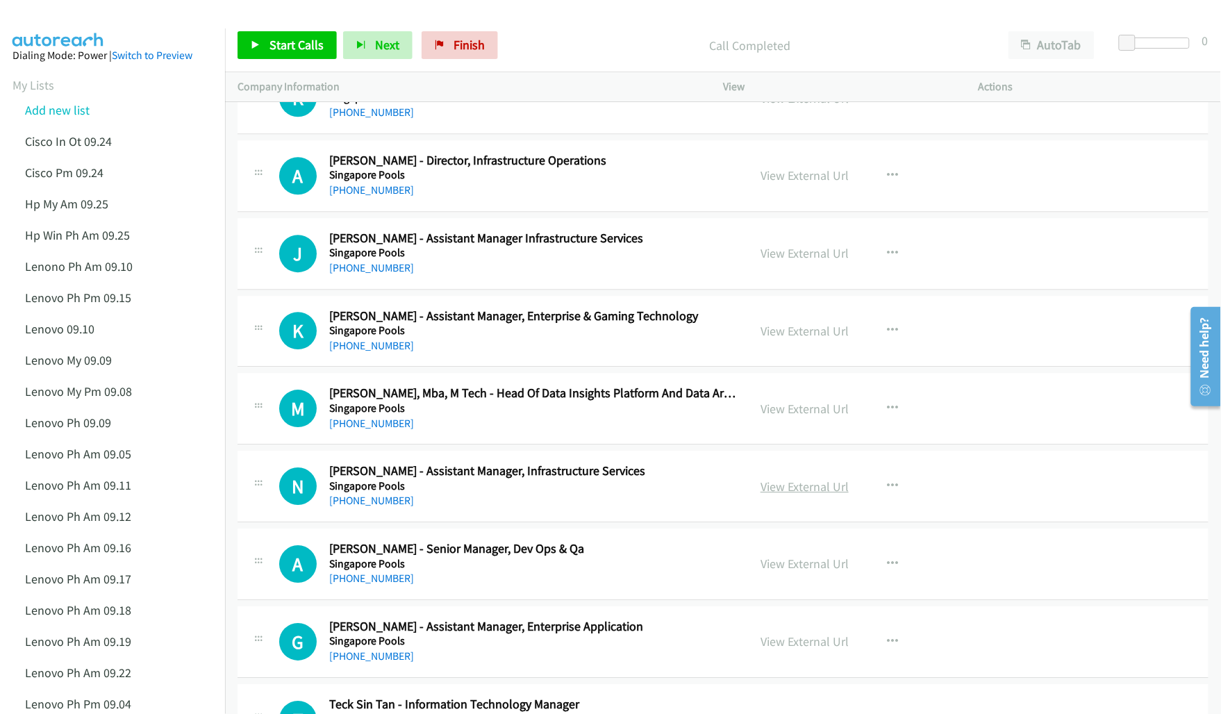
click at [794, 495] on link "View External Url" at bounding box center [805, 487] width 88 height 16
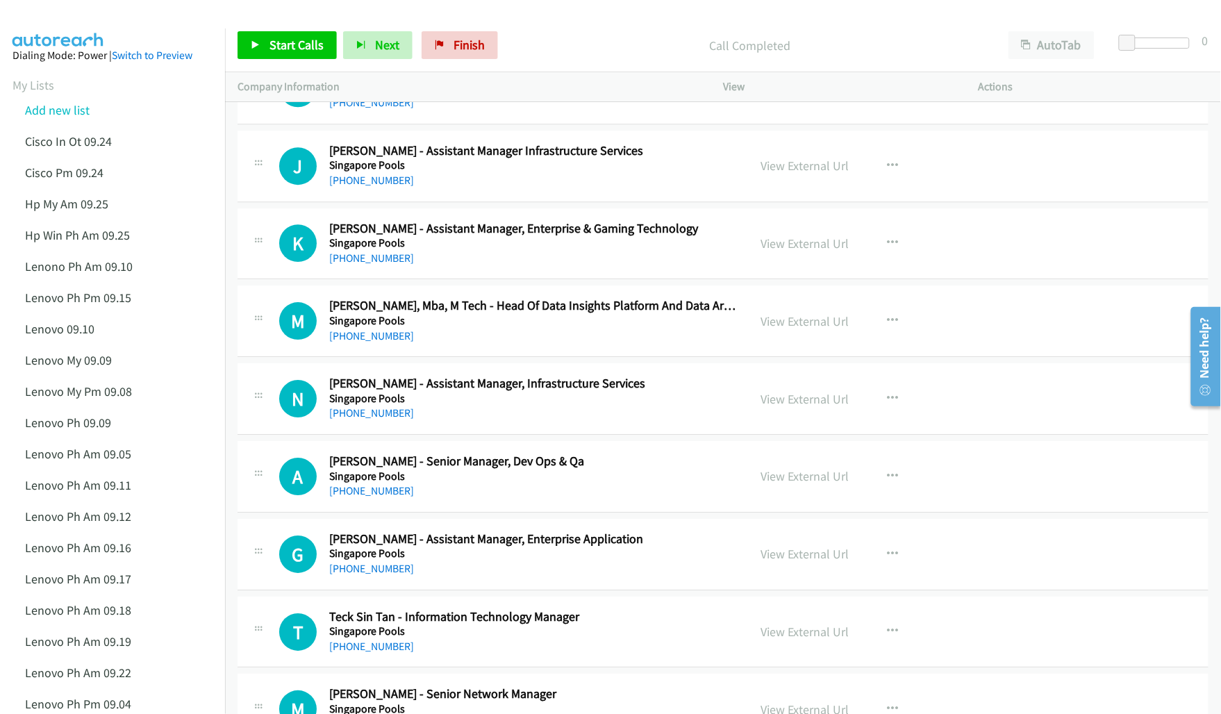
scroll to position [14395, 0]
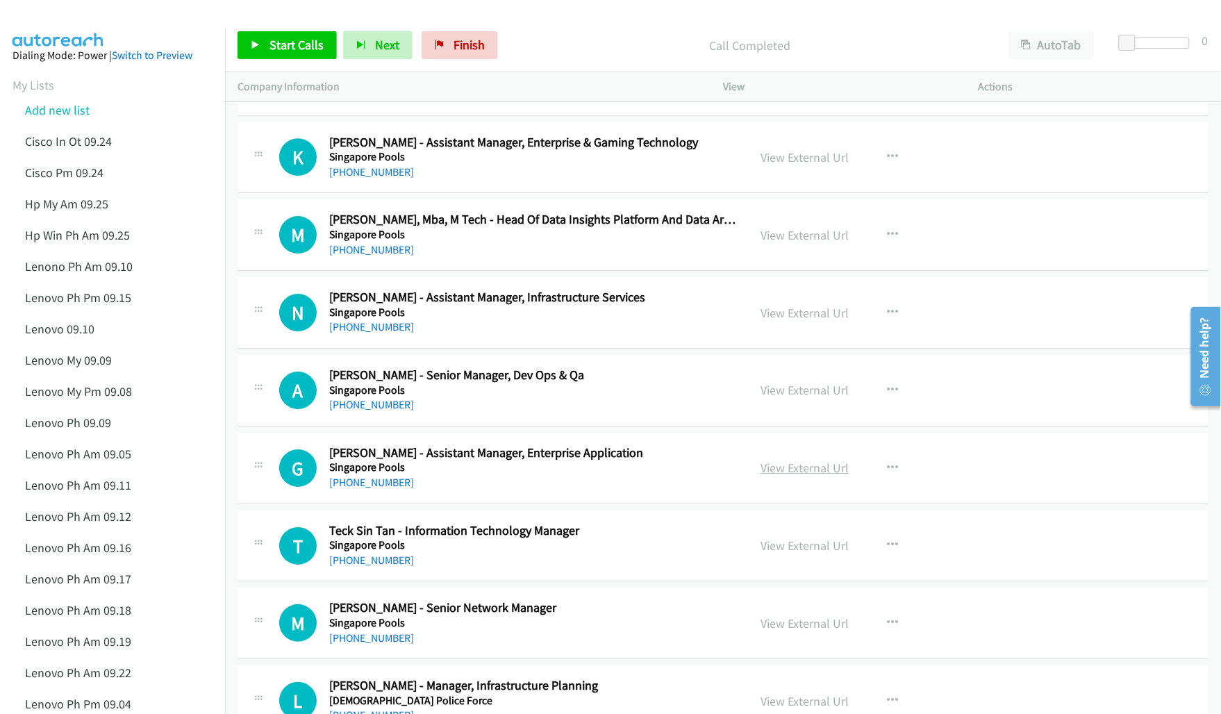
click at [792, 476] on link "View External Url" at bounding box center [805, 468] width 88 height 16
click at [780, 554] on link "View External Url" at bounding box center [805, 546] width 88 height 16
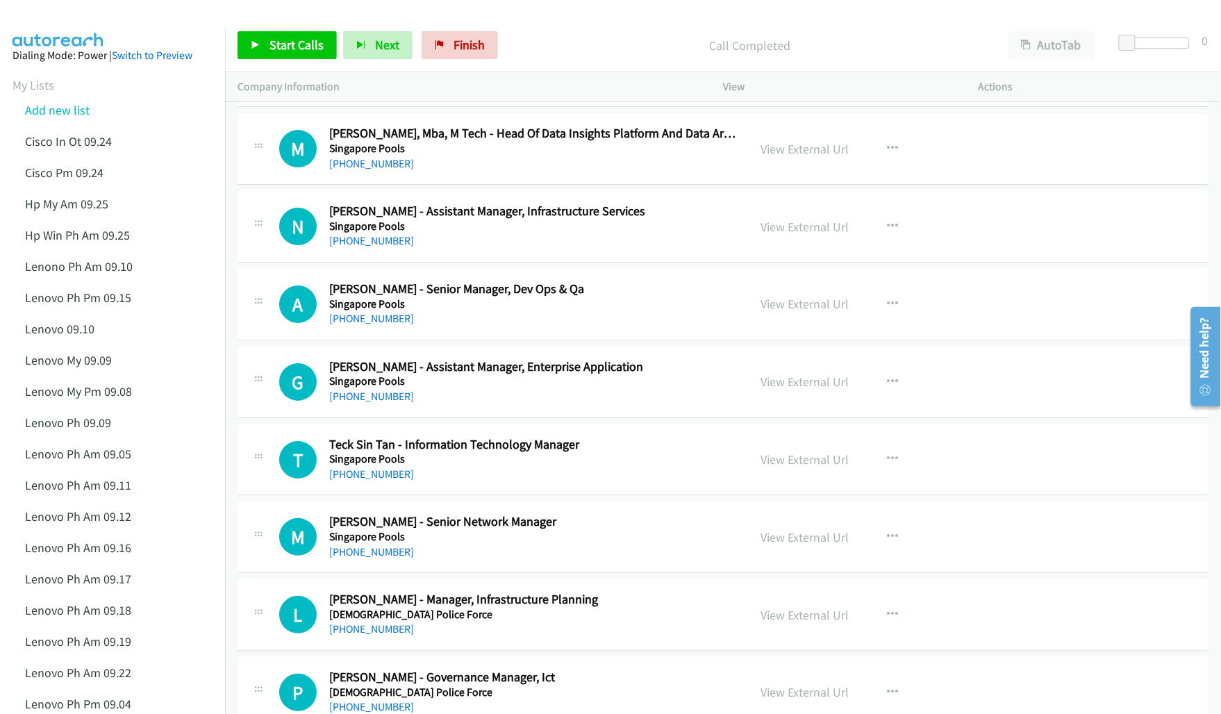
scroll to position [14569, 0]
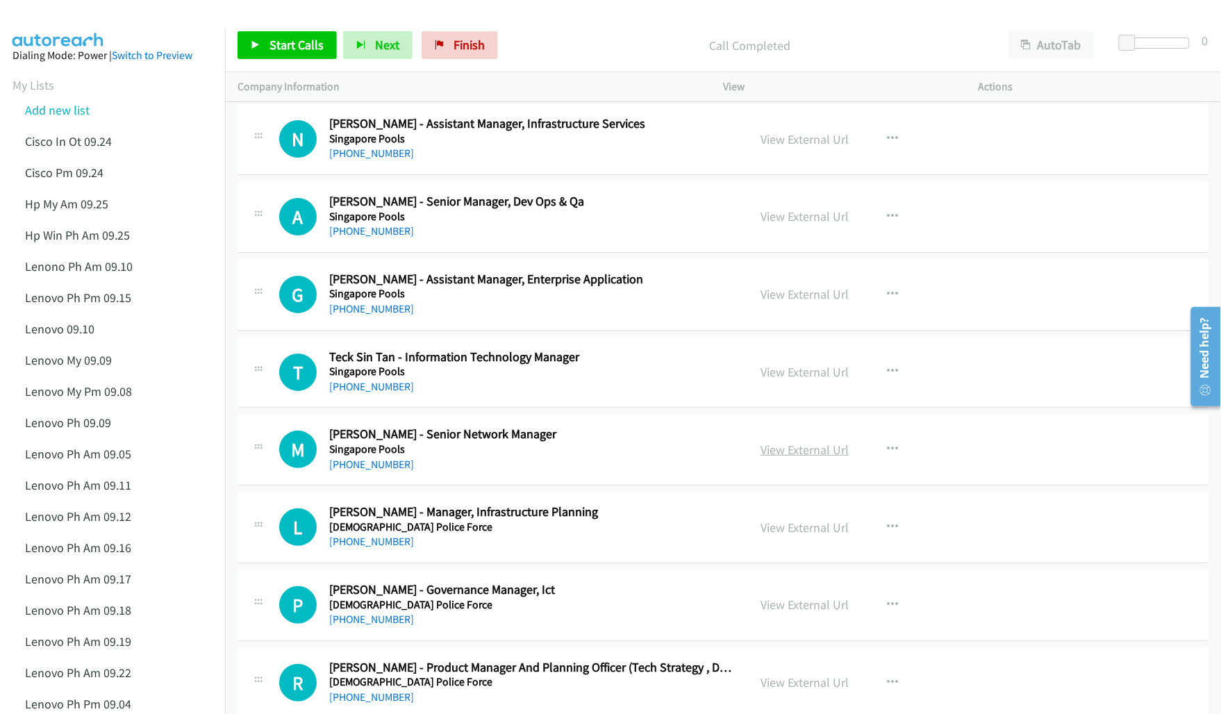
click at [786, 458] on link "View External Url" at bounding box center [805, 450] width 88 height 16
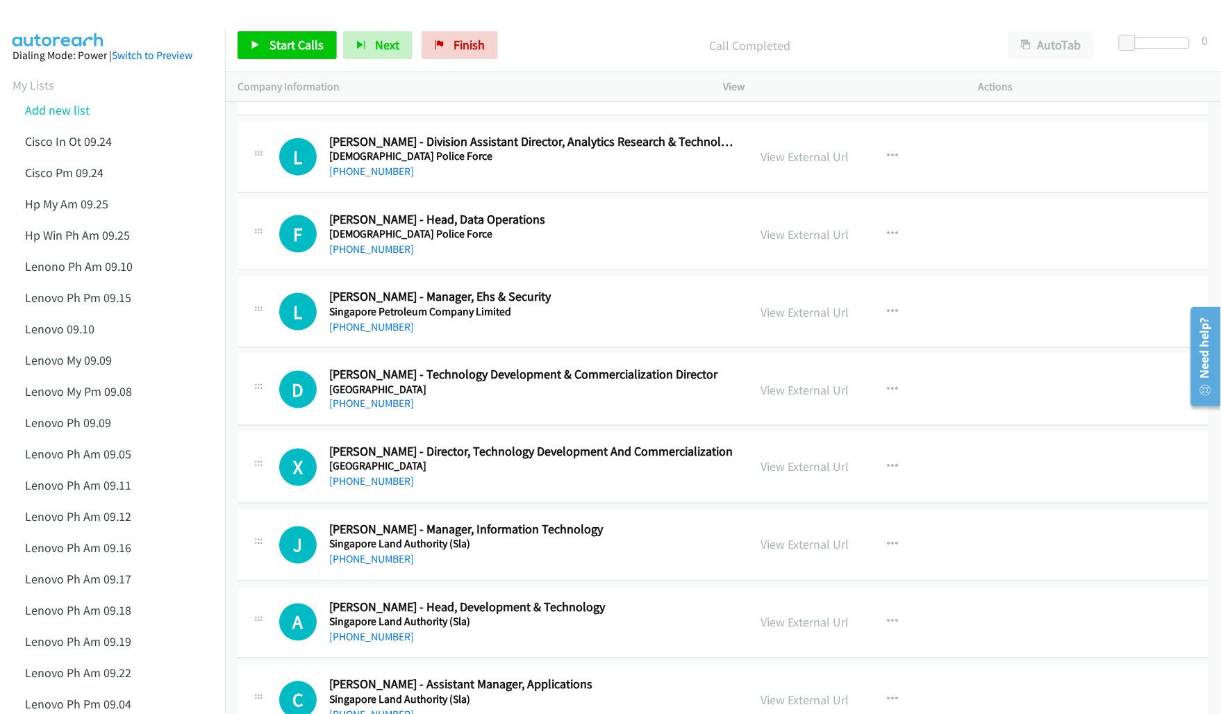
scroll to position [15177, 0]
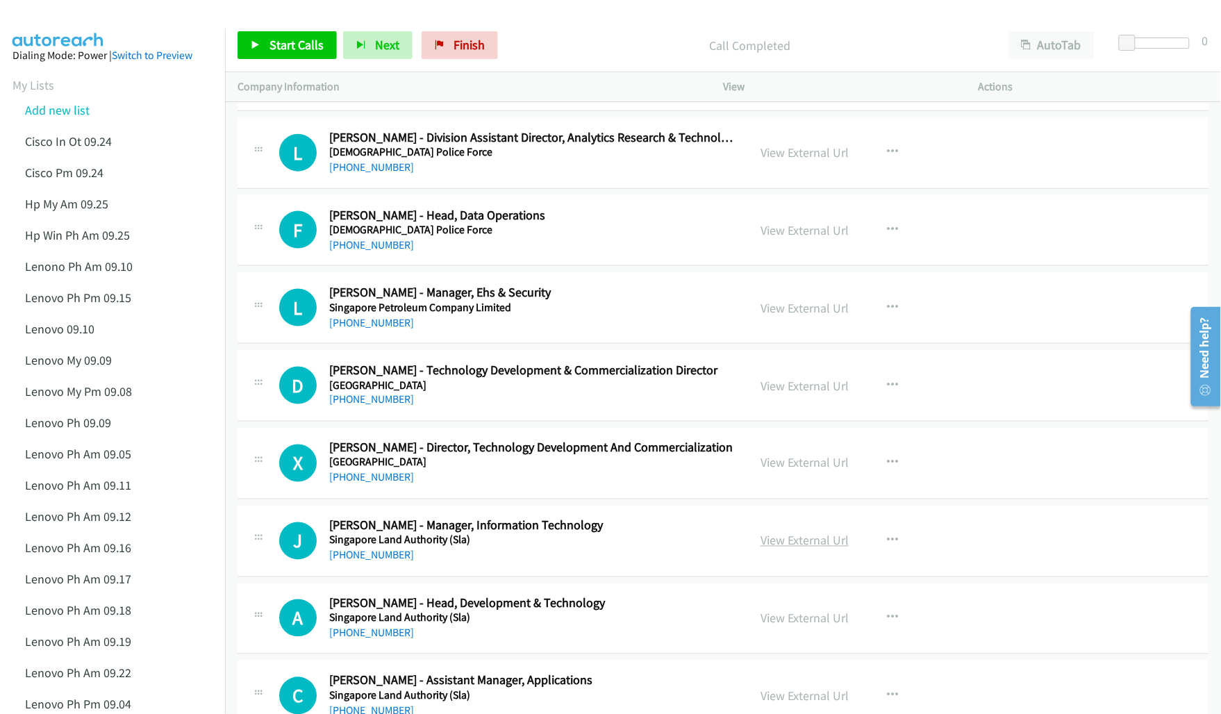
click at [797, 549] on link "View External Url" at bounding box center [805, 541] width 88 height 16
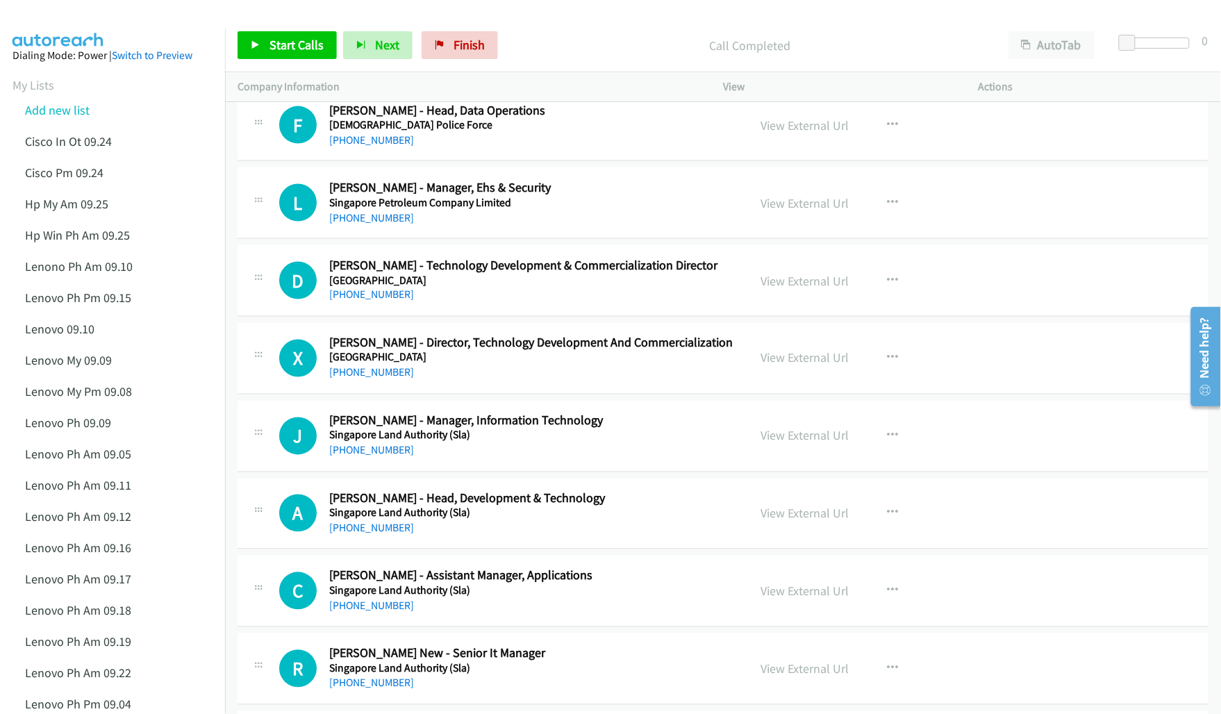
scroll to position [15350, 0]
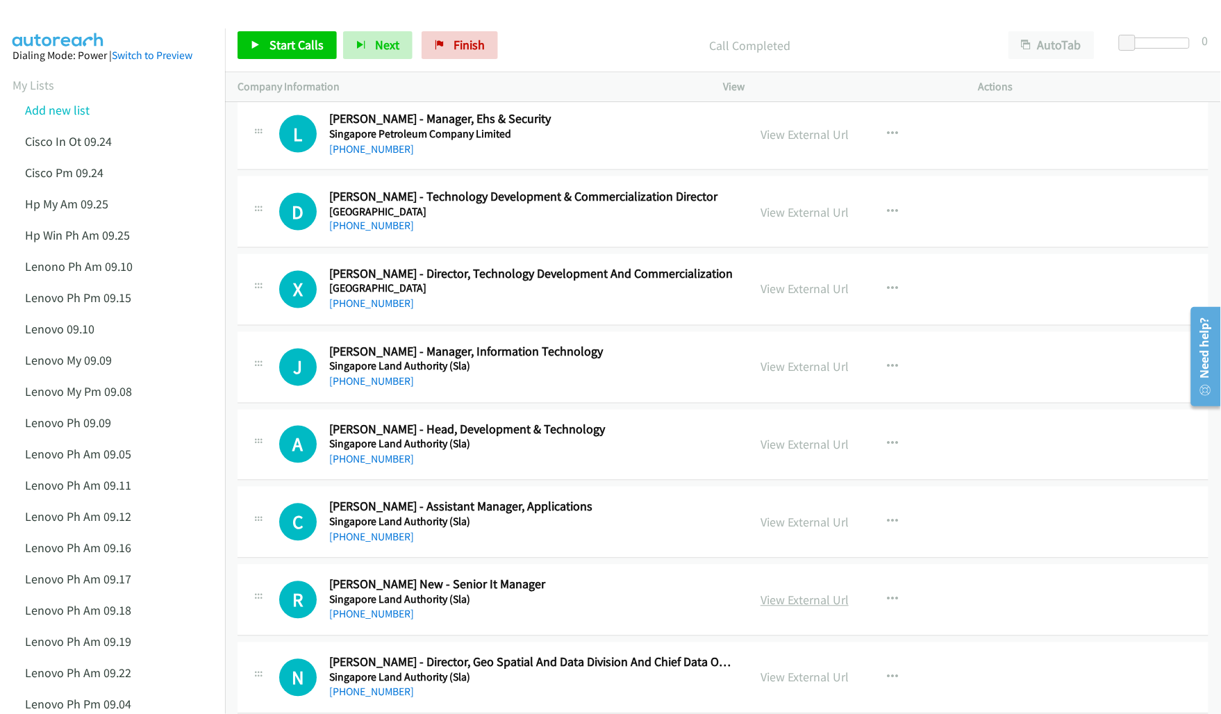
click at [801, 608] on link "View External Url" at bounding box center [805, 600] width 88 height 16
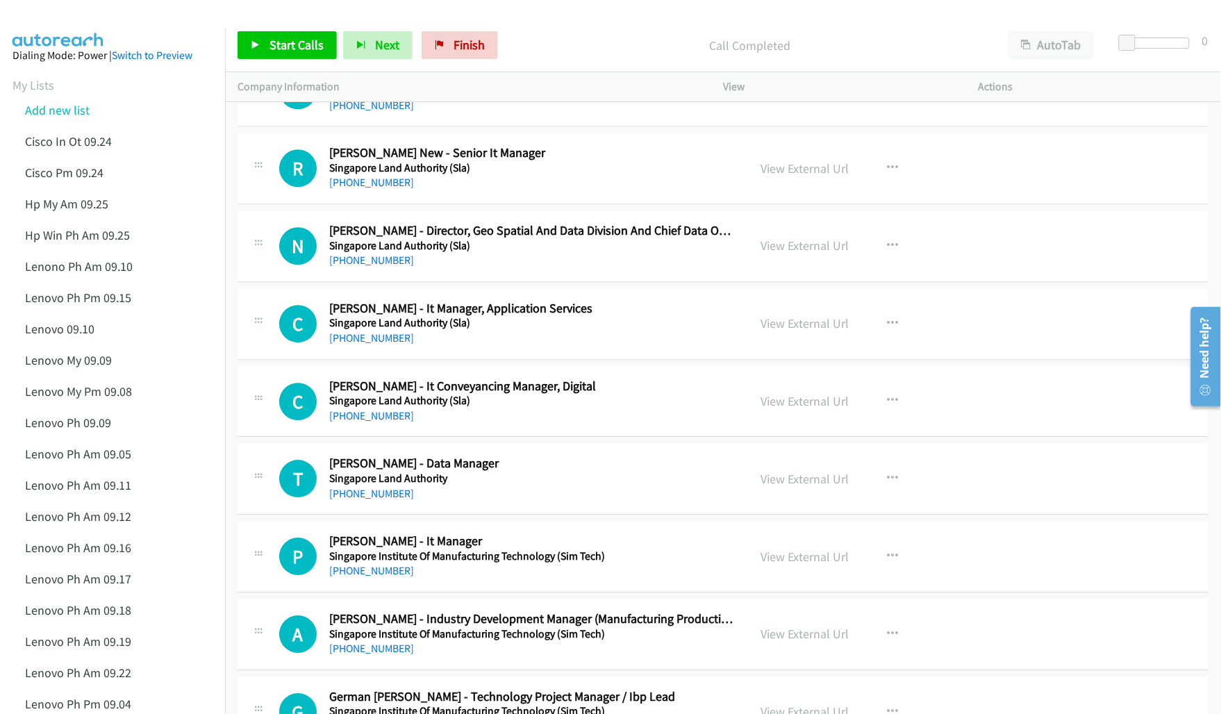
scroll to position [15784, 0]
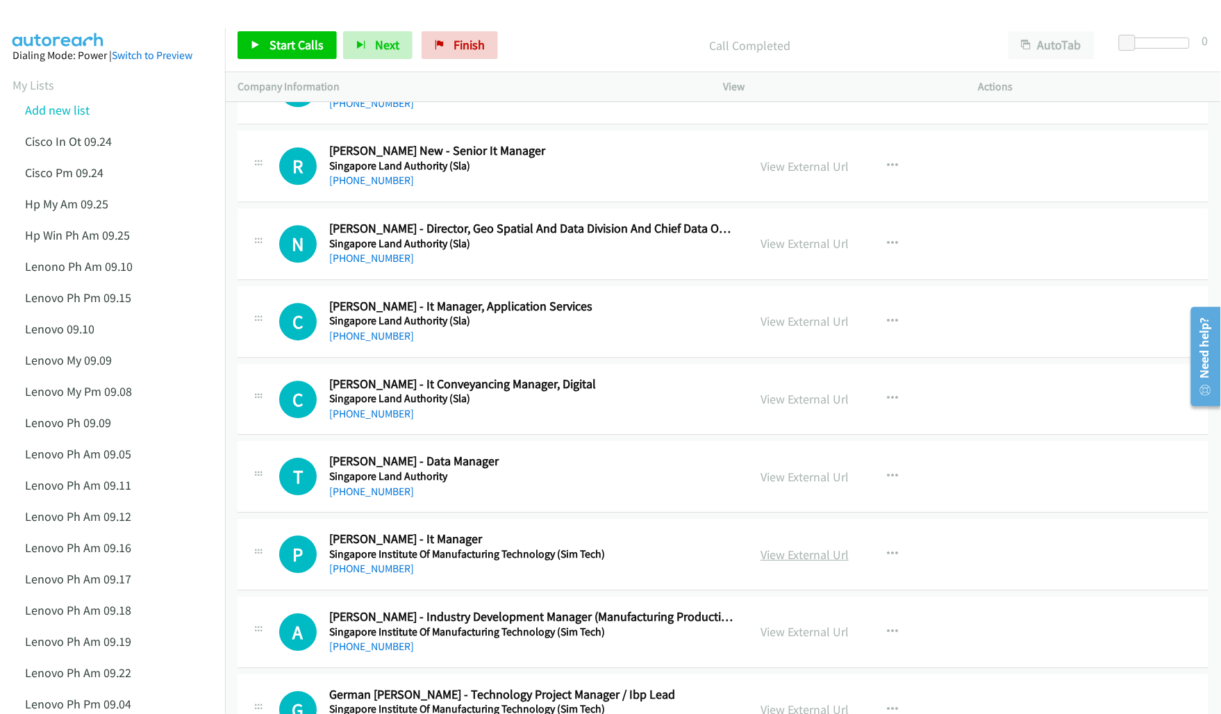
click at [790, 563] on link "View External Url" at bounding box center [805, 555] width 88 height 16
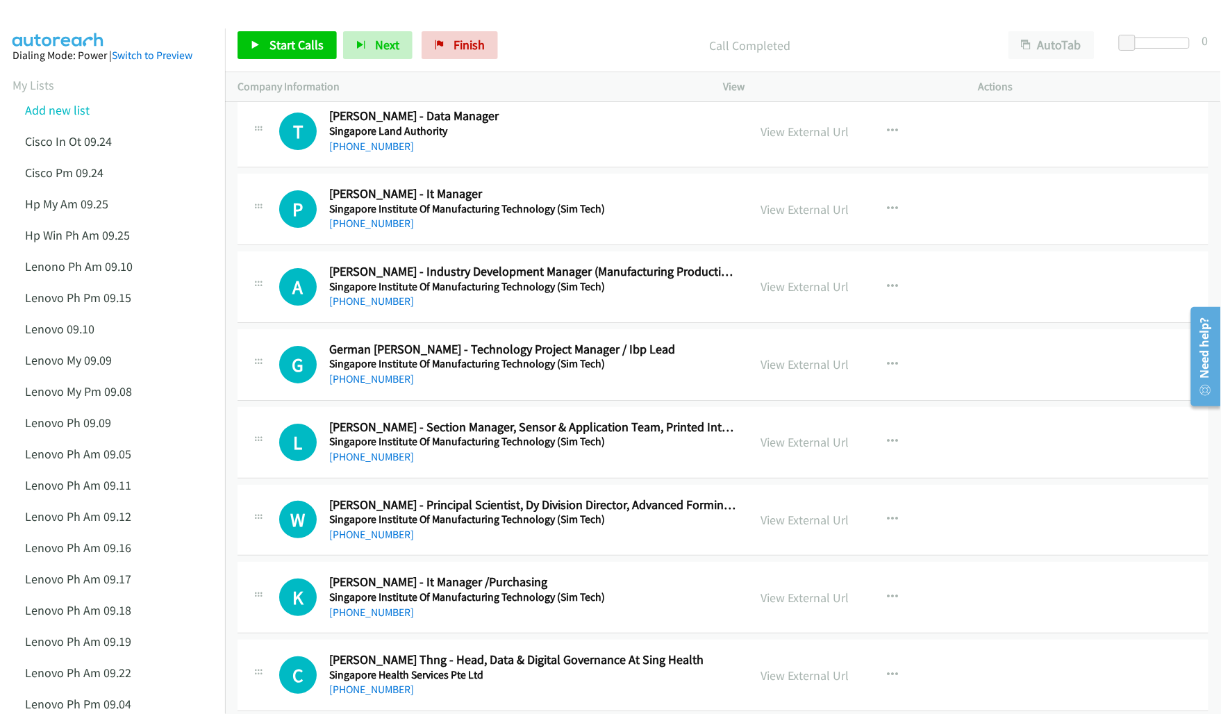
scroll to position [16132, 0]
